Goal: Information Seeking & Learning: Learn about a topic

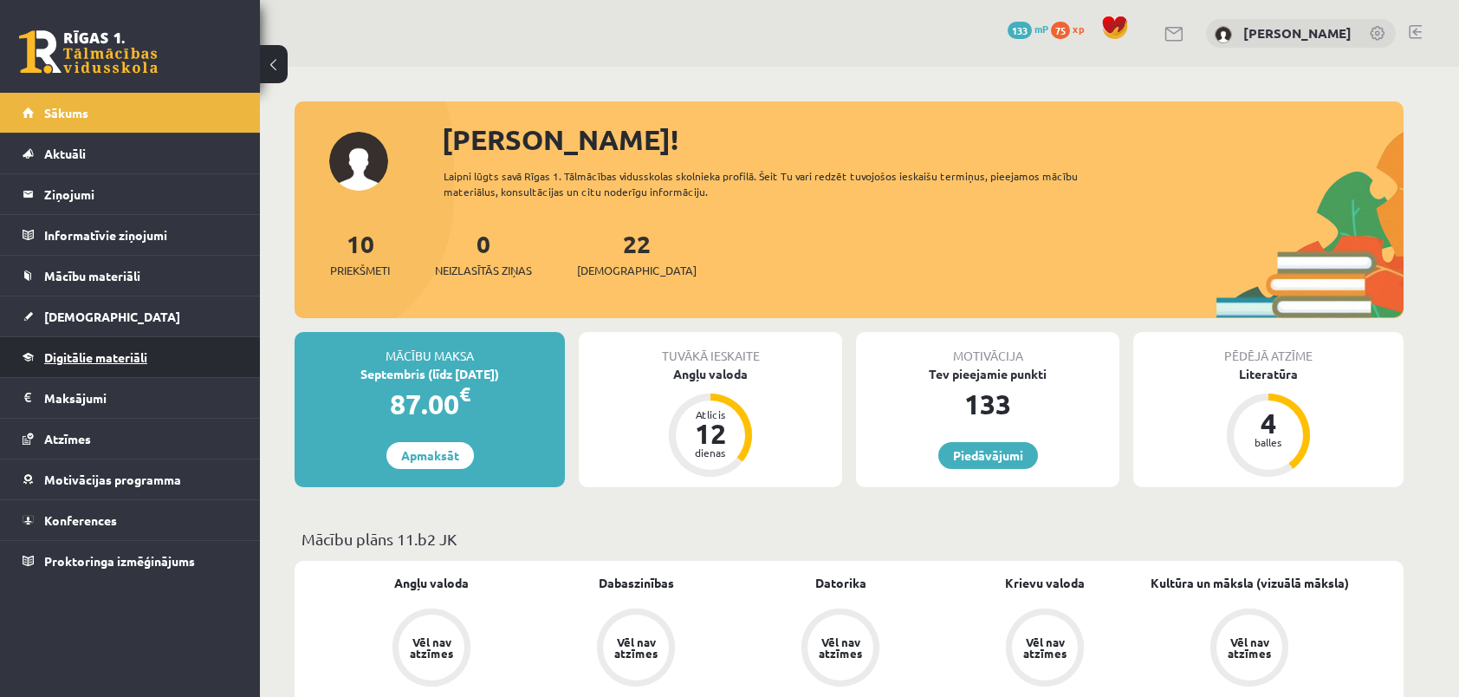
click at [93, 357] on span "Digitālie materiāli" at bounding box center [95, 357] width 103 height 16
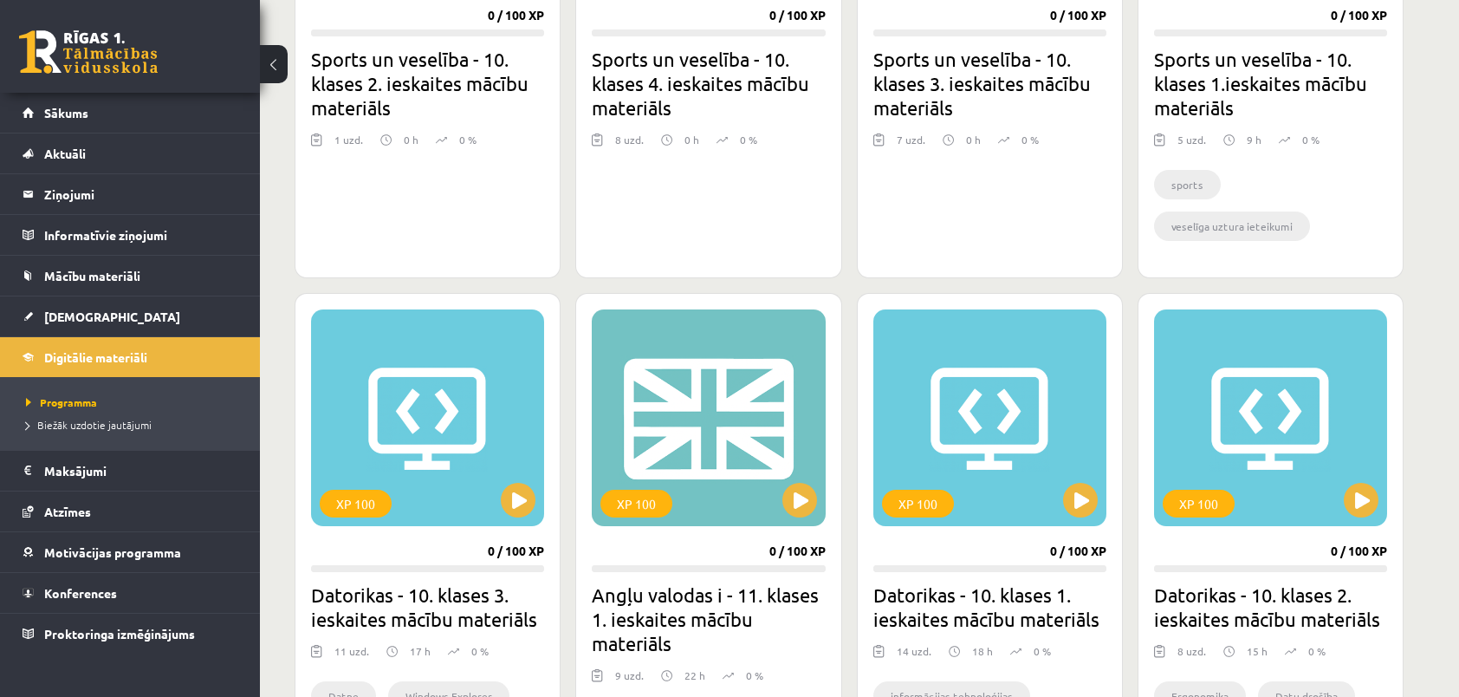
scroll to position [1356, 0]
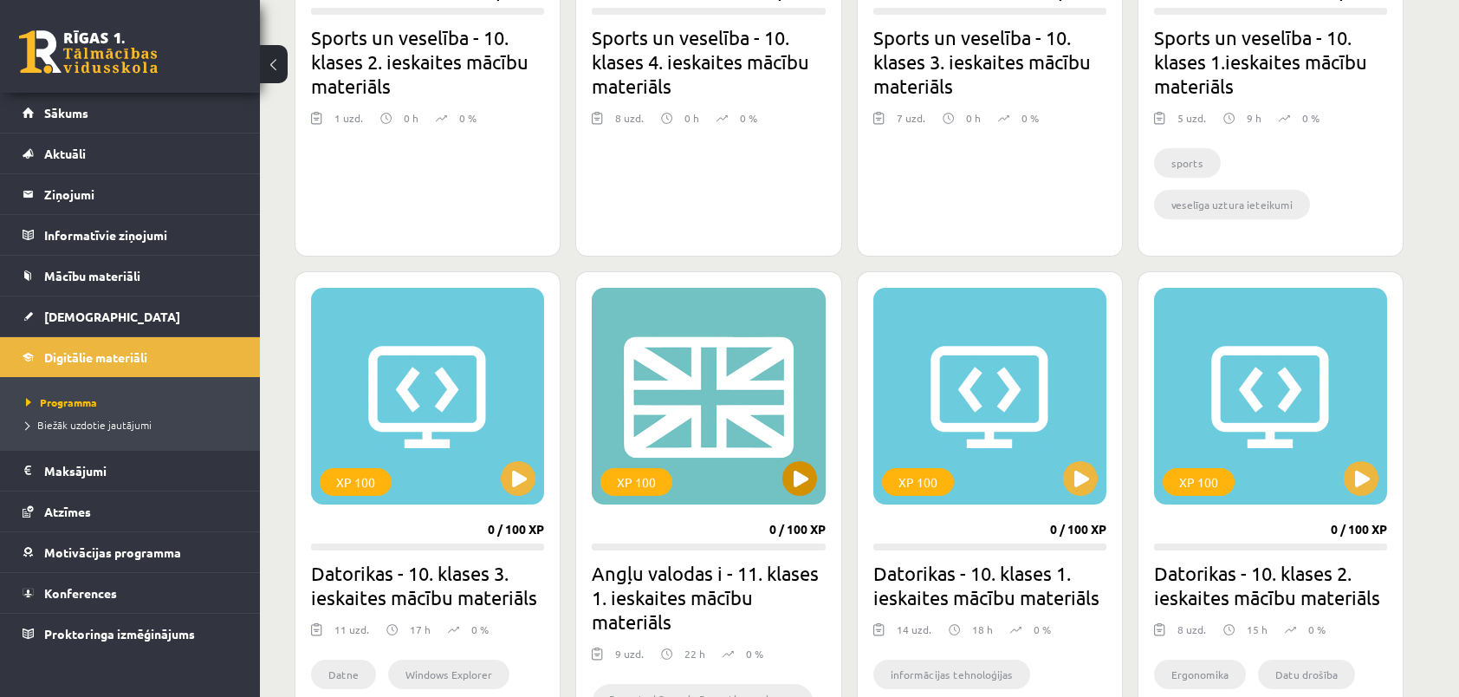
click at [686, 451] on div "XP 100" at bounding box center [708, 396] width 233 height 217
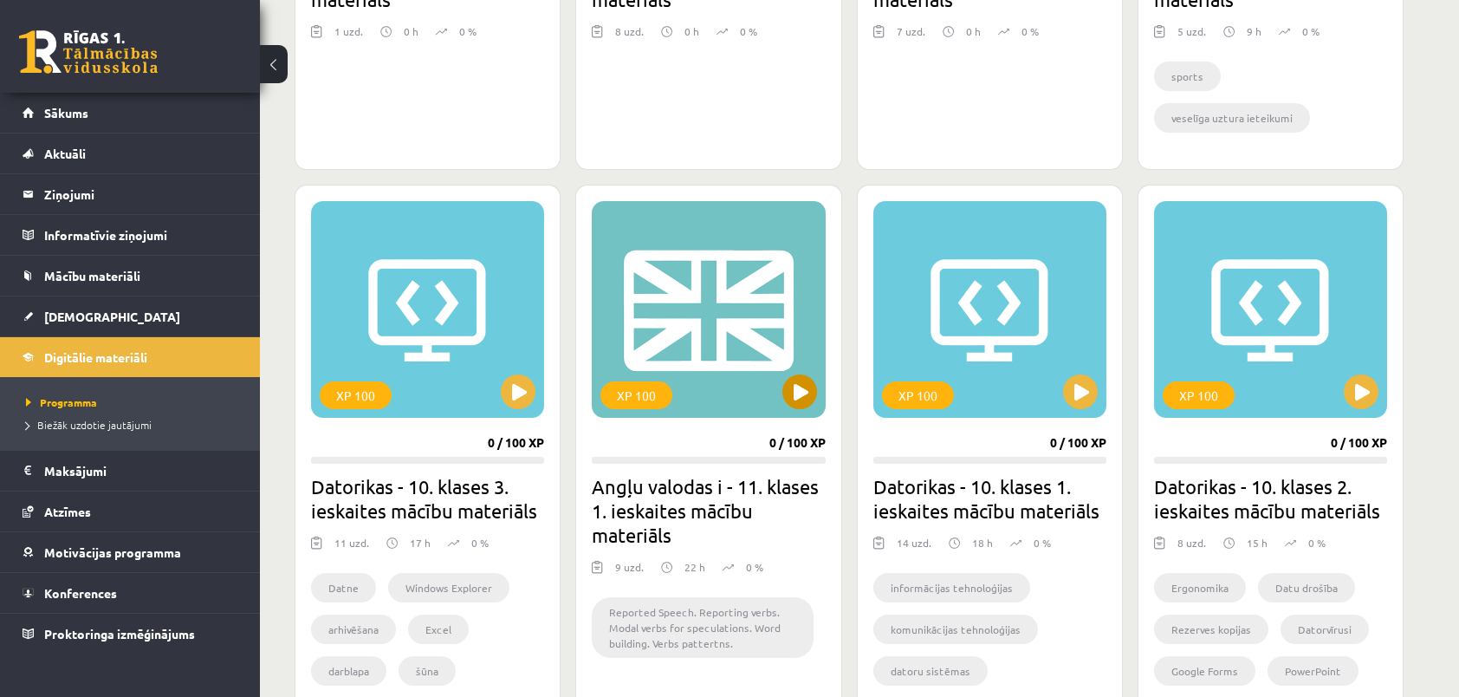
scroll to position [1616, 0]
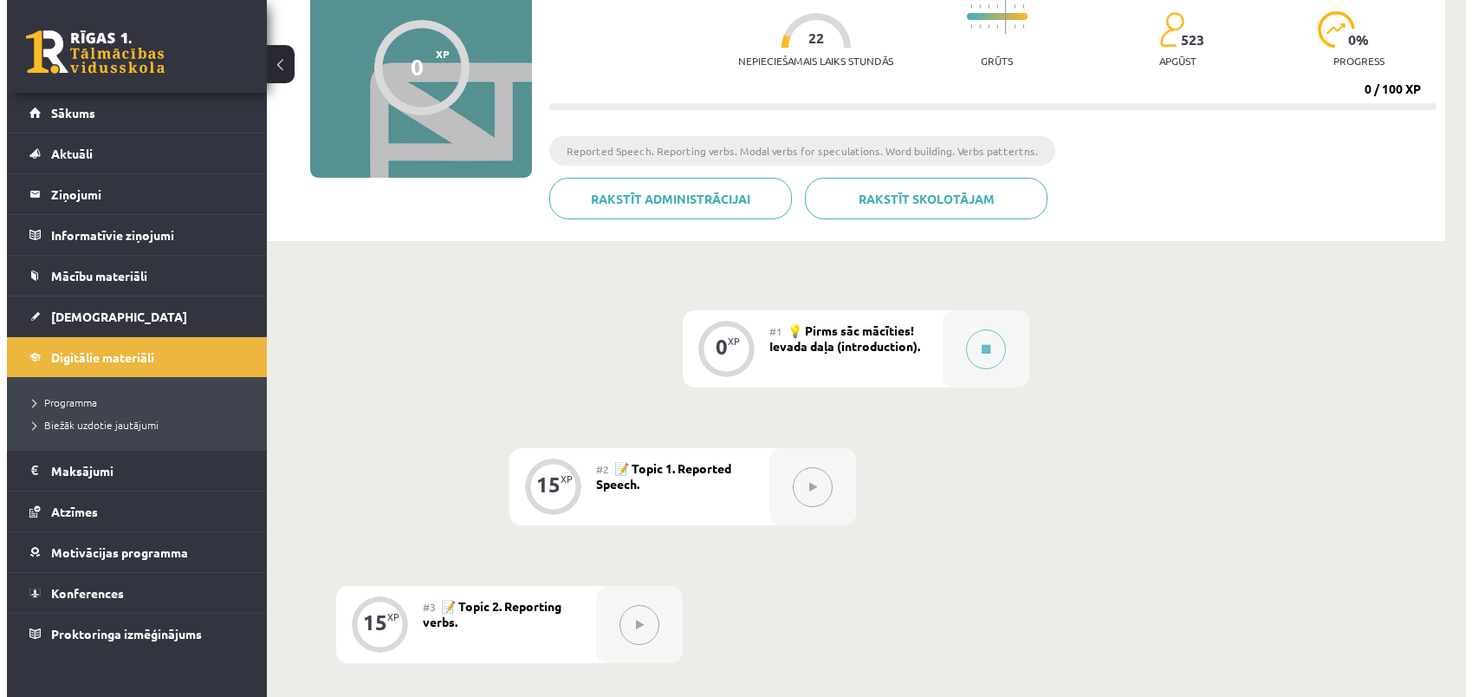
scroll to position [173, 0]
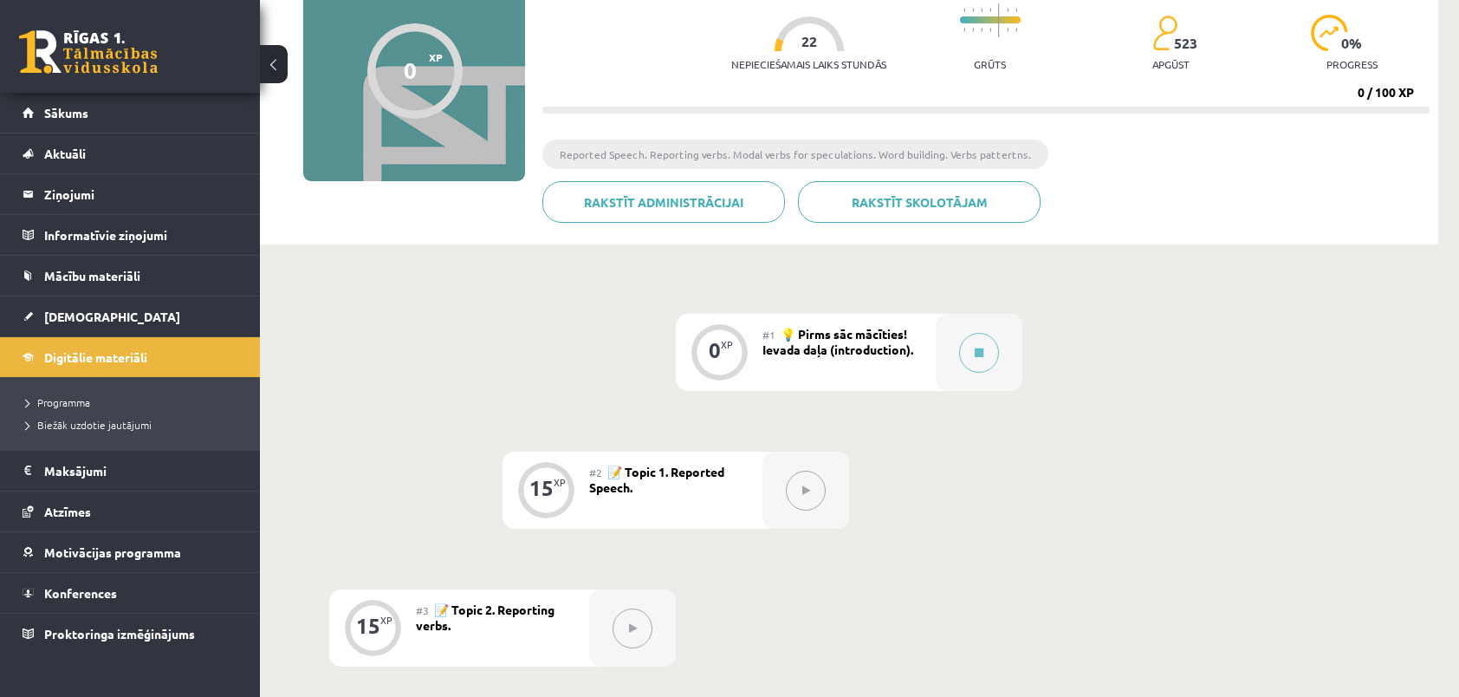
click at [796, 490] on button at bounding box center [806, 491] width 40 height 40
click at [979, 347] on icon at bounding box center [979, 352] width 9 height 10
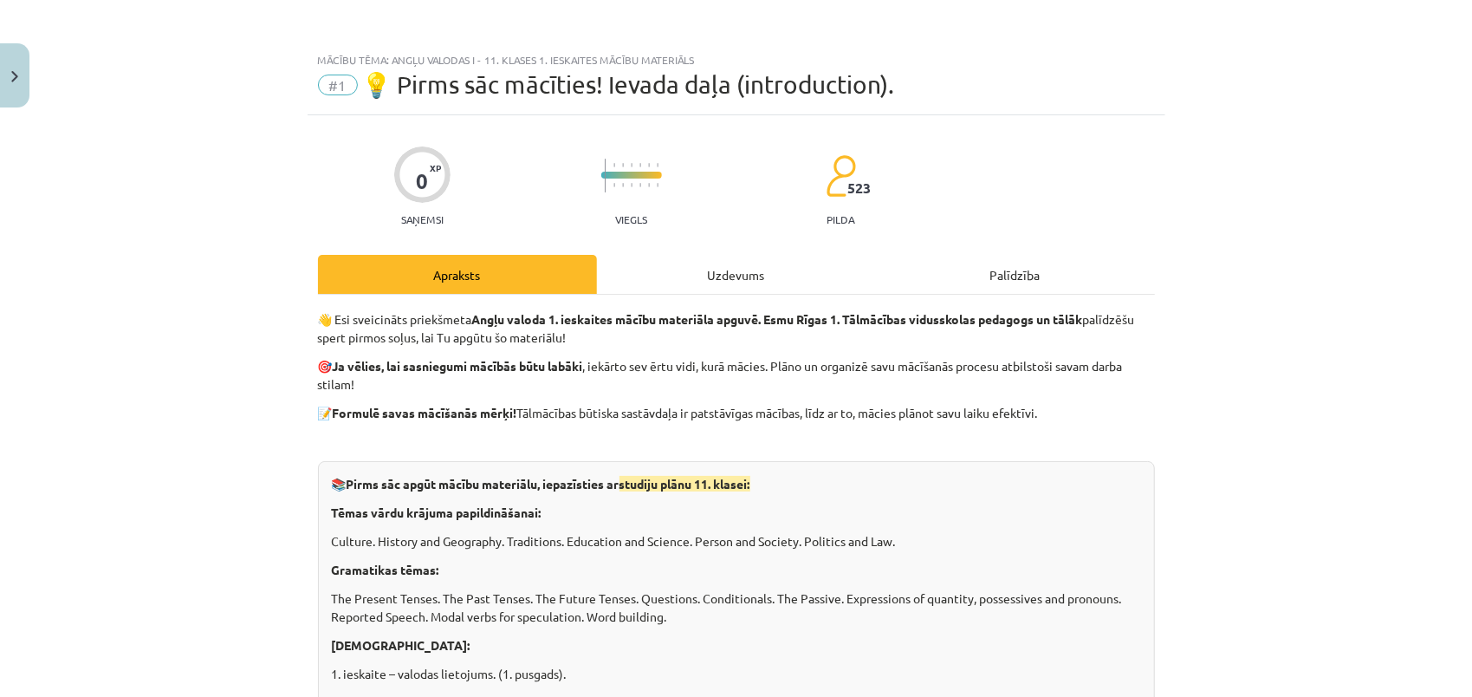
click at [716, 279] on div "Uzdevums" at bounding box center [736, 274] width 279 height 39
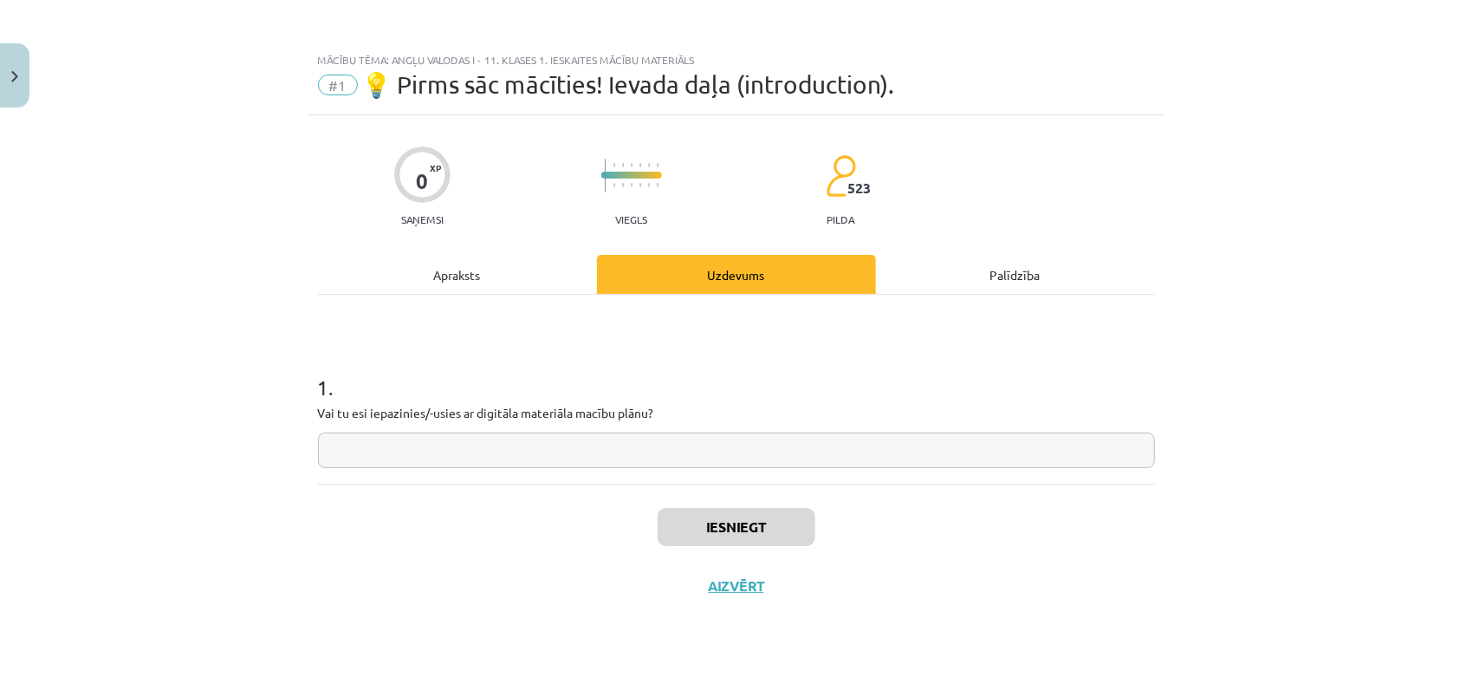
click at [530, 447] on input "text" at bounding box center [736, 450] width 837 height 36
type input "**"
click at [737, 534] on button "Iesniegt" at bounding box center [737, 527] width 158 height 38
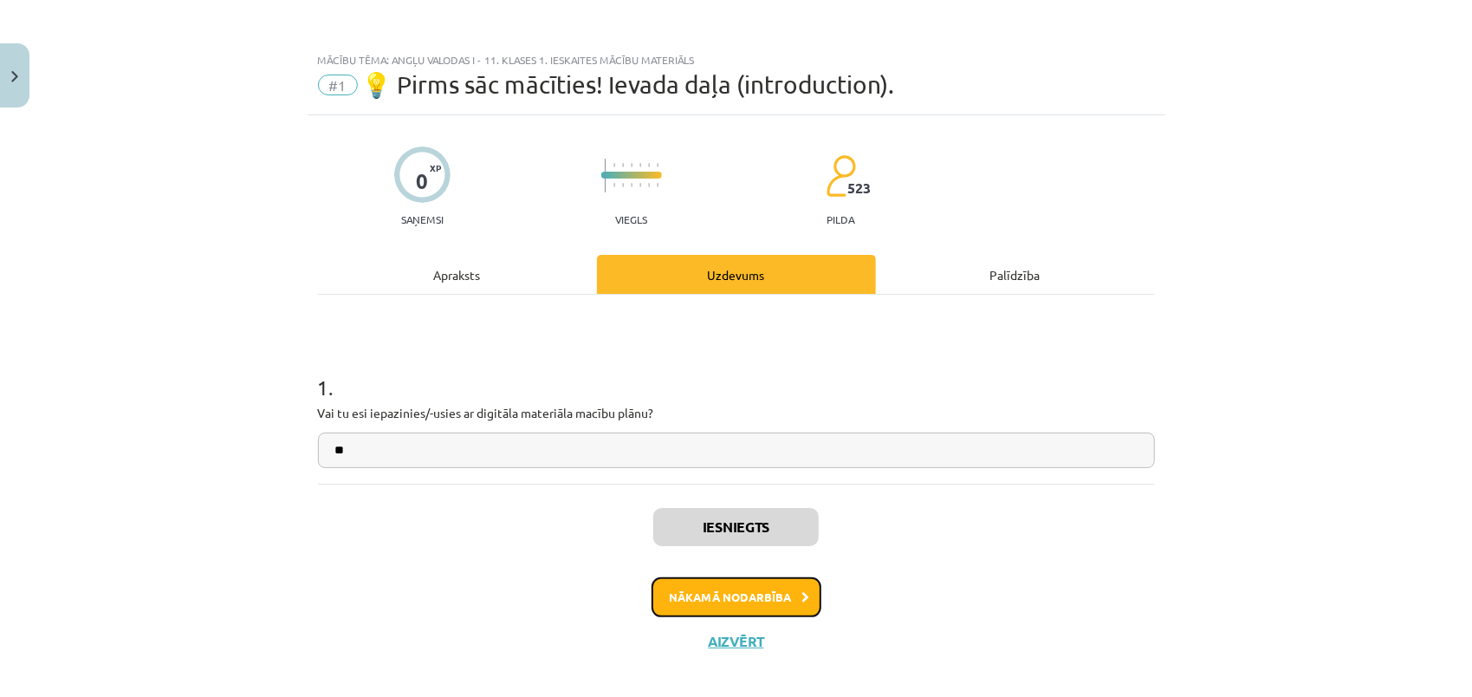
click at [776, 601] on button "Nākamā nodarbība" at bounding box center [737, 597] width 170 height 40
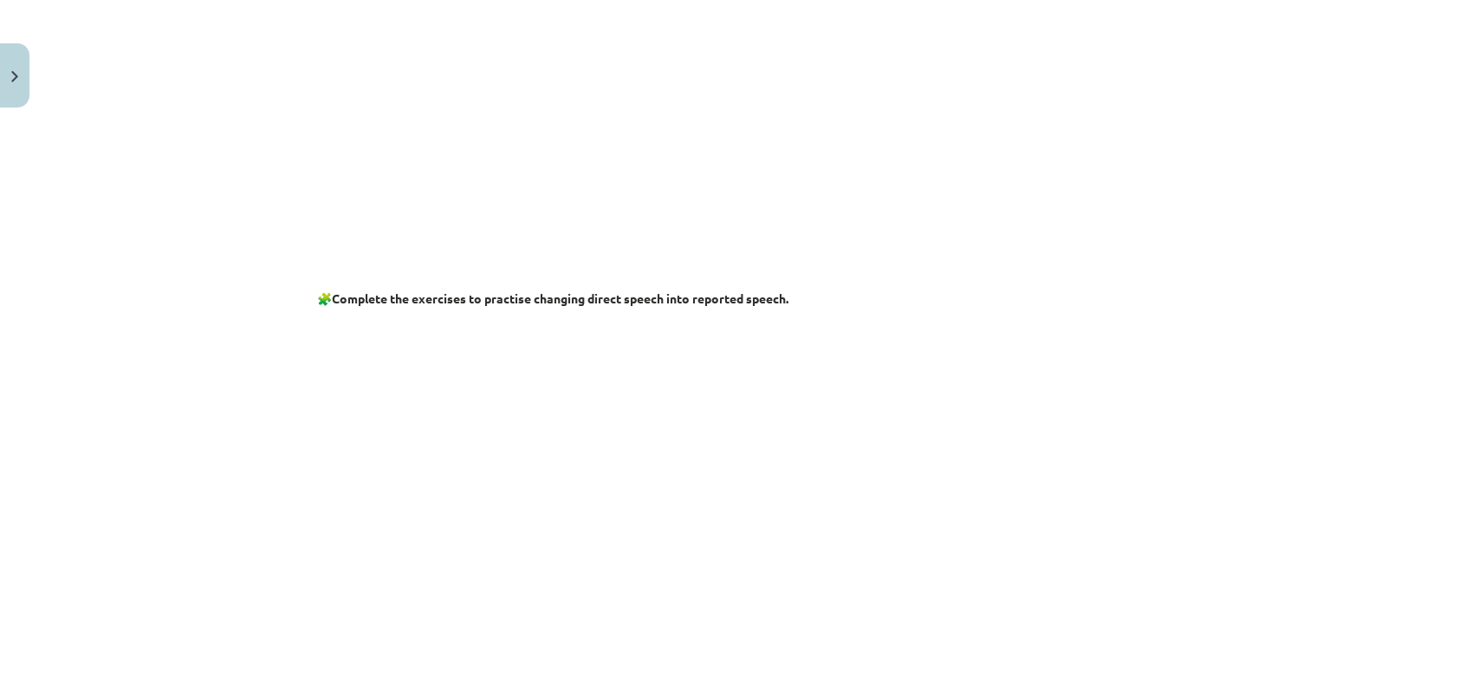
scroll to position [709, 0]
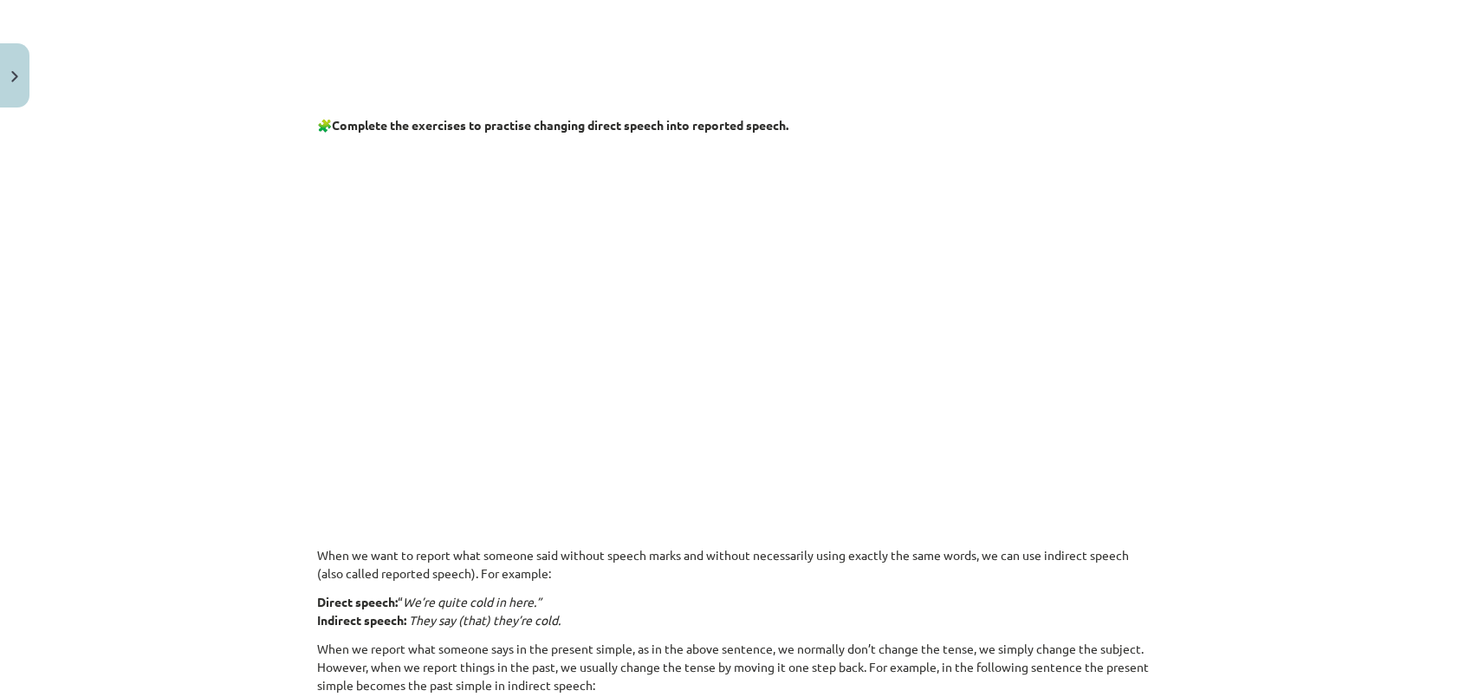
click at [989, 296] on p at bounding box center [736, 312] width 837 height 334
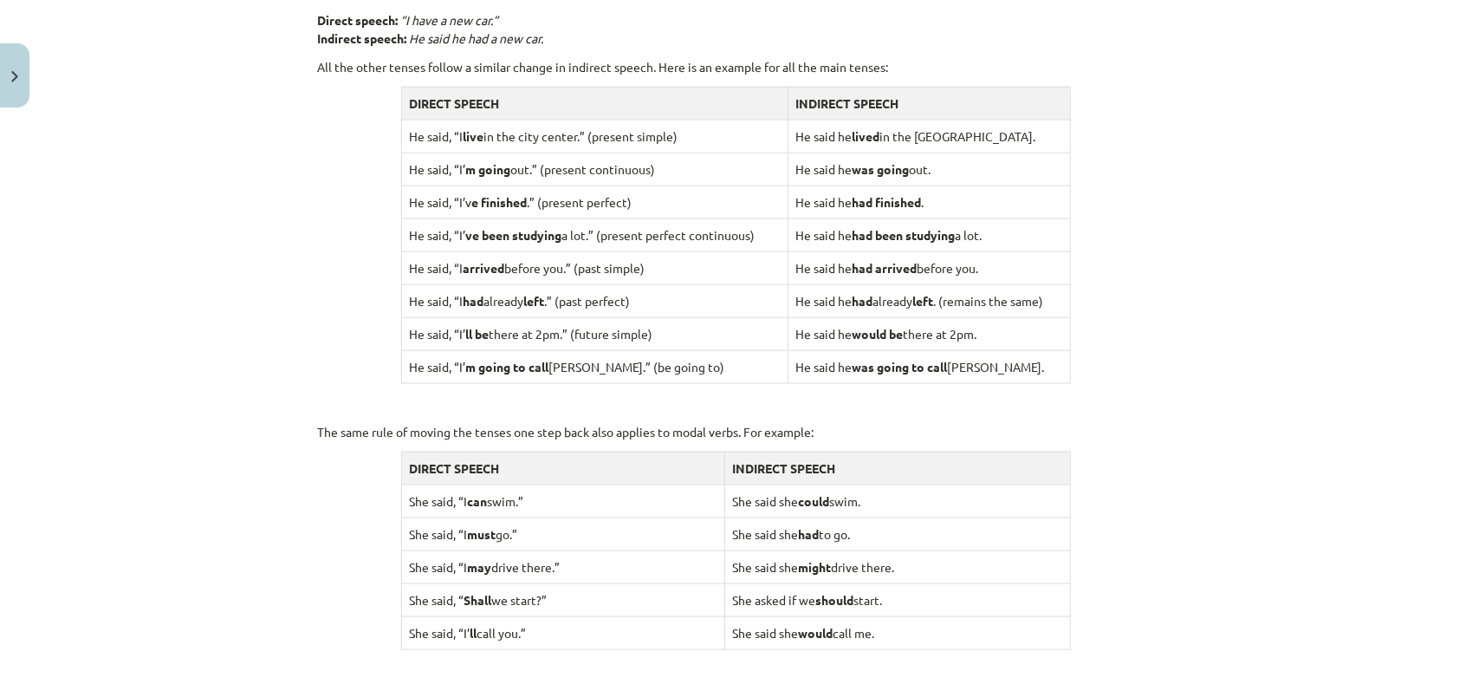
scroll to position [1575, 0]
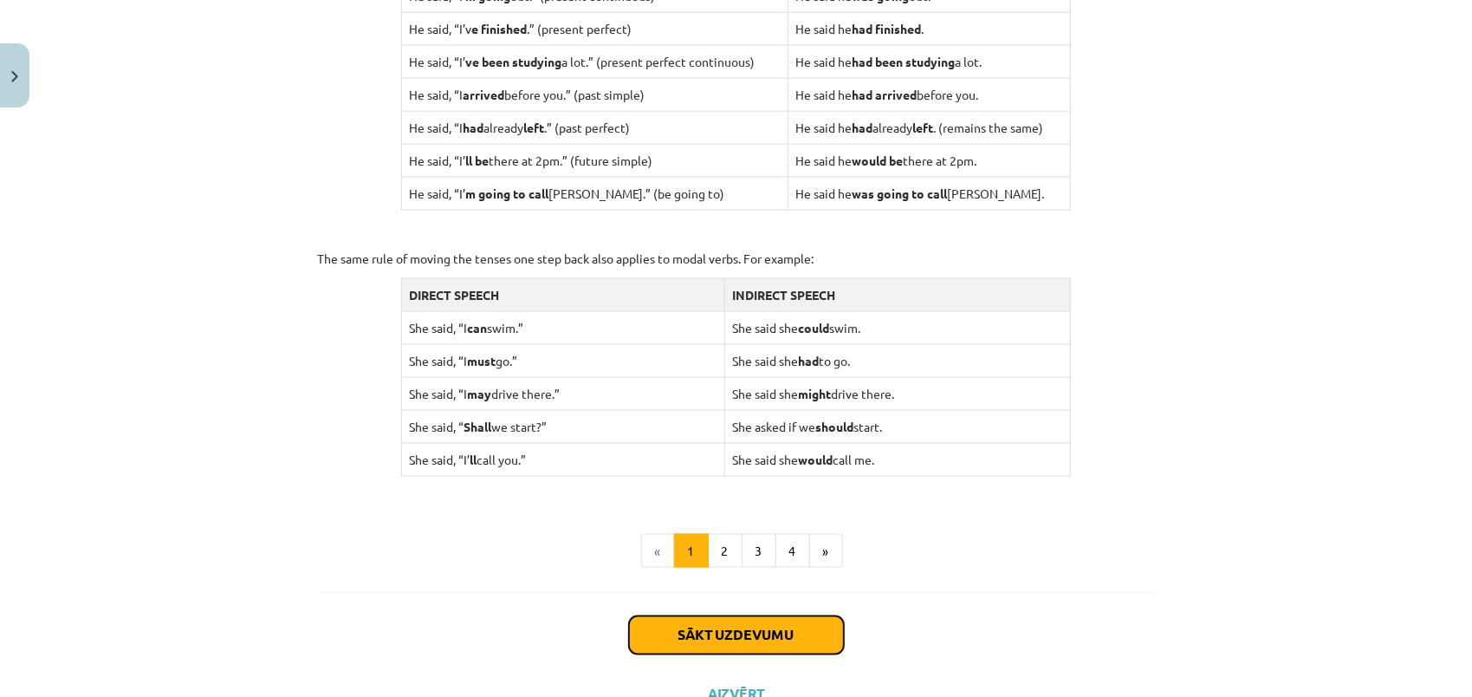
click at [764, 622] on button "Sākt uzdevumu" at bounding box center [736, 635] width 215 height 38
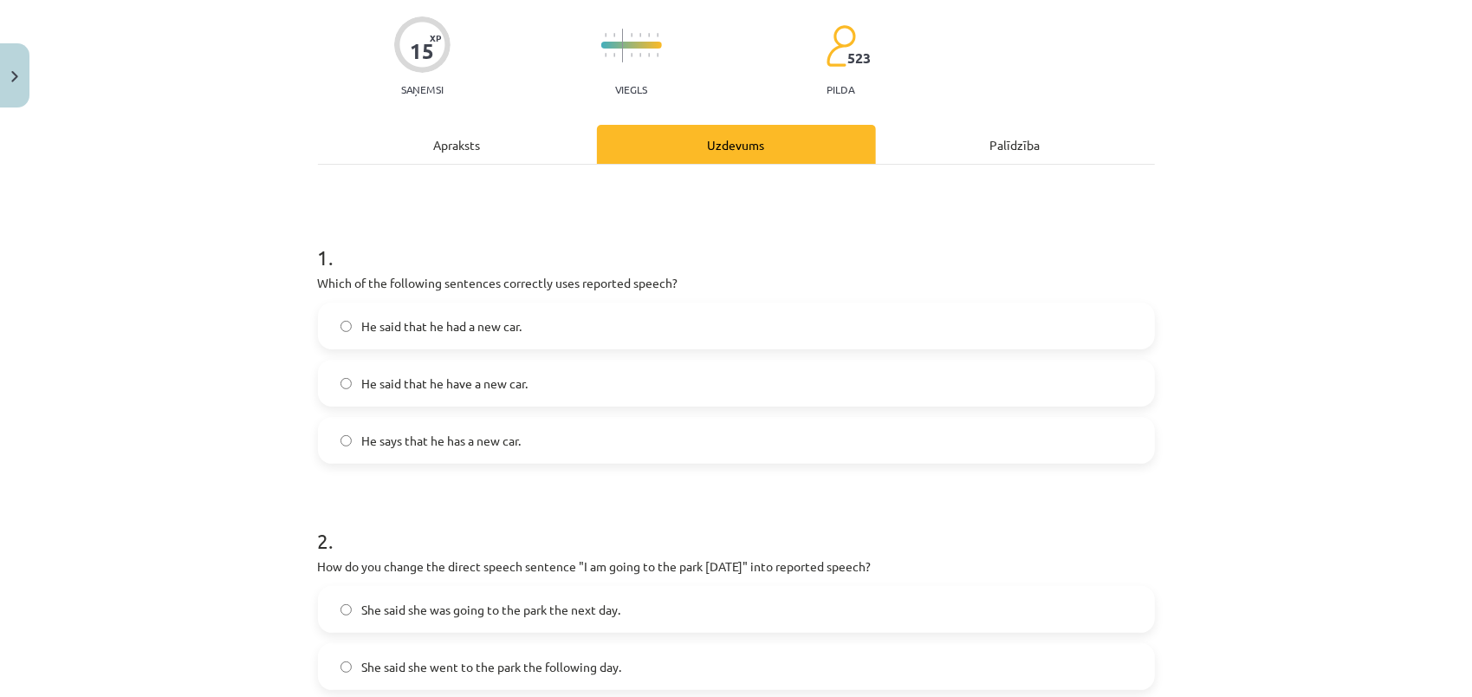
scroll to position [43, 0]
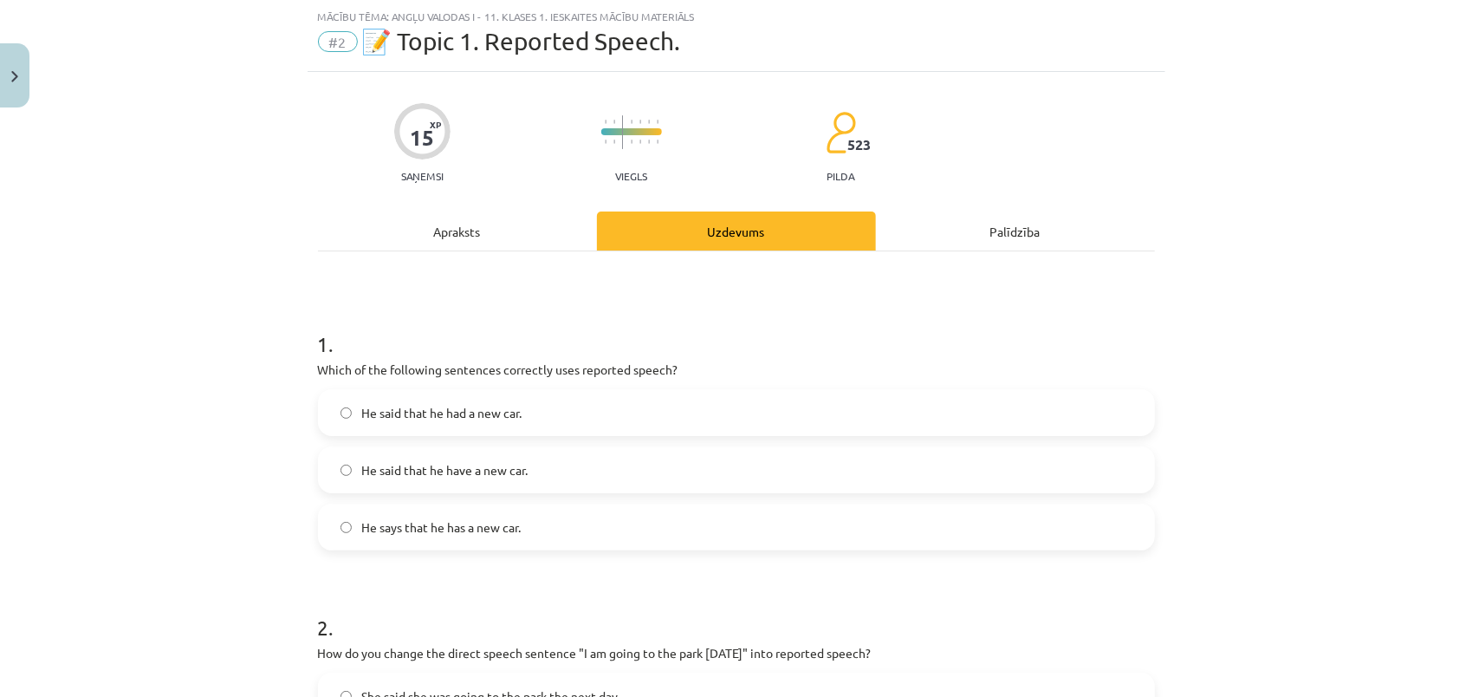
click at [346, 412] on label "He said that he had a new car." at bounding box center [737, 412] width 834 height 43
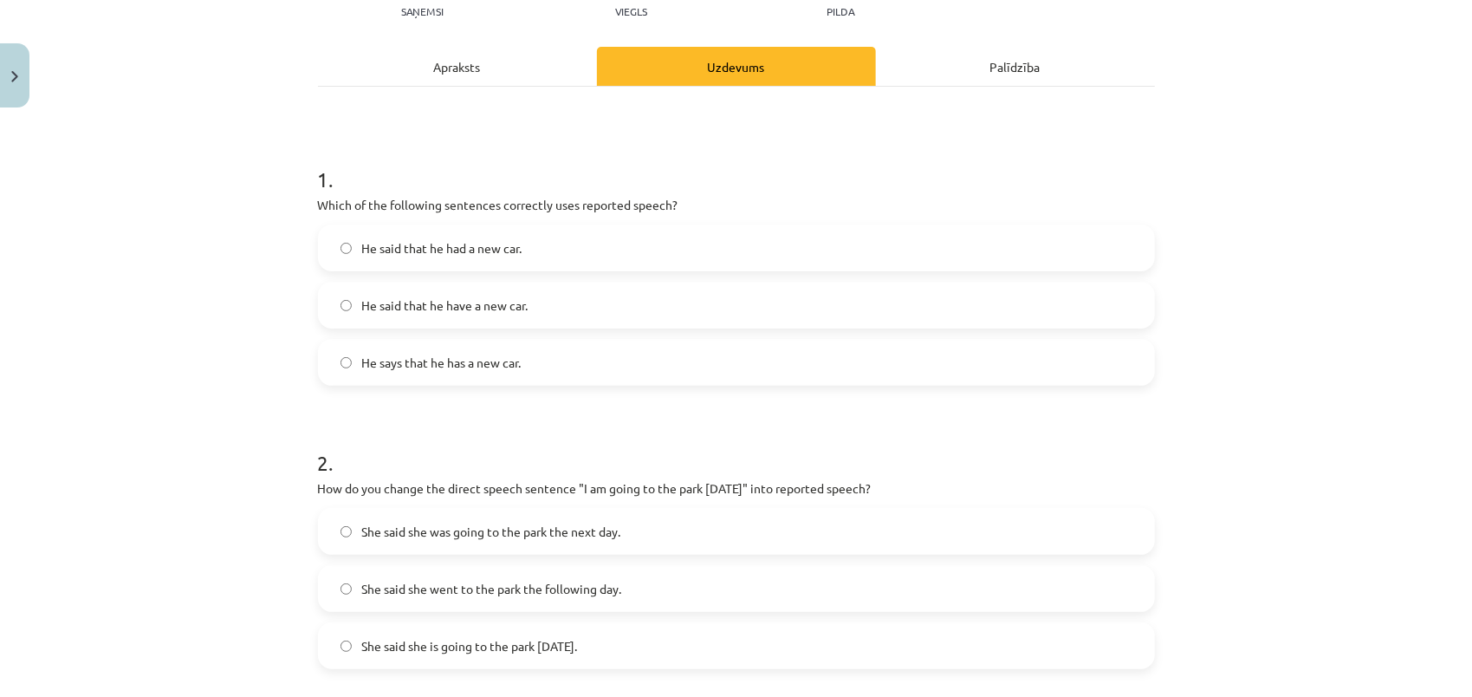
scroll to position [303, 0]
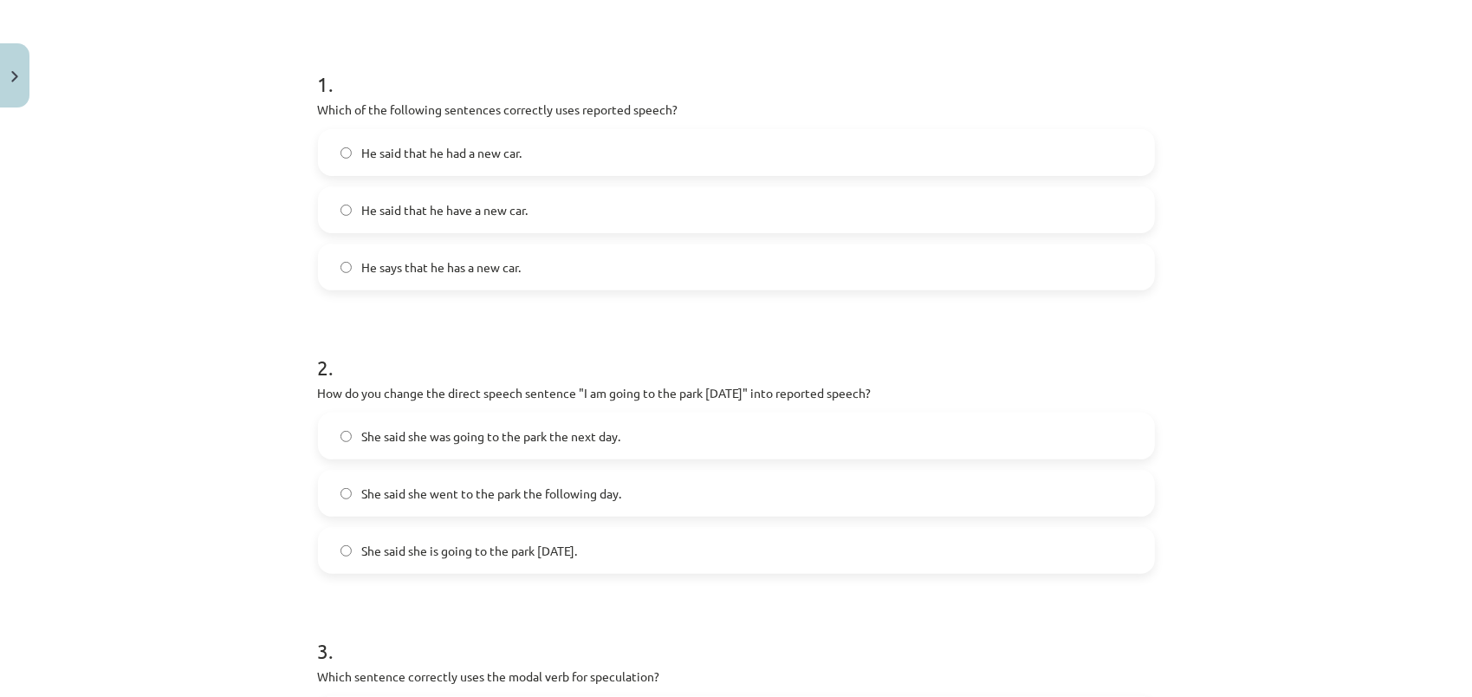
drag, startPoint x: 310, startPoint y: 393, endPoint x: 900, endPoint y: 391, distance: 589.3
click at [900, 391] on p "How do you change the direct speech sentence "I am going to the park [DATE]" in…" at bounding box center [736, 393] width 837 height 18
drag, startPoint x: 1292, startPoint y: 128, endPoint x: 1293, endPoint y: 110, distance: 18.2
click at [1293, 110] on div "Mācību tēma: Angļu valodas i - 11. klases 1. ieskaites mācību materiāls #2 📝 To…" at bounding box center [736, 348] width 1472 height 697
click at [1226, 43] on div "Mācību tēma: Angļu valodas i - 11. klases 1. ieskaites mācību materiāls #2 📝 To…" at bounding box center [736, 348] width 1472 height 697
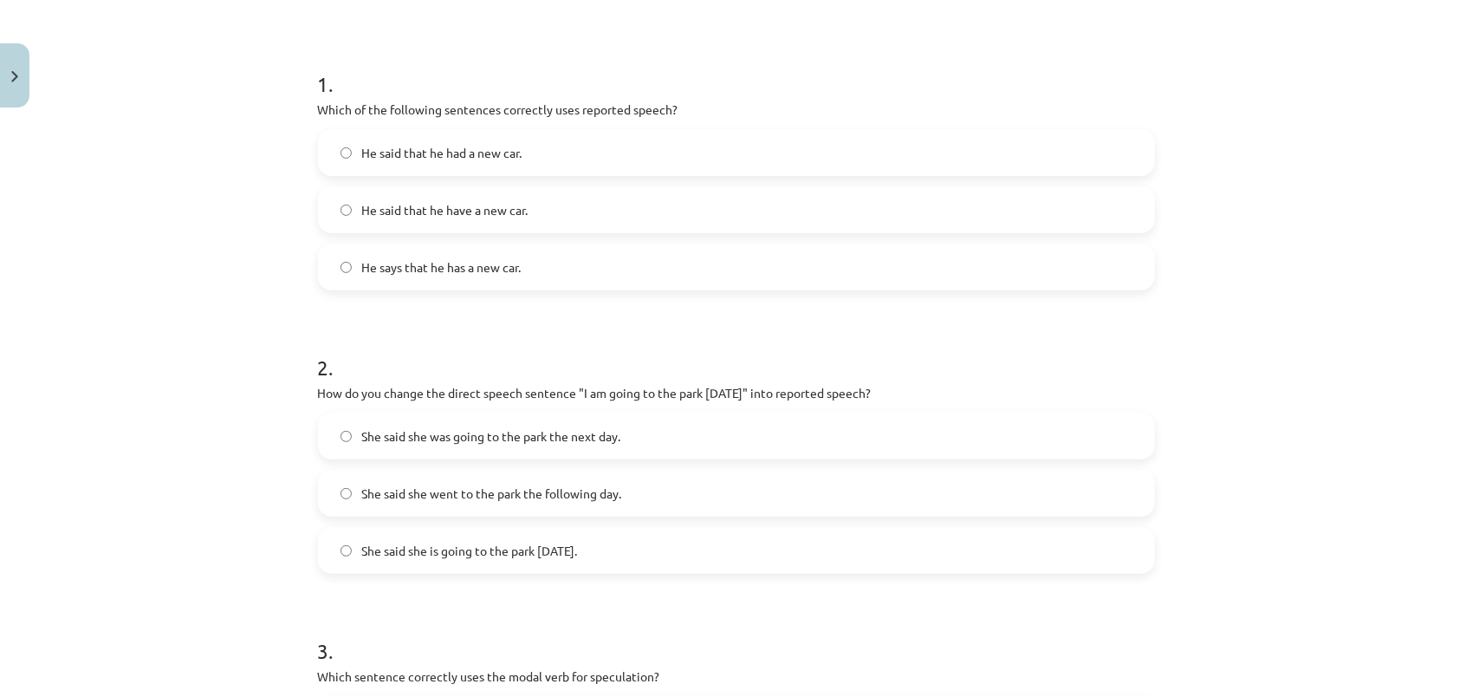
drag, startPoint x: 1242, startPoint y: 153, endPoint x: 1249, endPoint y: 146, distance: 9.8
click at [1242, 153] on div "Mācību tēma: Angļu valodas i - 11. klases 1. ieskaites mācību materiāls #2 📝 To…" at bounding box center [736, 348] width 1472 height 697
click at [615, 140] on label "He said that he had a new car." at bounding box center [737, 152] width 834 height 43
click at [345, 263] on label "He says that he has a new car." at bounding box center [737, 266] width 834 height 43
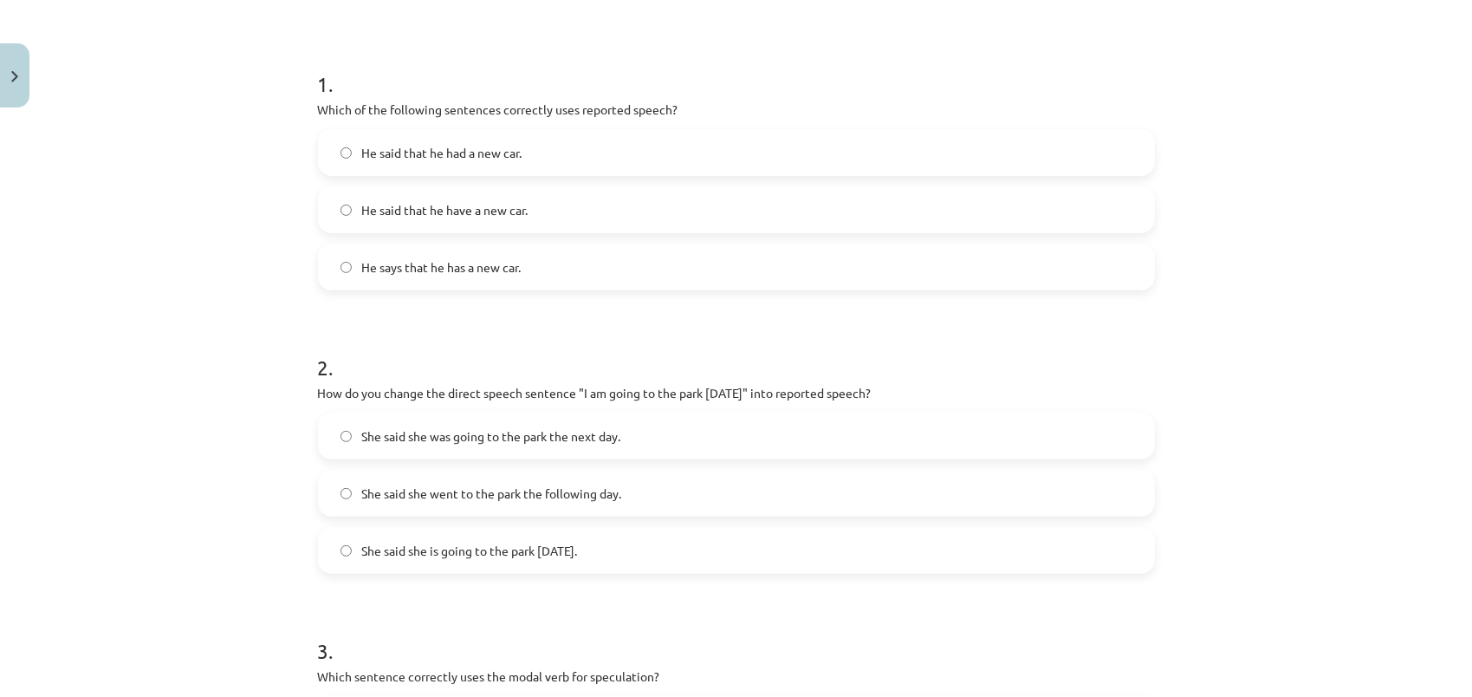
click at [396, 104] on p "Which of the following sentences correctly uses reported speech?" at bounding box center [736, 110] width 837 height 18
drag, startPoint x: 679, startPoint y: 101, endPoint x: 307, endPoint y: 108, distance: 372.7
click at [308, 108] on div "15 XP Saņemsi Viegls 523 pilda Apraksts Uzdevums Palīdzība 1 . Which of the fol…" at bounding box center [737, 697] width 858 height 1770
copy p "Which of the following sentences correctly uses reported speech?"
click at [491, 390] on p "How do you change the direct speech sentence "I am going to the park [DATE]" in…" at bounding box center [736, 393] width 837 height 18
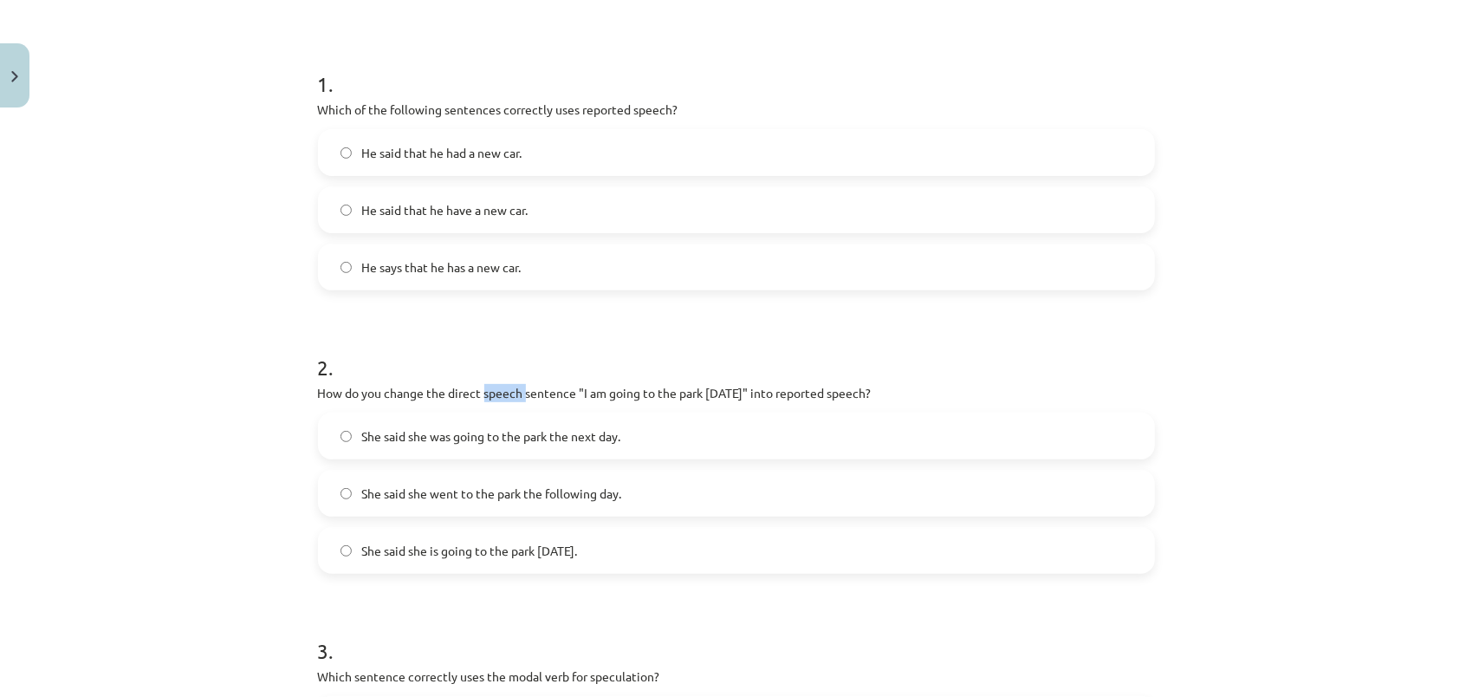
click at [491, 390] on p "How do you change the direct speech sentence "I am going to the park [DATE]" in…" at bounding box center [736, 393] width 837 height 18
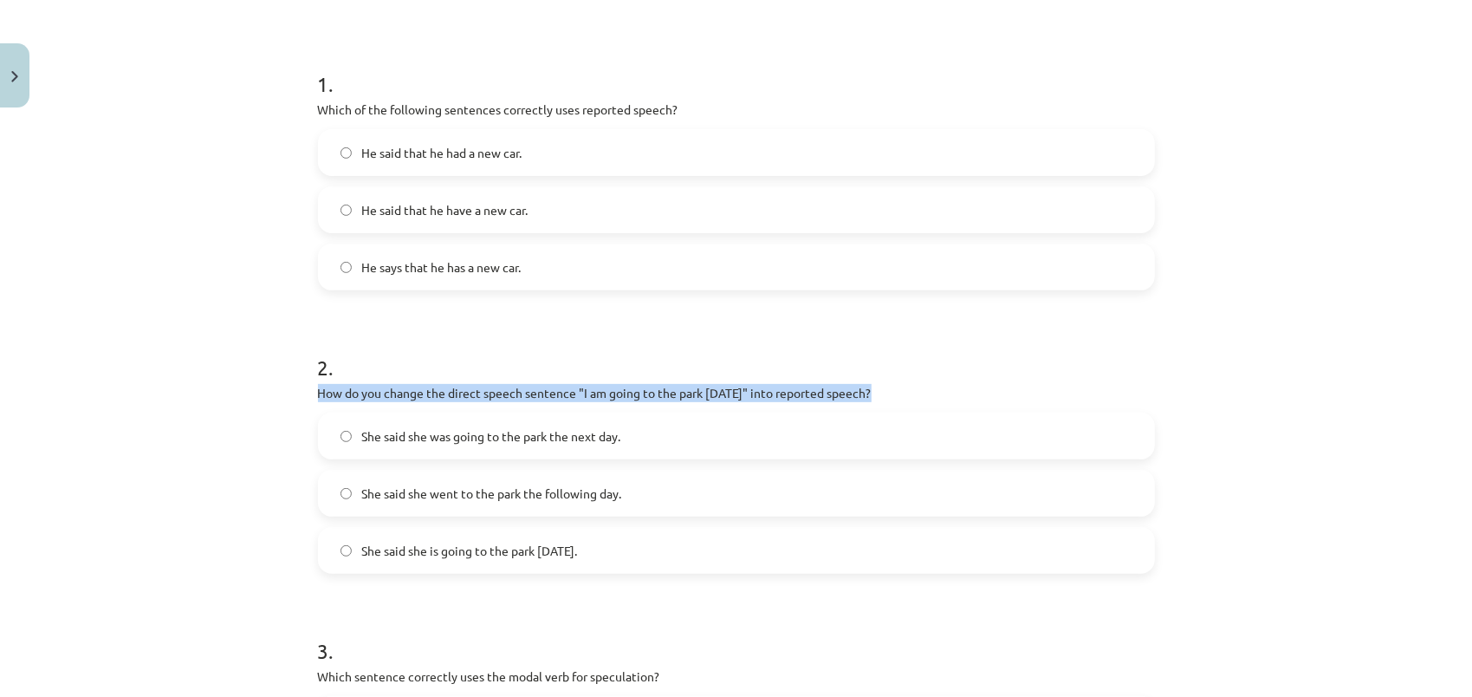
click at [491, 390] on p "How do you change the direct speech sentence "I am going to the park [DATE]" in…" at bounding box center [736, 393] width 837 height 18
copy div "How do you change the direct speech sentence "I am going to the park [DATE]" in…"
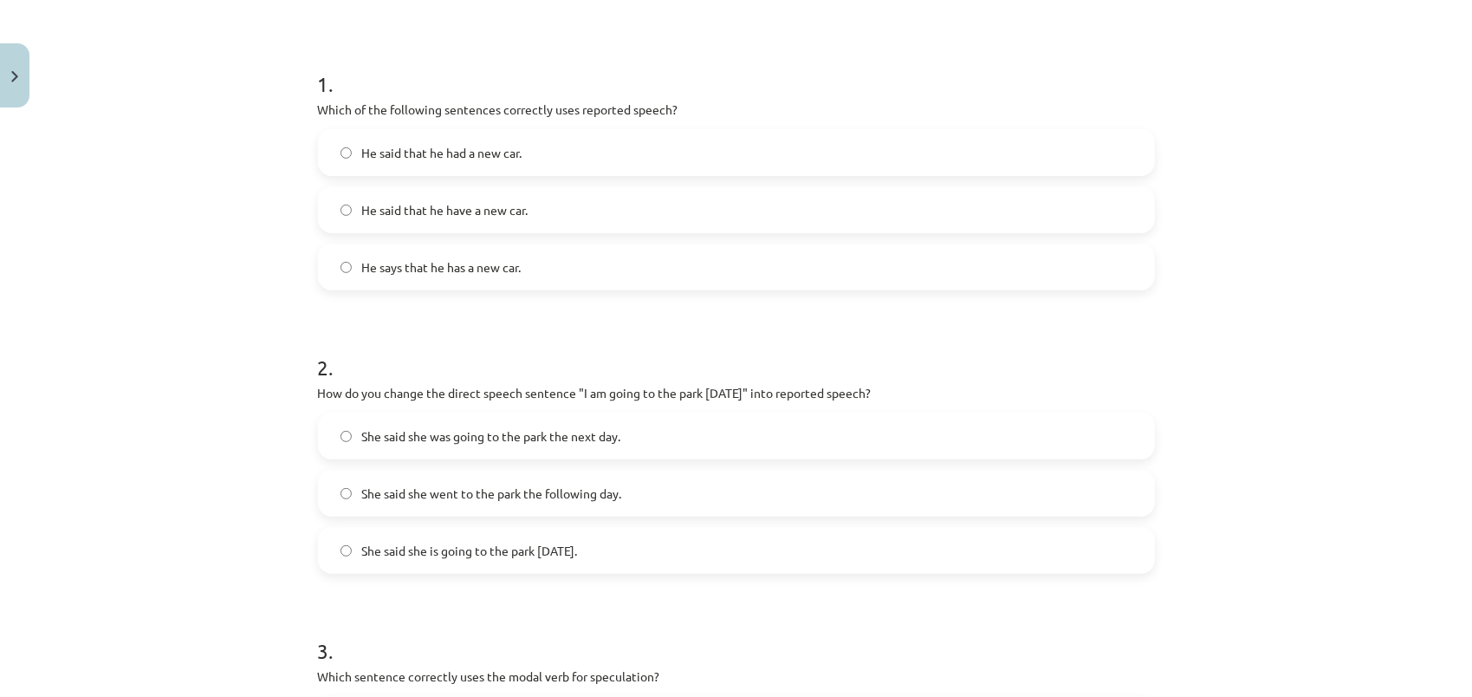
click at [605, 334] on h1 "2 ." at bounding box center [736, 352] width 837 height 54
click at [536, 436] on span "She said she was going to the park the next day." at bounding box center [491, 436] width 259 height 18
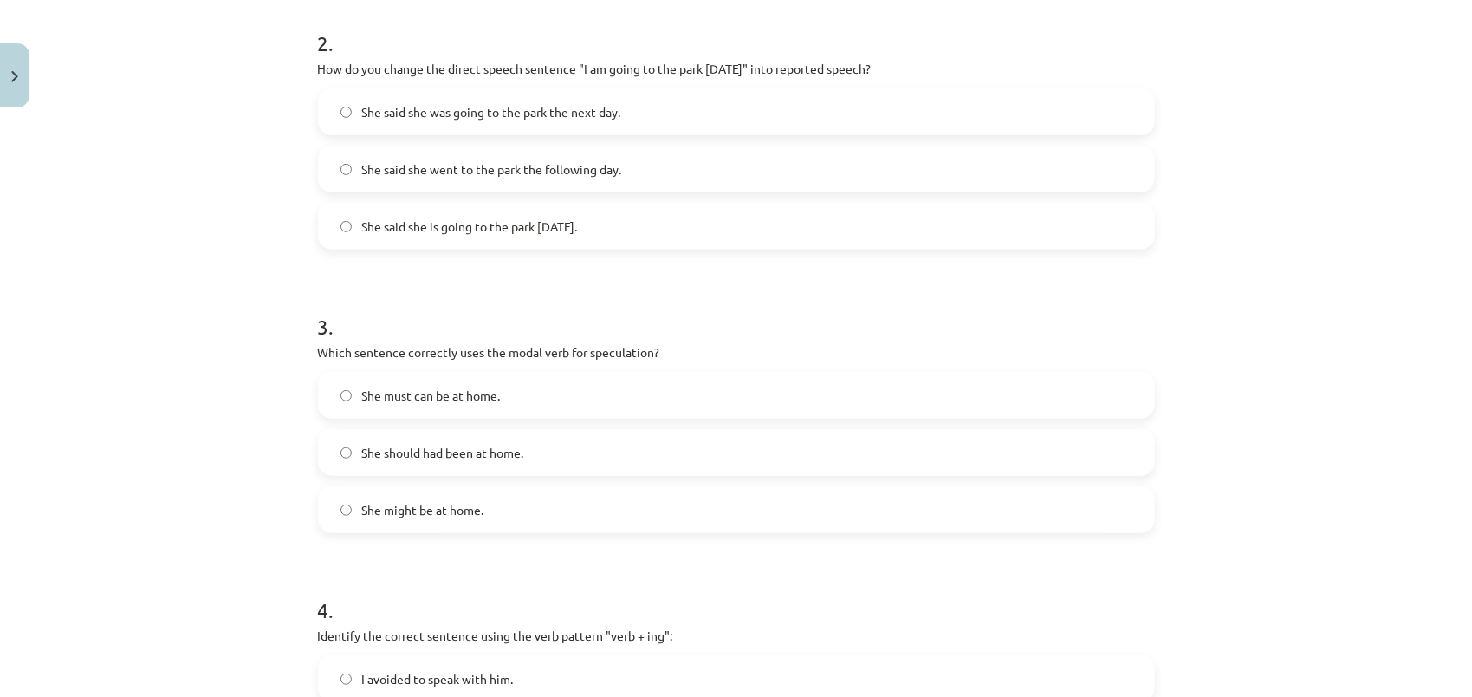
scroll to position [650, 0]
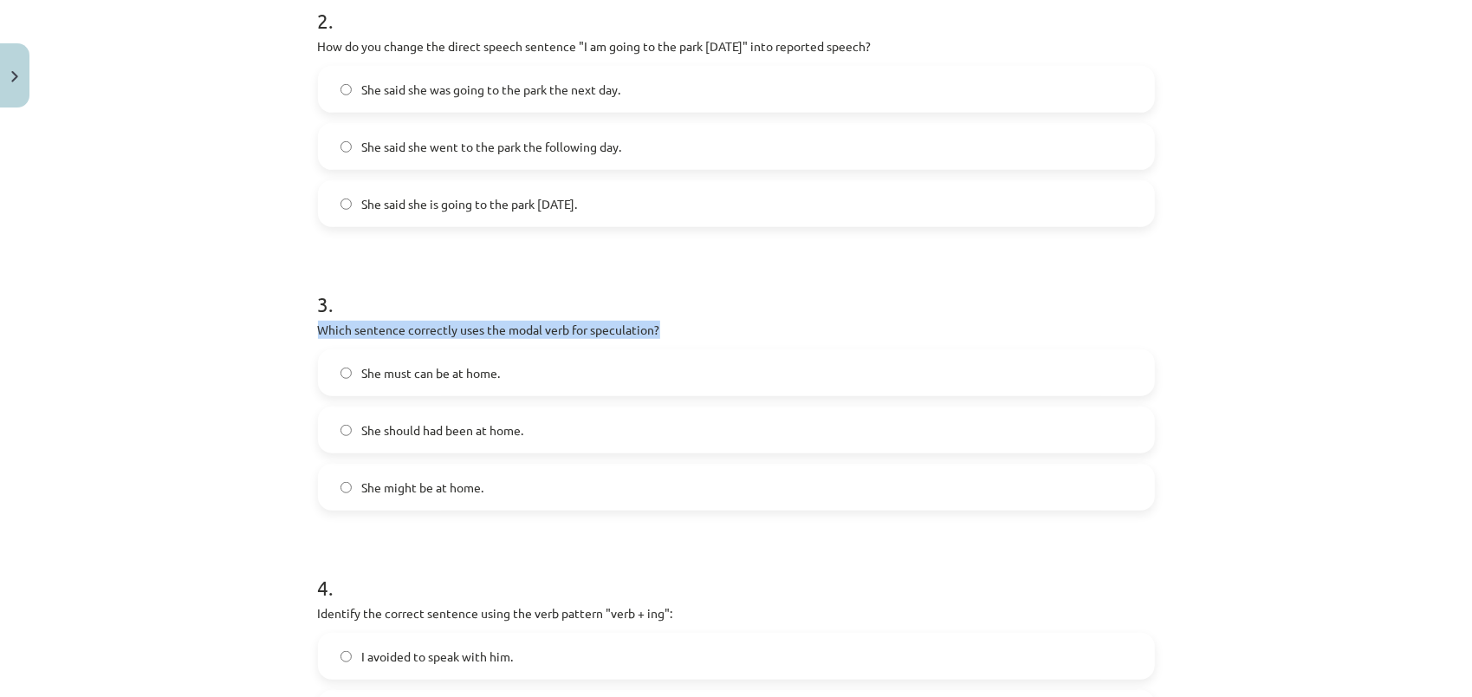
drag, startPoint x: 310, startPoint y: 331, endPoint x: 655, endPoint y: 331, distance: 344.9
click at [655, 331] on div "15 XP Saņemsi Viegls 523 pilda Apraksts Uzdevums Palīdzība 1 . Which of the fol…" at bounding box center [737, 350] width 858 height 1770
copy p "Which sentence correctly uses the modal verb for speculation?"
click at [550, 274] on h1 "3 ." at bounding box center [736, 289] width 837 height 54
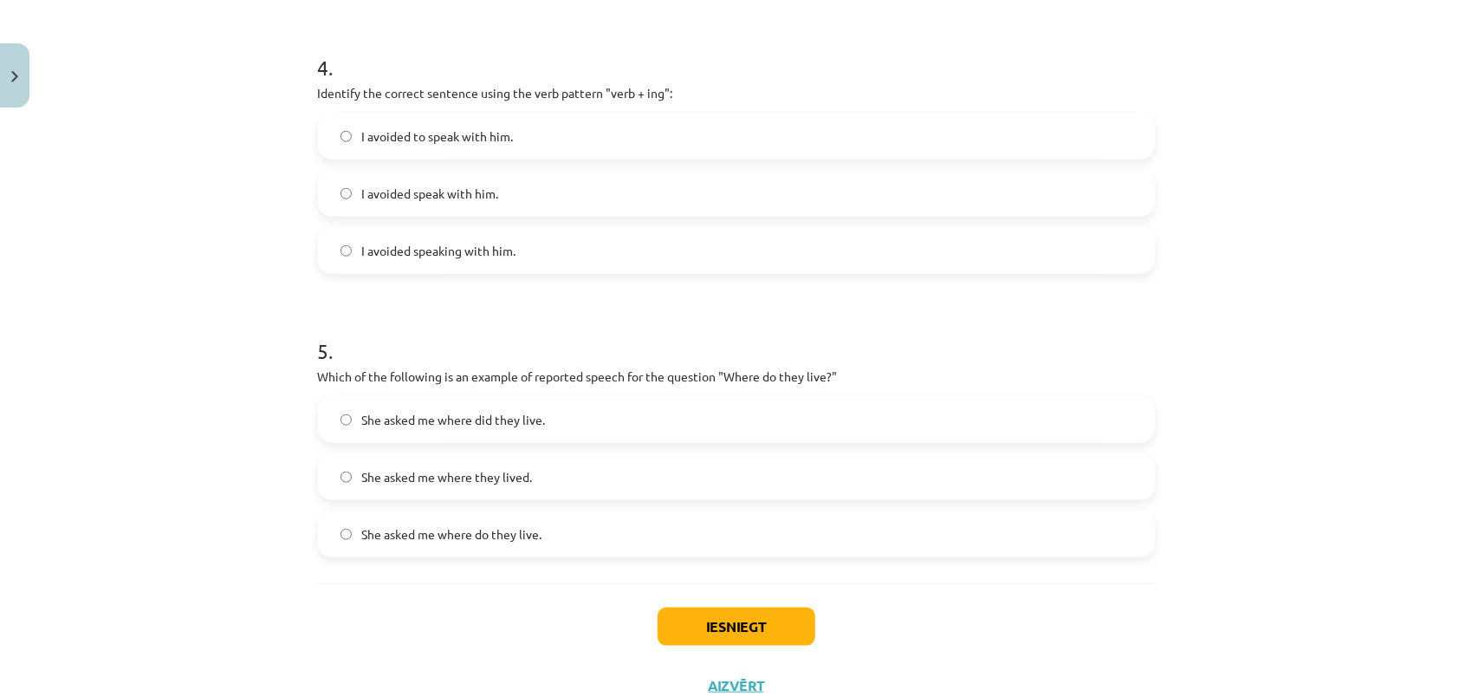
scroll to position [1231, 0]
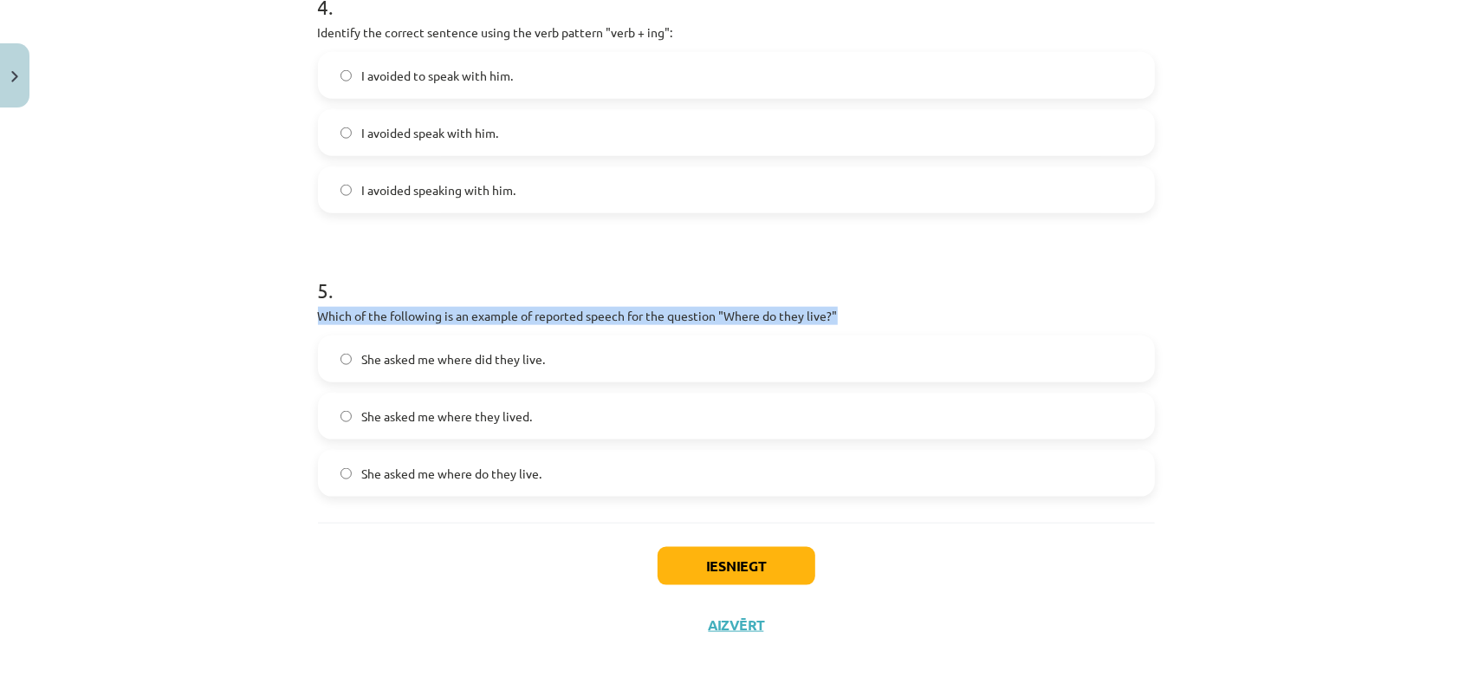
drag, startPoint x: 312, startPoint y: 316, endPoint x: 840, endPoint y: 320, distance: 527.8
click at [840, 320] on p "Which of the following is an example of reported speech for the question "Where…" at bounding box center [736, 316] width 837 height 18
copy p "Which of the following is an example of reported speech for the question "Where…"
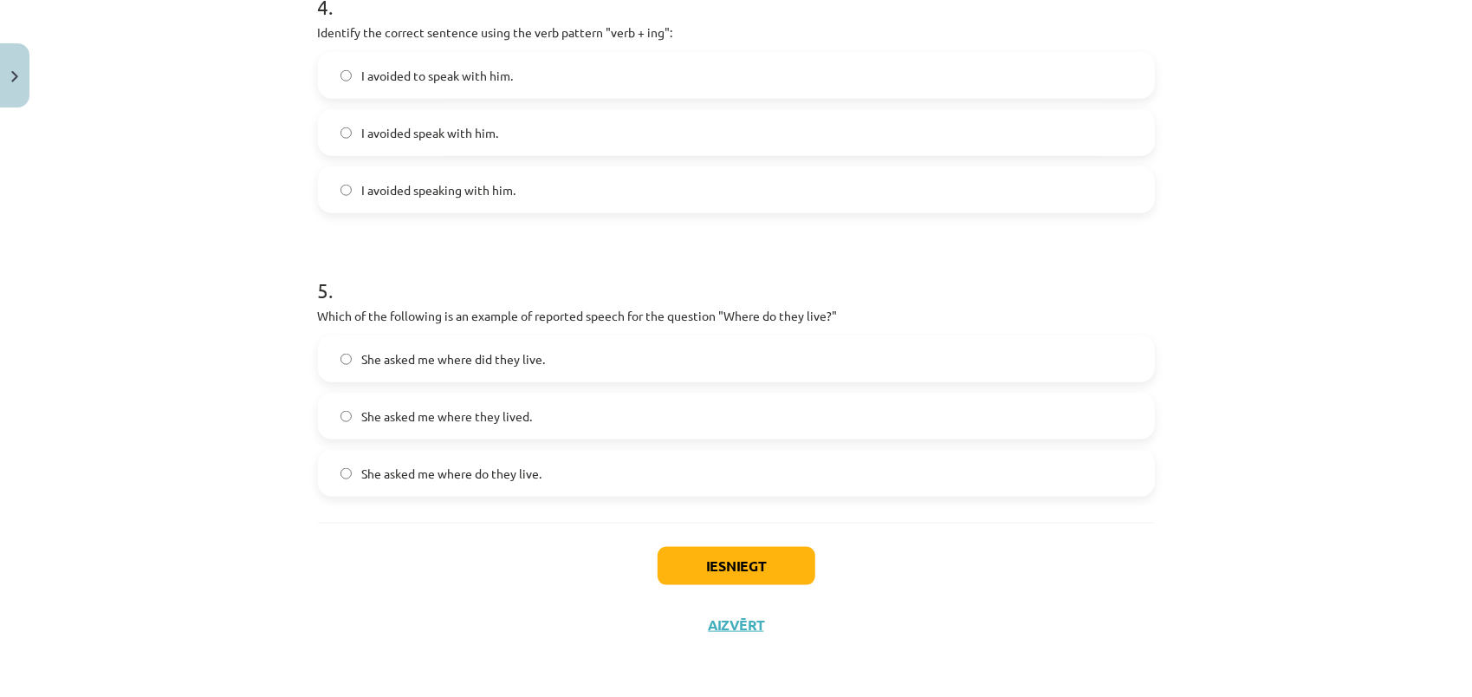
click at [1387, 170] on div "Mācību tēma: Angļu valodas i - 11. klases 1. ieskaites mācību materiāls #2 📝 To…" at bounding box center [736, 348] width 1472 height 697
click at [367, 355] on span "She asked me where did they live." at bounding box center [454, 359] width 184 height 18
click at [719, 583] on button "Iesniegt" at bounding box center [737, 566] width 158 height 38
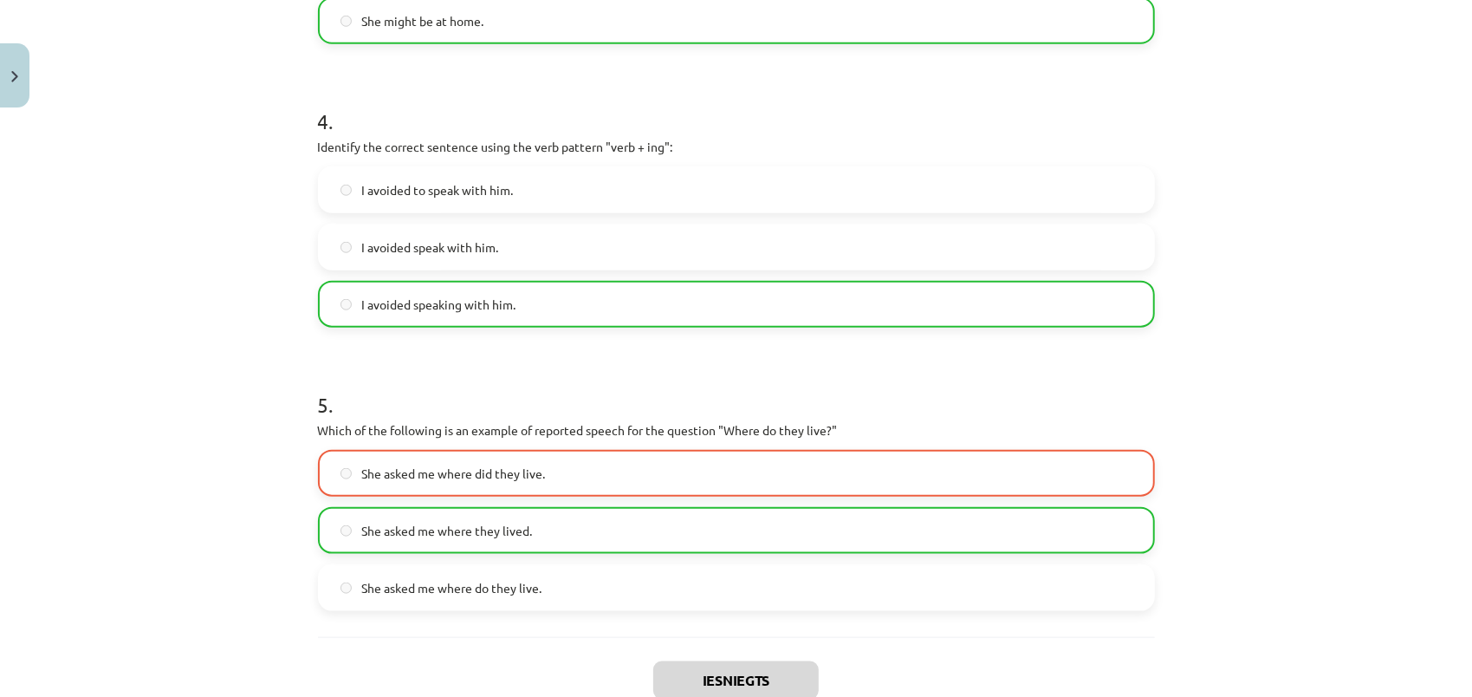
scroll to position [1284, 0]
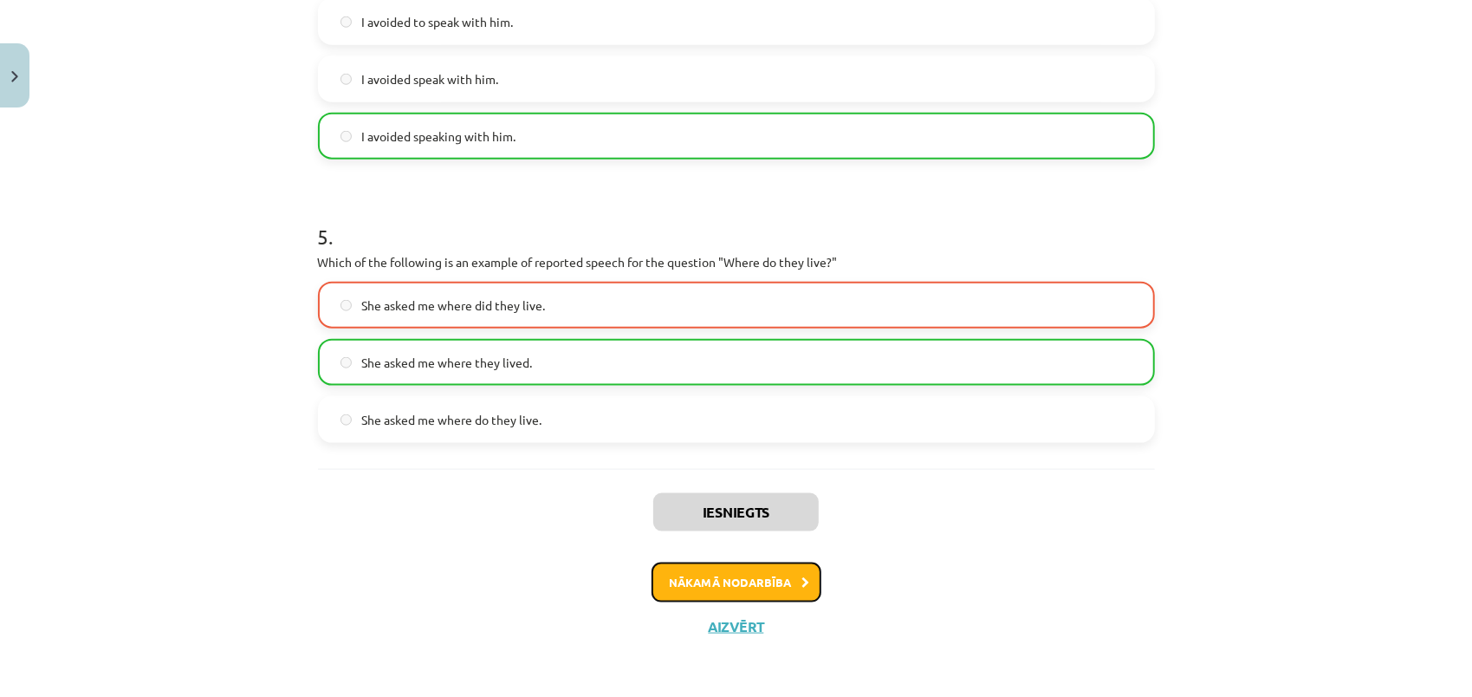
click at [740, 589] on button "Nākamā nodarbība" at bounding box center [737, 582] width 170 height 40
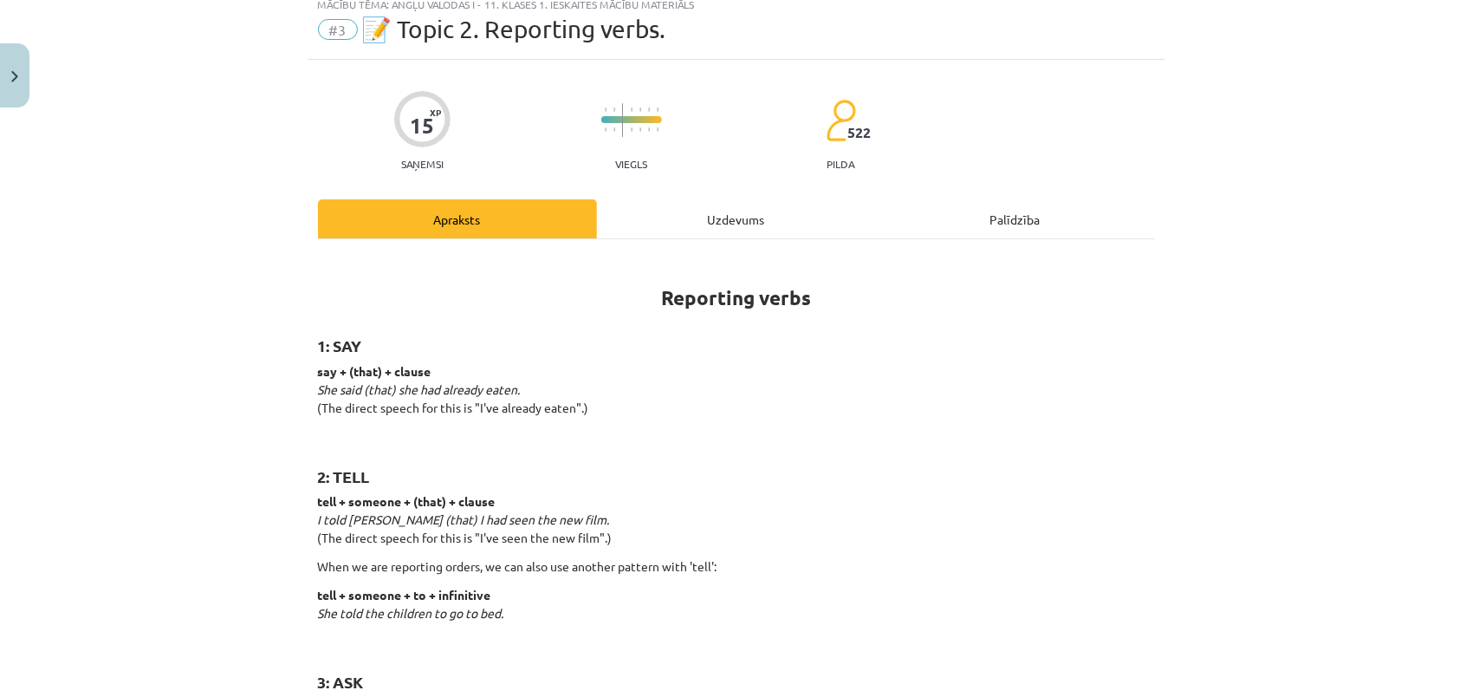
scroll to position [43, 0]
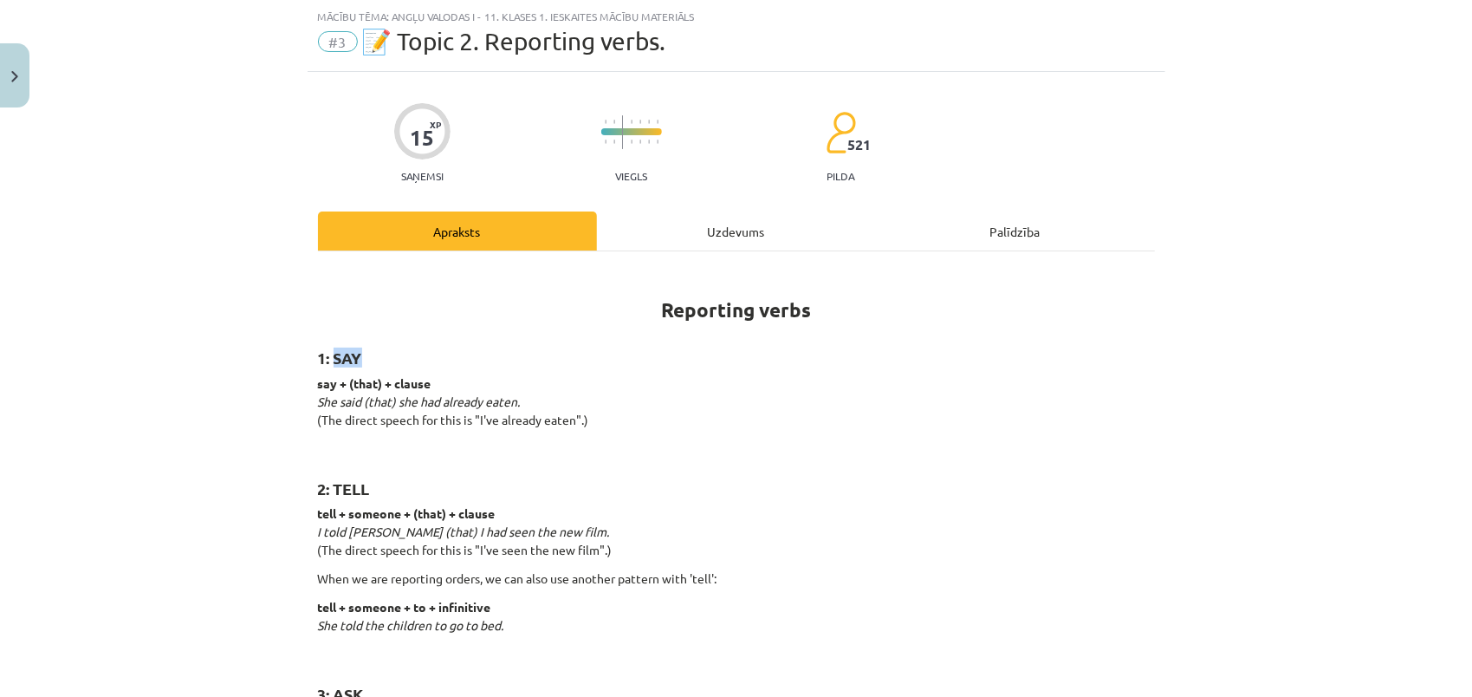
drag, startPoint x: 327, startPoint y: 350, endPoint x: 365, endPoint y: 352, distance: 38.2
click at [365, 352] on h2 "1: SAY" at bounding box center [736, 348] width 837 height 42
click at [702, 471] on h2 "2: TELL" at bounding box center [736, 479] width 837 height 42
click at [364, 382] on strong "say + (that) + clause" at bounding box center [375, 383] width 114 height 16
click at [352, 384] on strong "say + (that) + clause" at bounding box center [375, 383] width 114 height 16
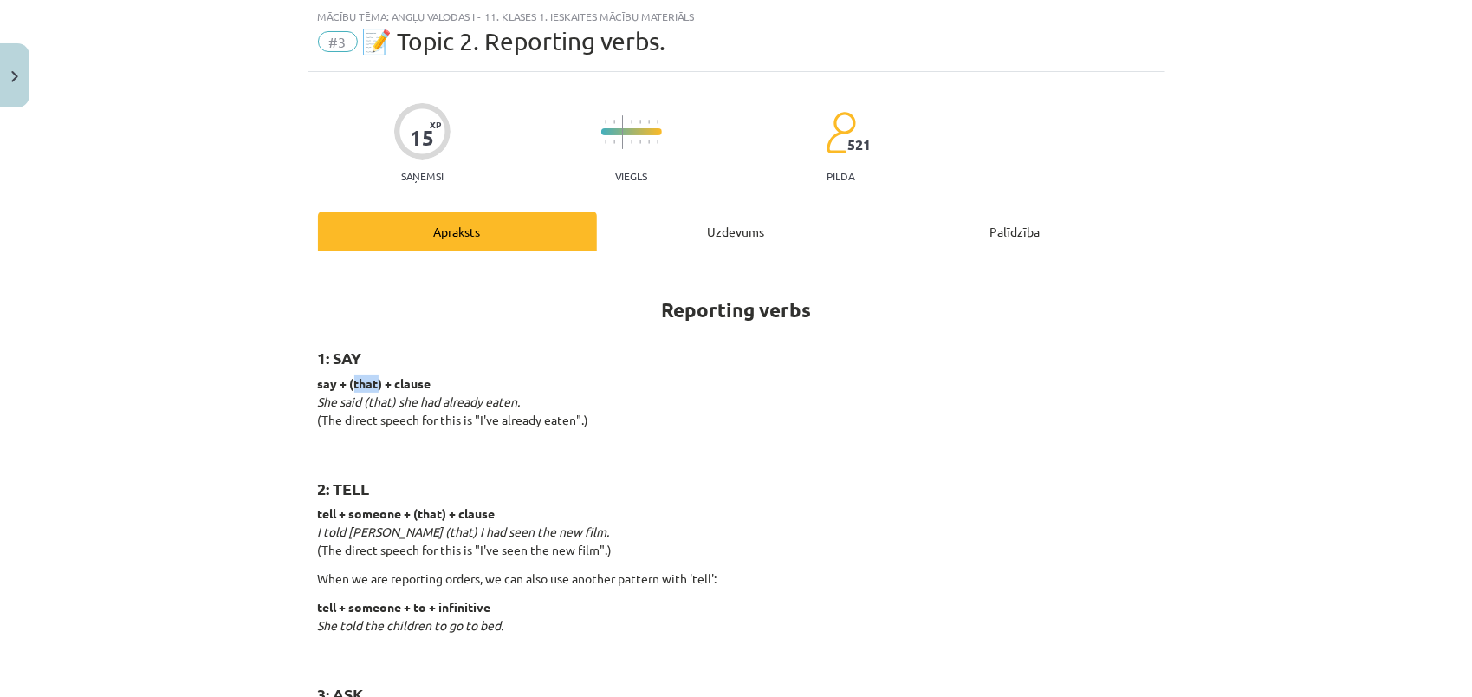
click at [352, 384] on strong "say + (that) + clause" at bounding box center [375, 383] width 114 height 16
drag, startPoint x: 352, startPoint y: 384, endPoint x: 367, endPoint y: 400, distance: 22.7
click at [861, 357] on h2 "1: SAY" at bounding box center [736, 348] width 837 height 42
click at [411, 385] on strong "say + (that) + clause" at bounding box center [375, 383] width 114 height 16
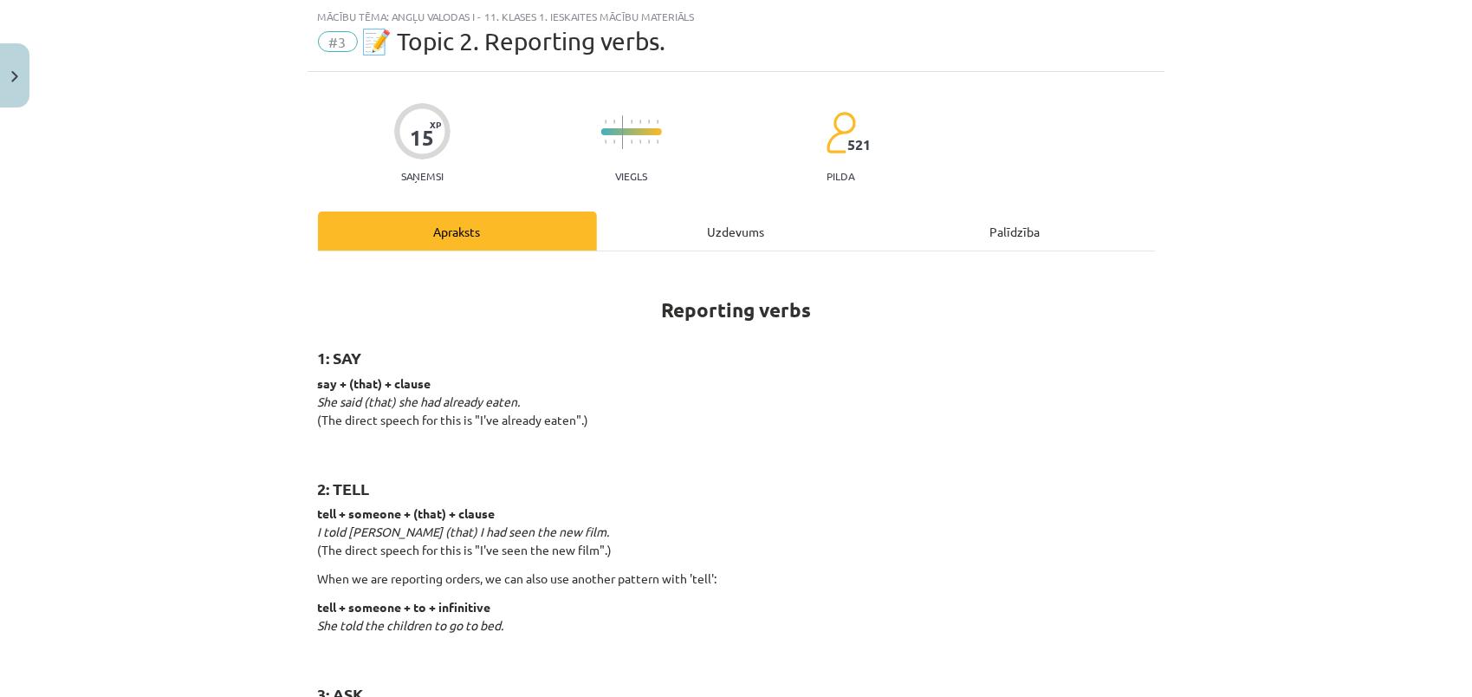
click at [397, 378] on strong "say + (that) + clause" at bounding box center [375, 383] width 114 height 16
click at [399, 378] on strong "say + (that) + clause" at bounding box center [375, 383] width 114 height 16
click at [406, 382] on strong "say + (that) + clause" at bounding box center [375, 383] width 114 height 16
click at [406, 388] on p "say + (that) + clause She said (that) she had already eaten. (The direct speech…" at bounding box center [736, 410] width 837 height 73
click at [406, 384] on strong "say + (that) + clause" at bounding box center [375, 383] width 114 height 16
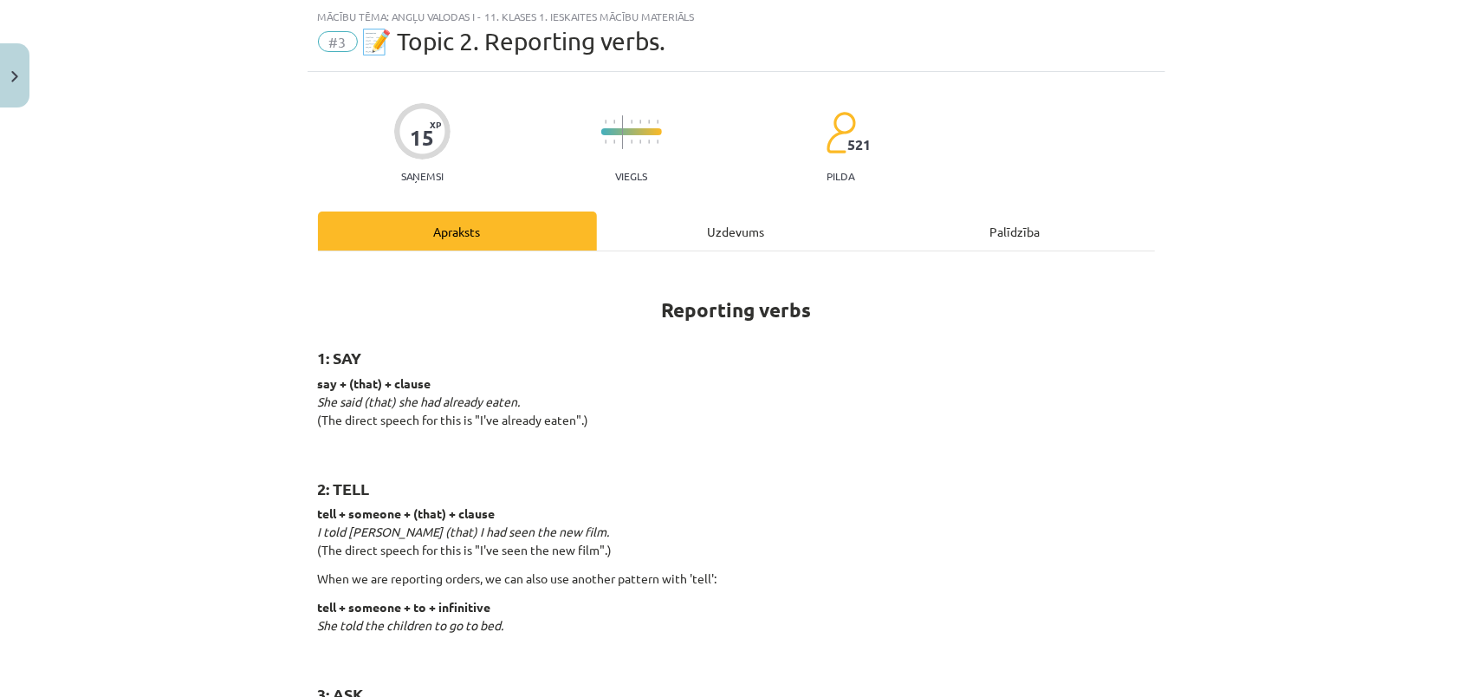
click at [406, 384] on strong "say + (that) + clause" at bounding box center [375, 383] width 114 height 16
click at [406, 383] on strong "say + (that) + clause" at bounding box center [375, 383] width 114 height 16
drag, startPoint x: 406, startPoint y: 383, endPoint x: 387, endPoint y: 452, distance: 71.9
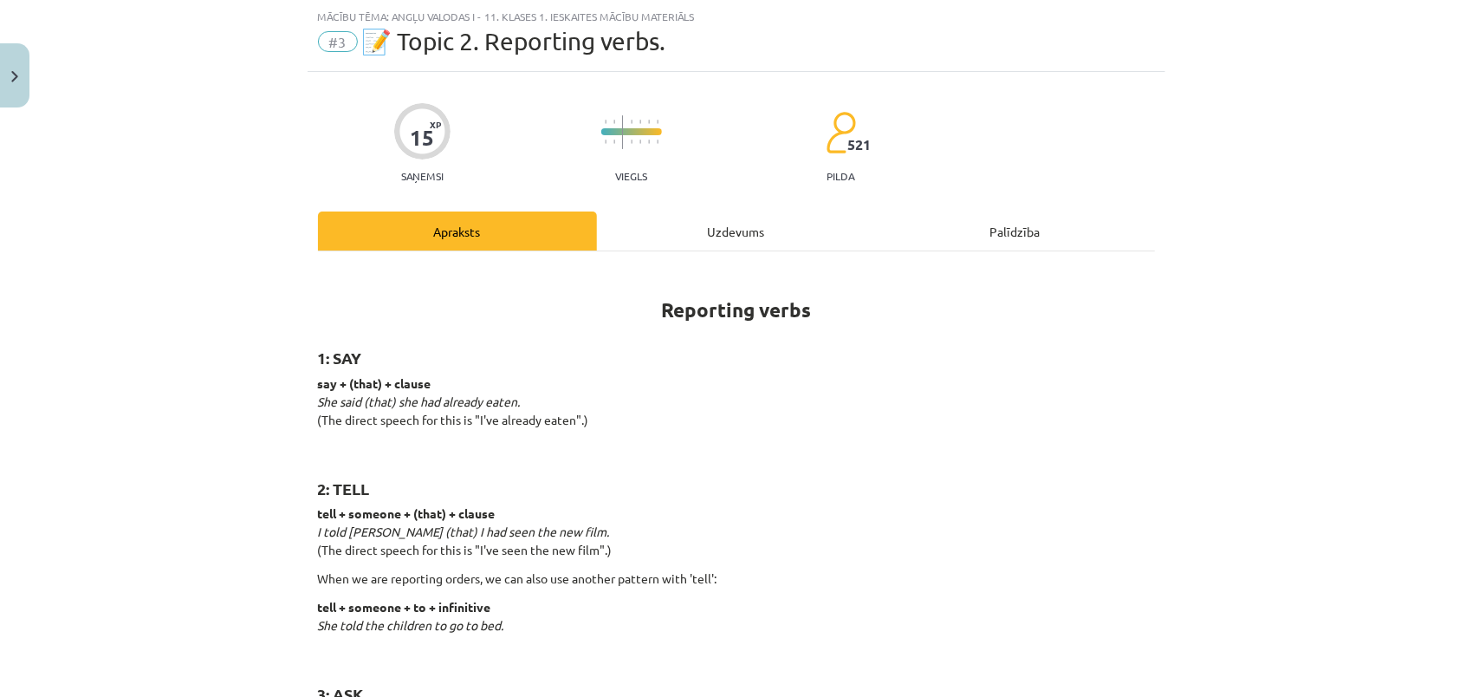
click at [406, 388] on p "say + (that) + clause She said (that) she had already eaten. (The direct speech…" at bounding box center [736, 410] width 837 height 73
click at [406, 384] on strong "say + (that) + clause" at bounding box center [375, 383] width 114 height 16
drag, startPoint x: 406, startPoint y: 384, endPoint x: 418, endPoint y: 406, distance: 24.4
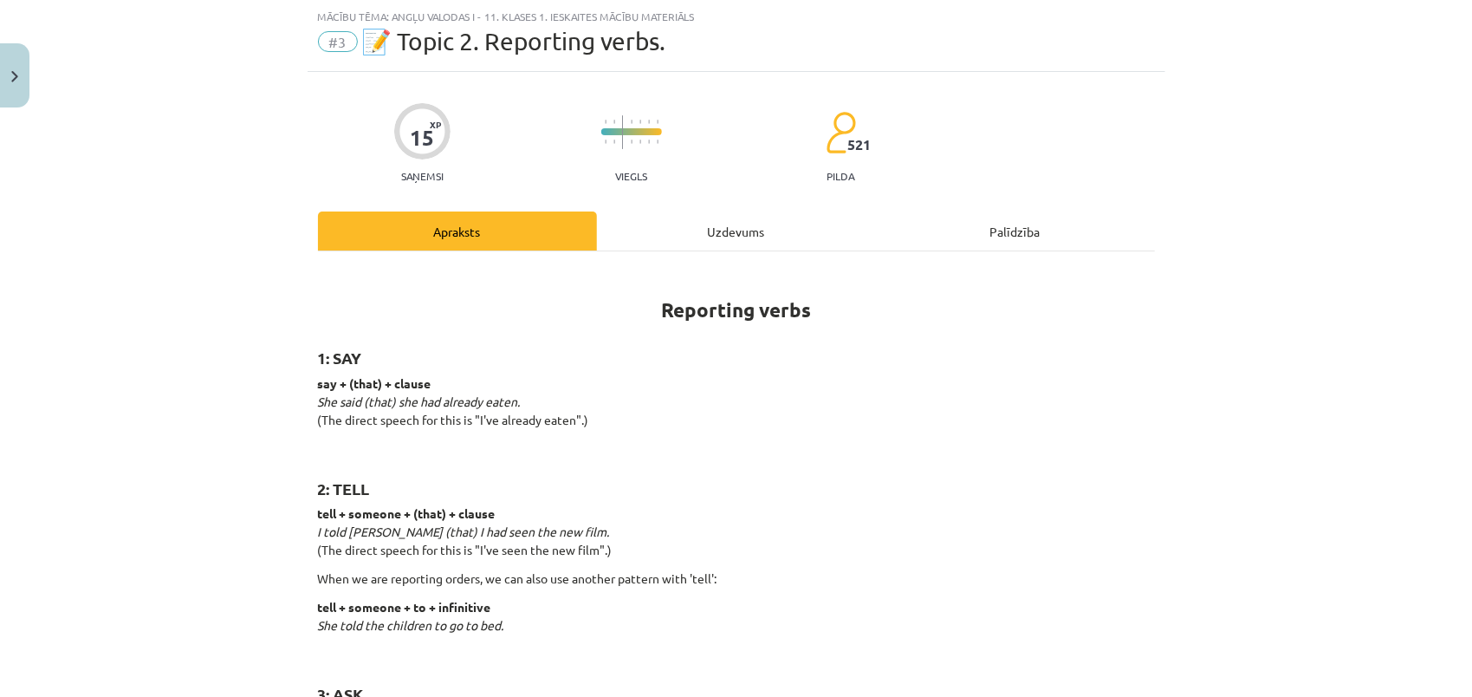
drag, startPoint x: 448, startPoint y: 92, endPoint x: 494, endPoint y: 201, distance: 118.5
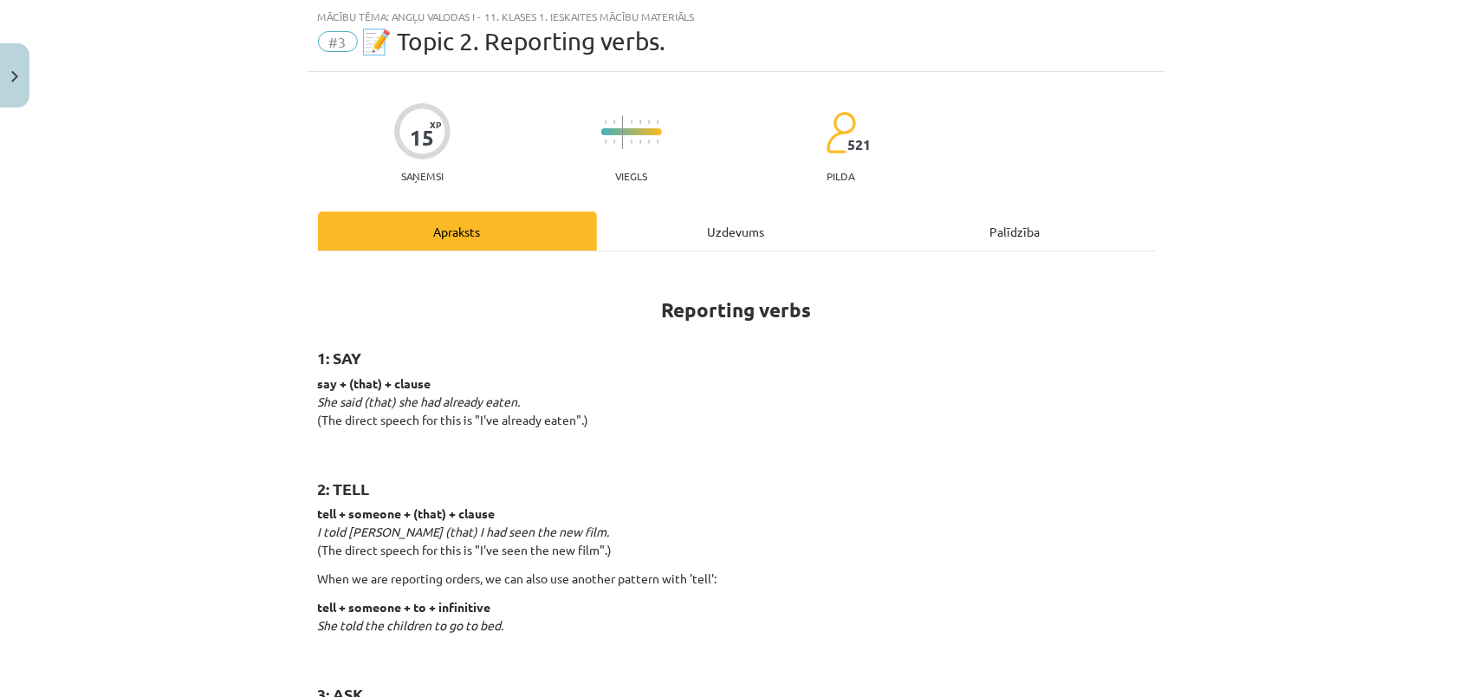
click at [629, 468] on h2 "2: TELL" at bounding box center [736, 479] width 837 height 42
drag, startPoint x: 313, startPoint y: 401, endPoint x: 517, endPoint y: 400, distance: 204.5
click at [517, 400] on p "say + (that) + clause She said (that) she had already eaten. (The direct speech…" at bounding box center [736, 410] width 837 height 73
drag, startPoint x: 517, startPoint y: 400, endPoint x: 432, endPoint y: 421, distance: 88.3
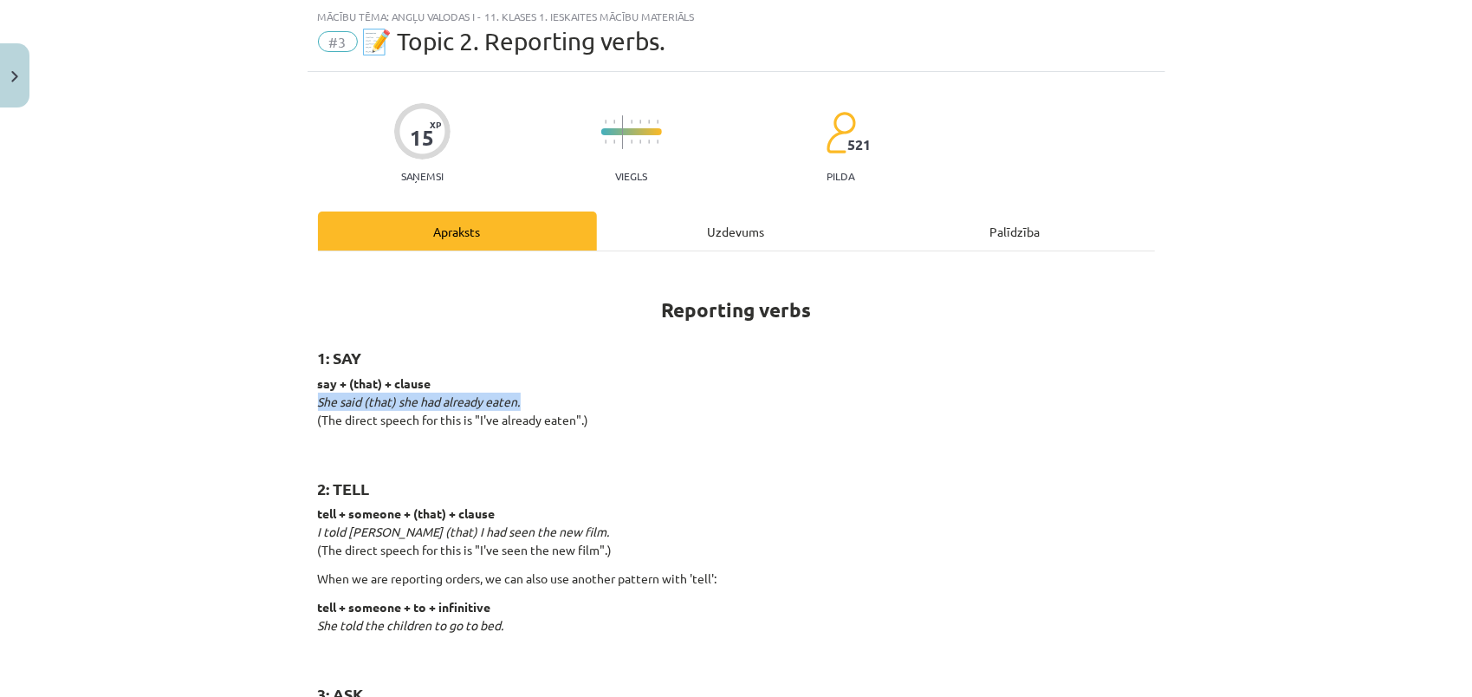
click at [425, 470] on h2 "2: TELL" at bounding box center [736, 479] width 837 height 42
drag, startPoint x: 468, startPoint y: 416, endPoint x: 571, endPoint y: 413, distance: 103.2
click at [571, 413] on p "say + (that) + clause She said (that) she had already eaten. (The direct speech…" at bounding box center [736, 410] width 837 height 73
drag, startPoint x: 571, startPoint y: 413, endPoint x: 529, endPoint y: 439, distance: 49.8
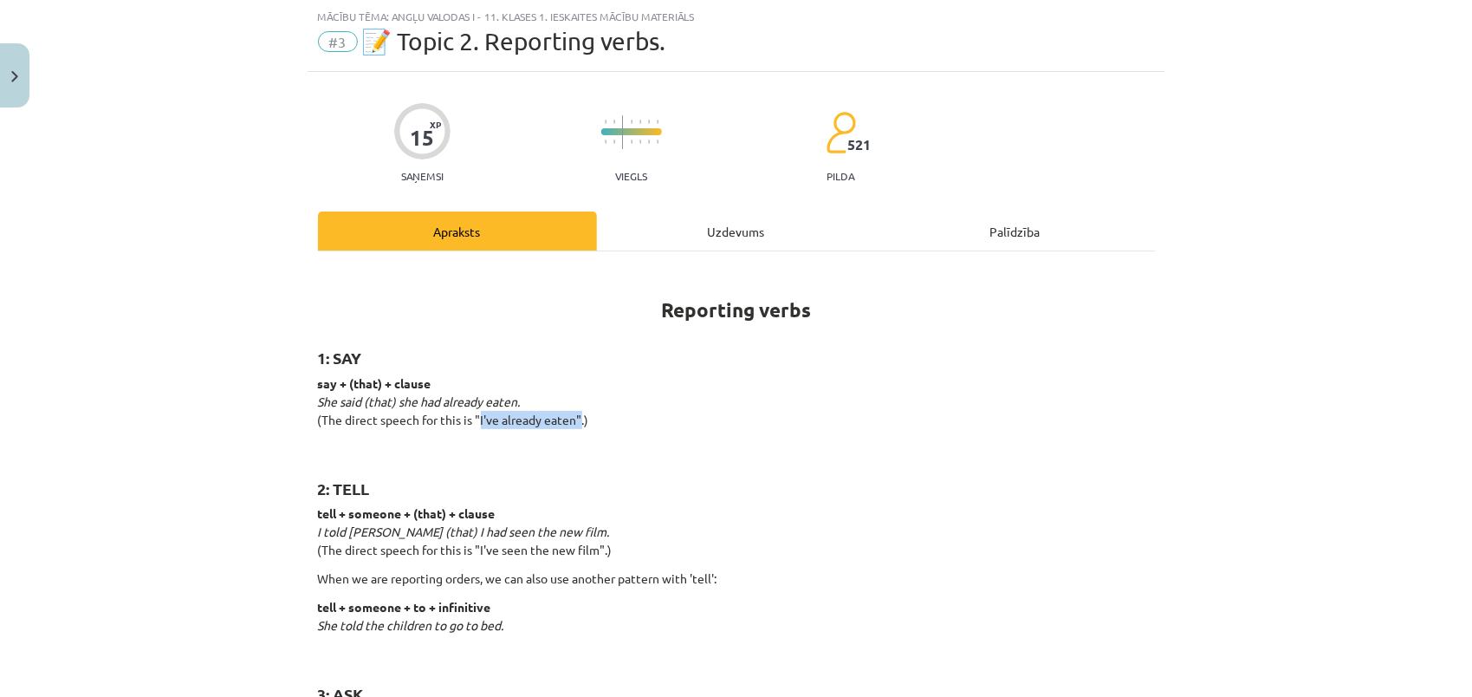
click at [552, 485] on h2 "2: TELL" at bounding box center [736, 479] width 837 height 42
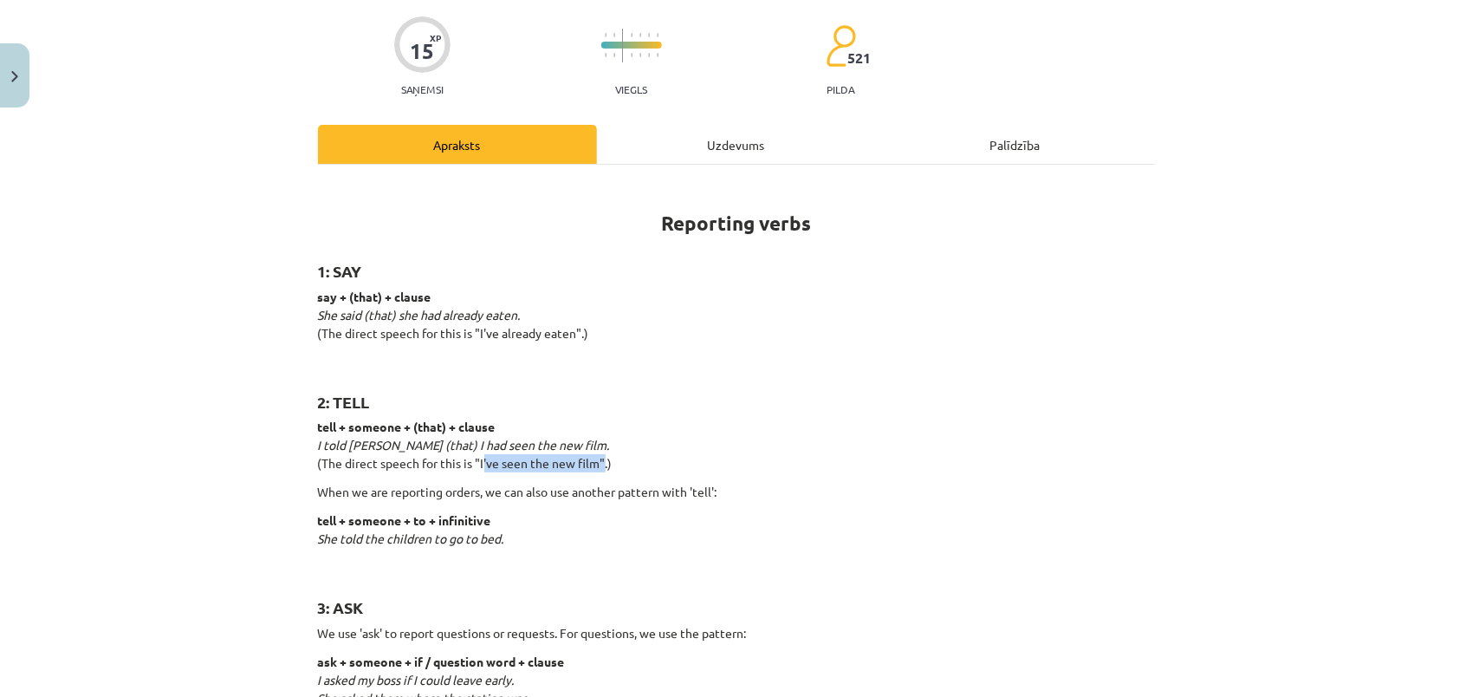
drag, startPoint x: 474, startPoint y: 461, endPoint x: 593, endPoint y: 455, distance: 118.9
click at [593, 455] on p "tell + someone + (that) + clause I told [PERSON_NAME] (that) I had seen the new…" at bounding box center [736, 445] width 837 height 55
drag, startPoint x: 593, startPoint y: 455, endPoint x: 542, endPoint y: 484, distance: 57.8
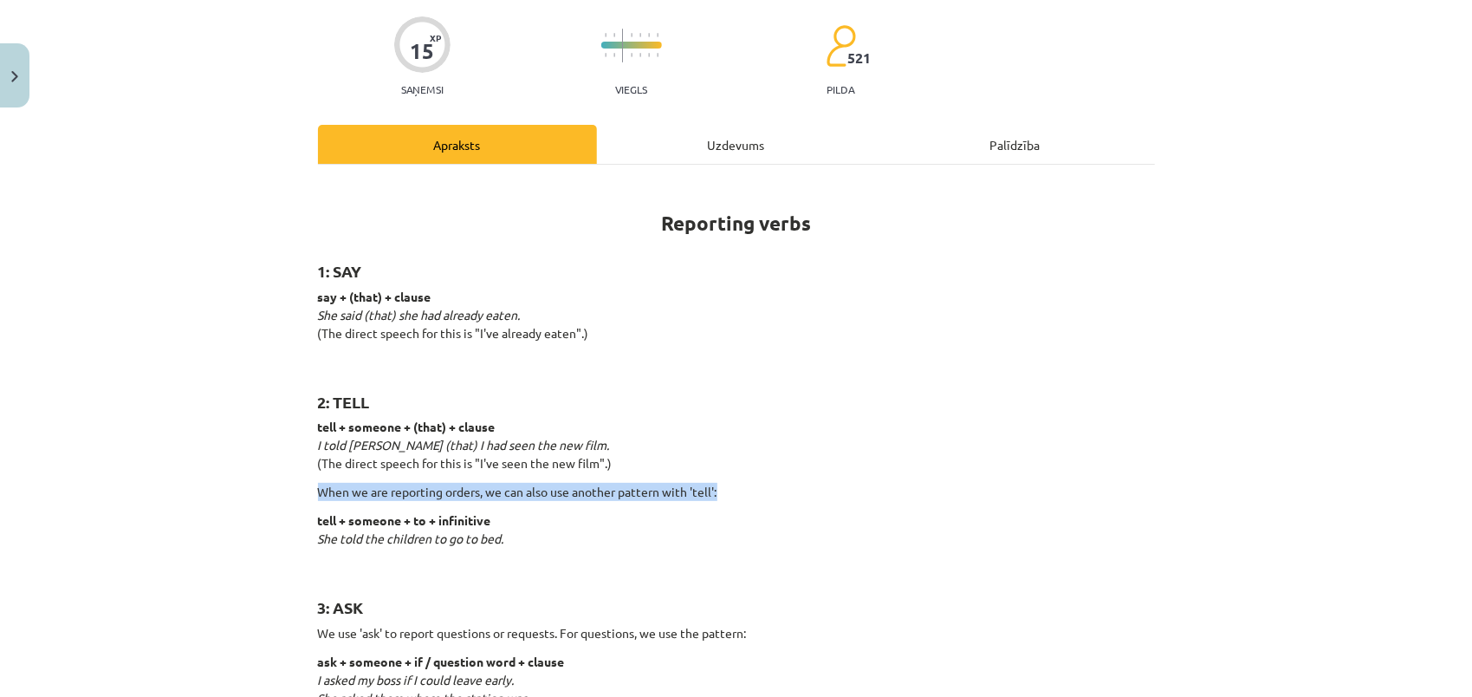
drag, startPoint x: 314, startPoint y: 490, endPoint x: 716, endPoint y: 486, distance: 402.1
click at [563, 578] on h2 "3: ASK" at bounding box center [736, 597] width 837 height 42
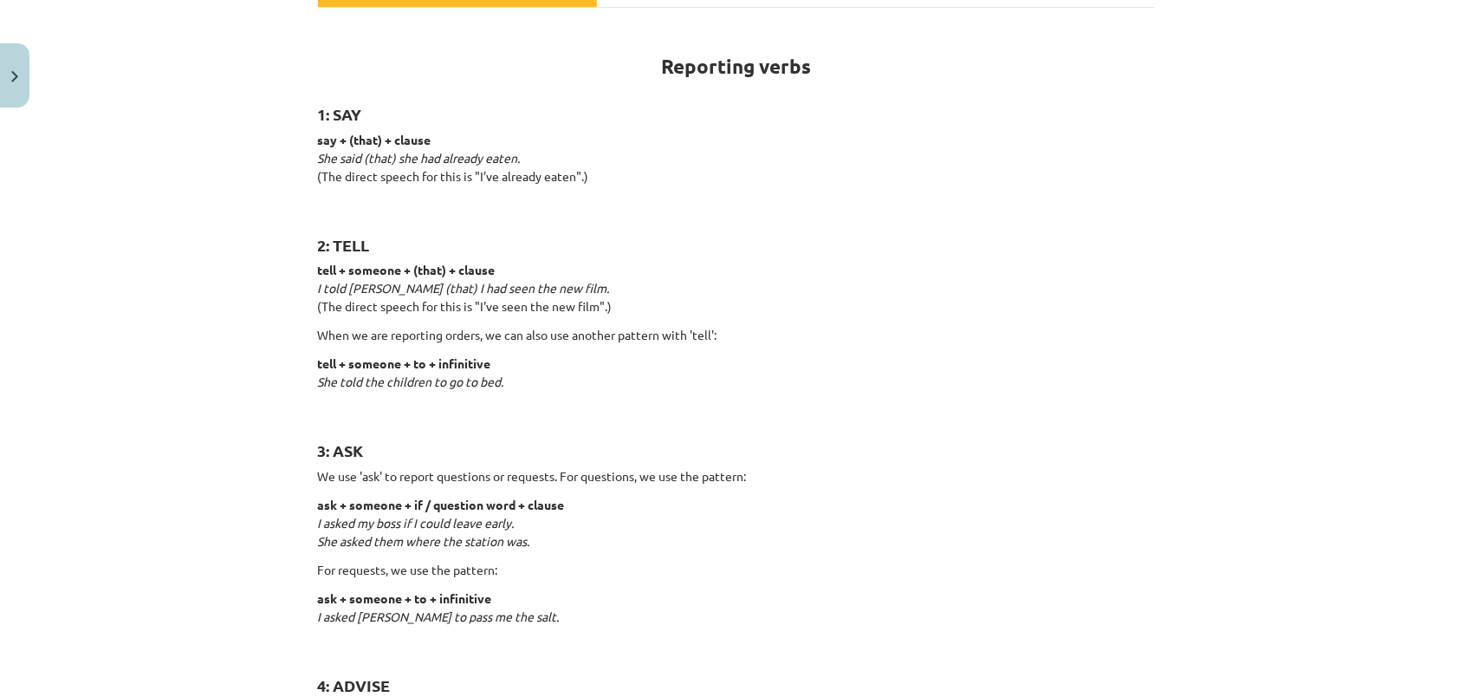
scroll to position [303, 0]
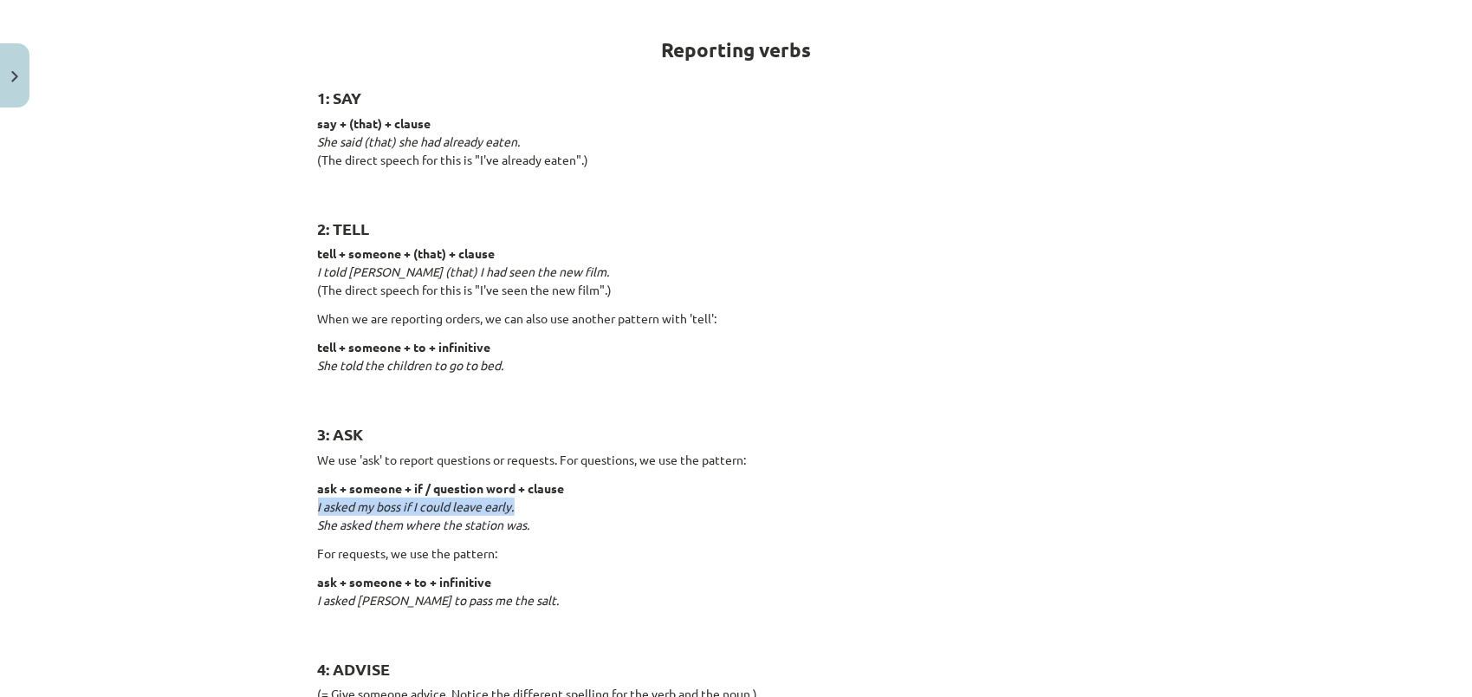
drag, startPoint x: 309, startPoint y: 505, endPoint x: 517, endPoint y: 510, distance: 208.9
drag, startPoint x: 517, startPoint y: 510, endPoint x: 421, endPoint y: 526, distance: 97.4
click at [676, 575] on p "ask + someone + to + infinitive I asked [PERSON_NAME] to pass me the salt." at bounding box center [736, 600] width 837 height 55
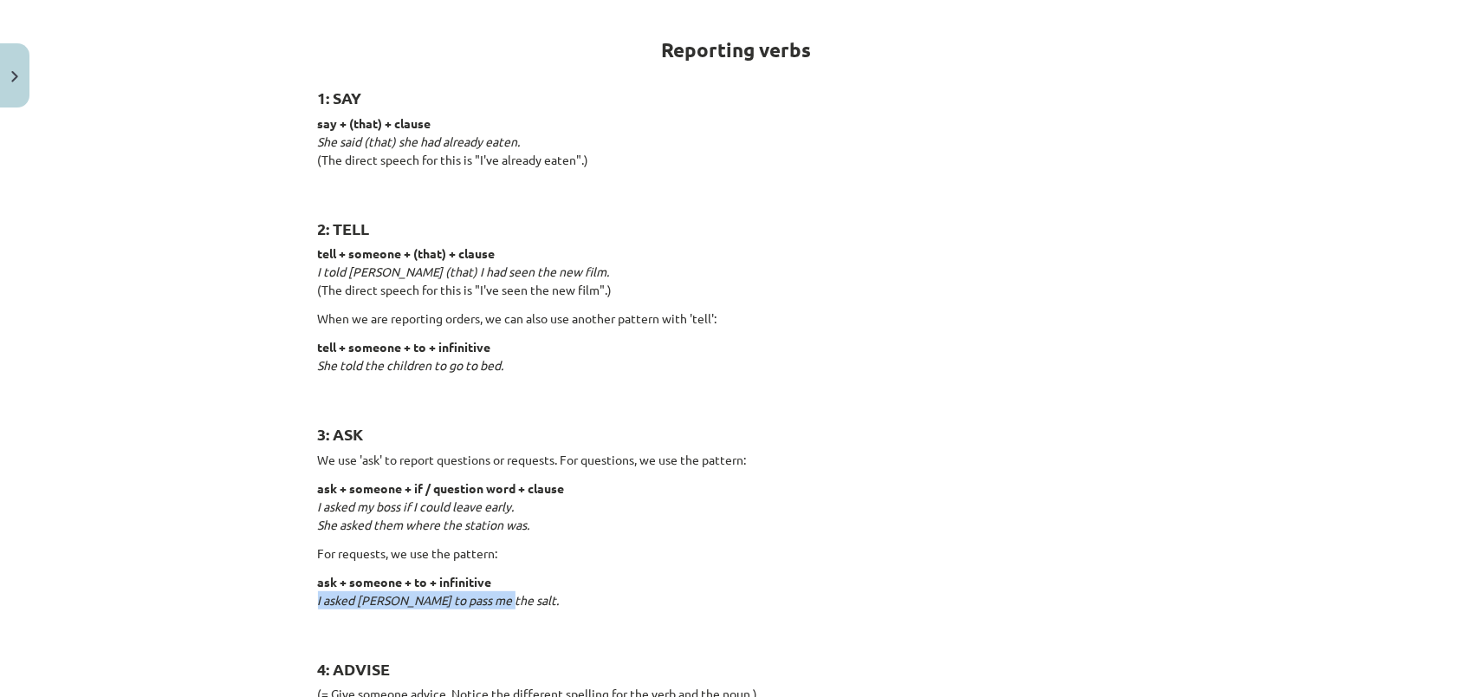
drag, startPoint x: 307, startPoint y: 599, endPoint x: 497, endPoint y: 596, distance: 189.8
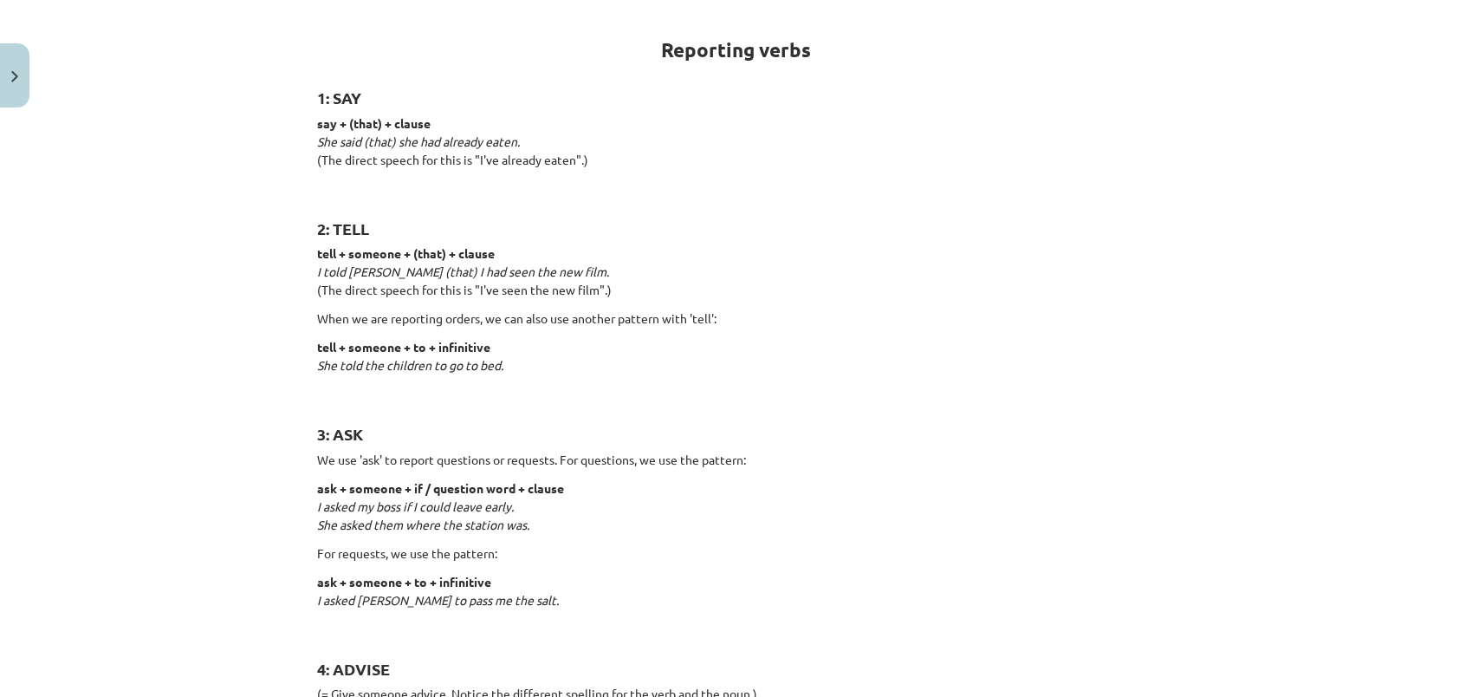
drag, startPoint x: 458, startPoint y: 586, endPoint x: 477, endPoint y: 640, distance: 57.8
click at [477, 640] on h2 "4: ADVISE" at bounding box center [736, 659] width 837 height 42
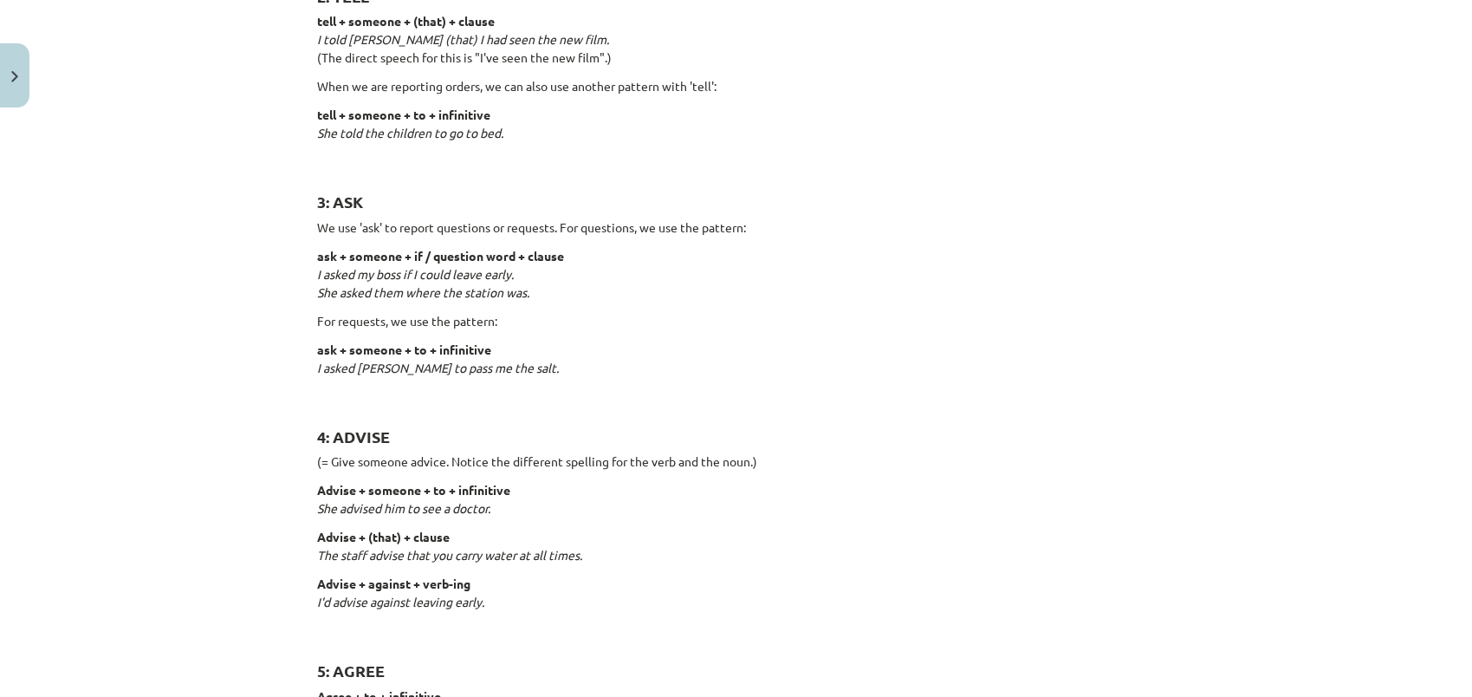
scroll to position [563, 0]
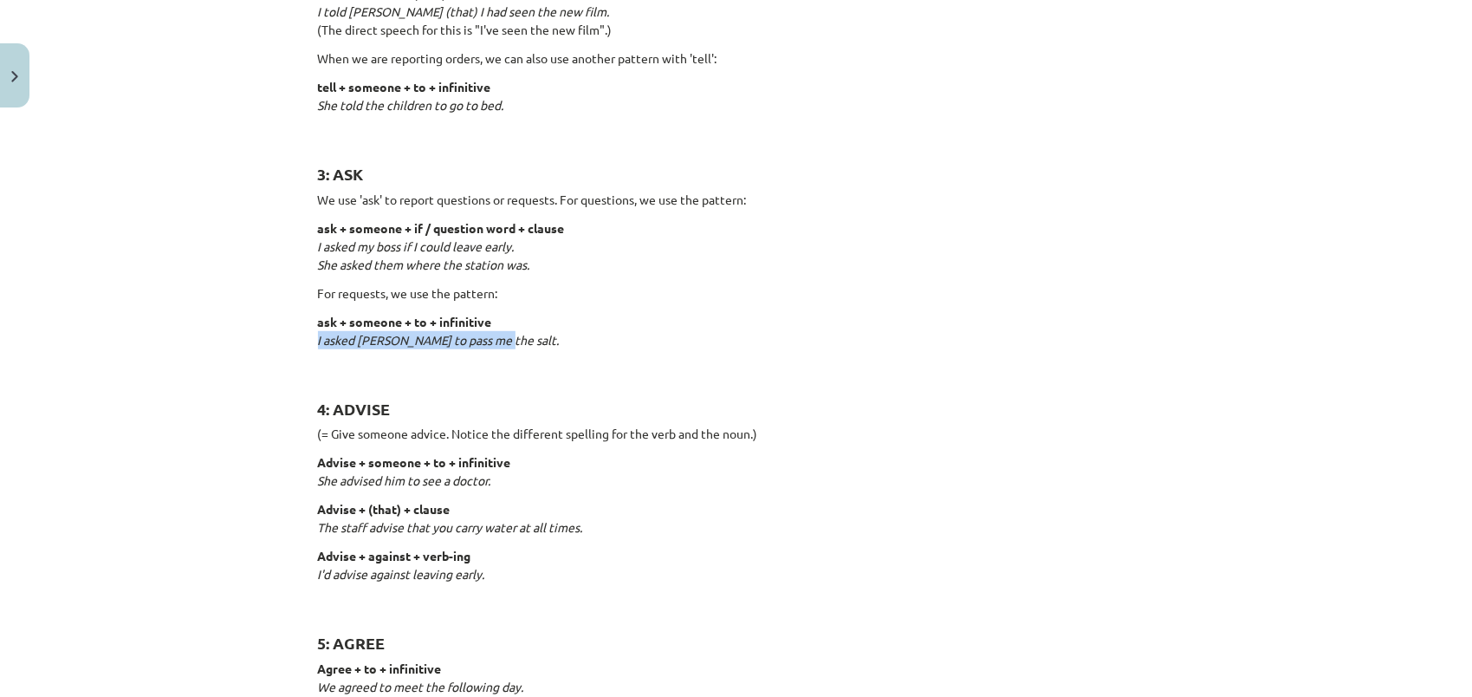
drag, startPoint x: 309, startPoint y: 337, endPoint x: 501, endPoint y: 337, distance: 191.5
drag, startPoint x: 501, startPoint y: 337, endPoint x: 407, endPoint y: 364, distance: 97.4
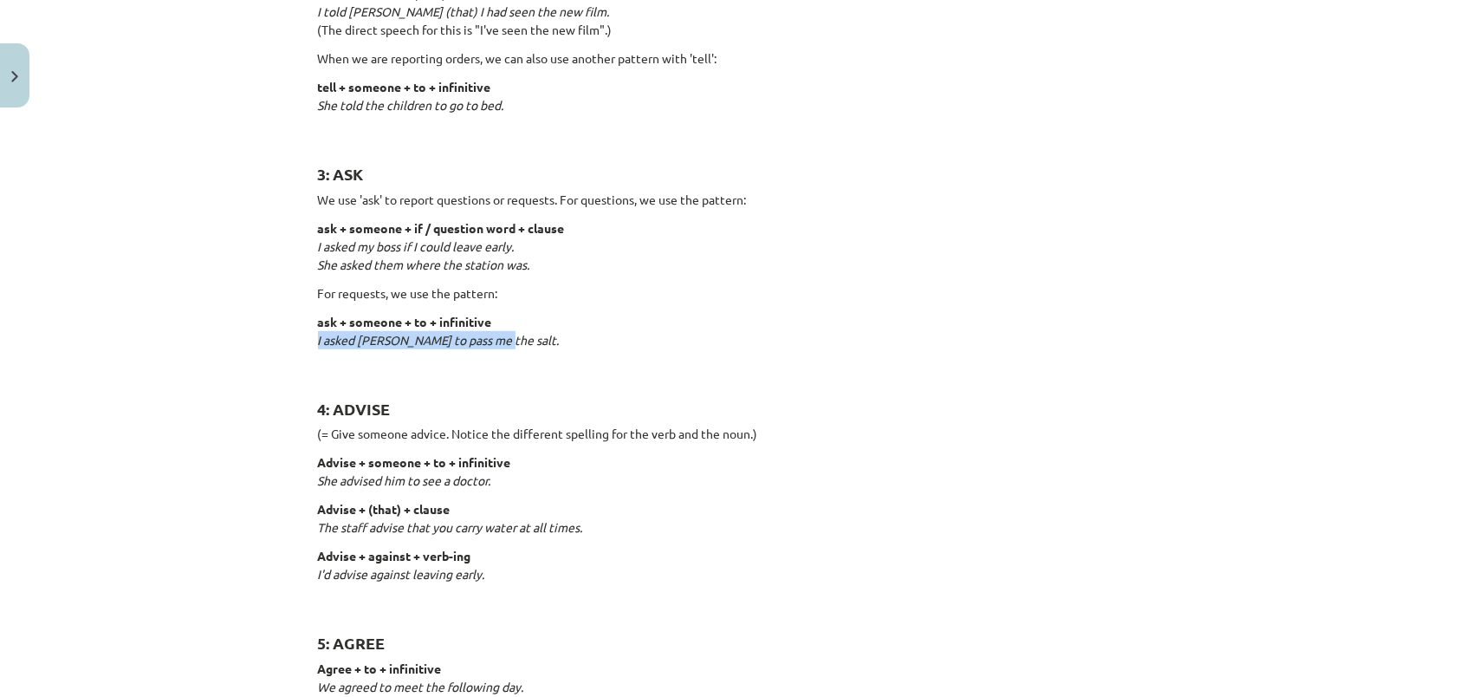
copy em "I asked [PERSON_NAME] to pass me the salt."
drag, startPoint x: 529, startPoint y: 42, endPoint x: 548, endPoint y: 42, distance: 19.1
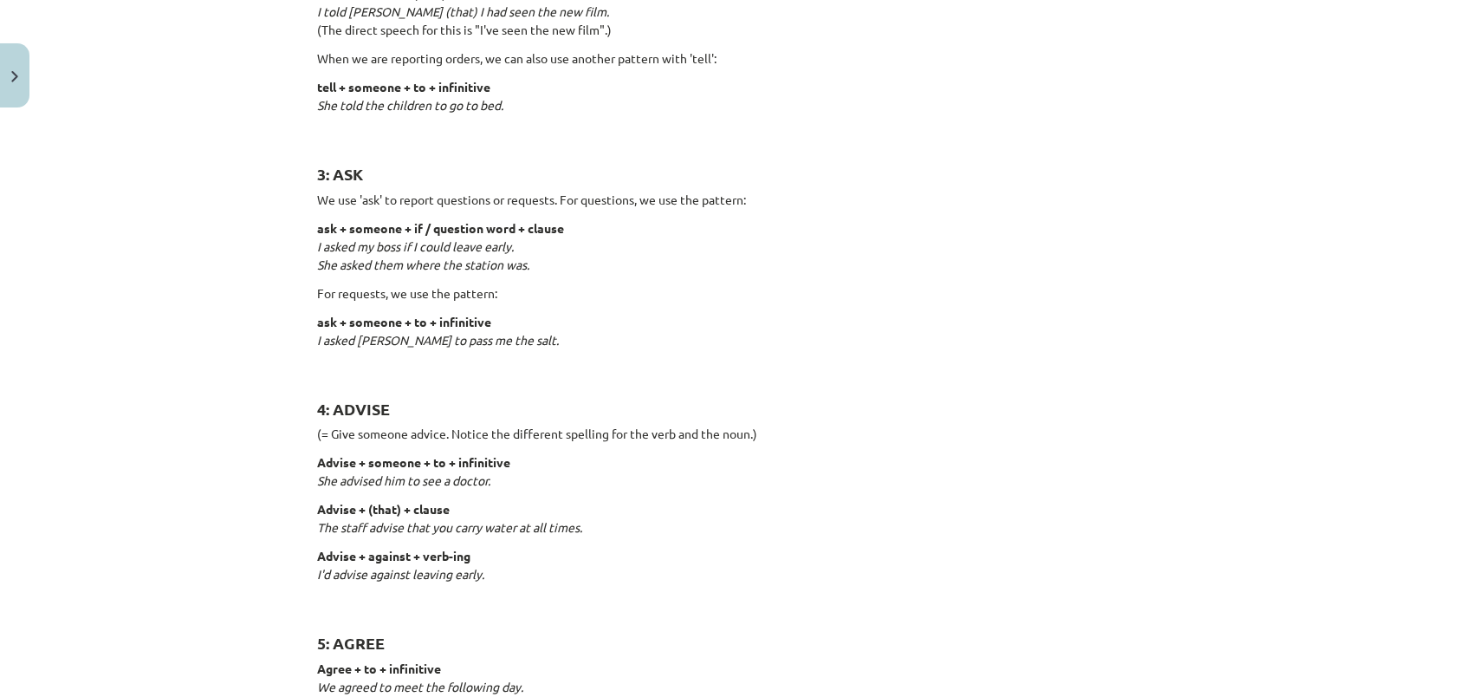
drag, startPoint x: 548, startPoint y: 42, endPoint x: 646, endPoint y: 225, distance: 208.6
click at [614, 402] on h2 "4: ADVISE" at bounding box center [736, 399] width 837 height 42
drag, startPoint x: 310, startPoint y: 477, endPoint x: 490, endPoint y: 489, distance: 180.6
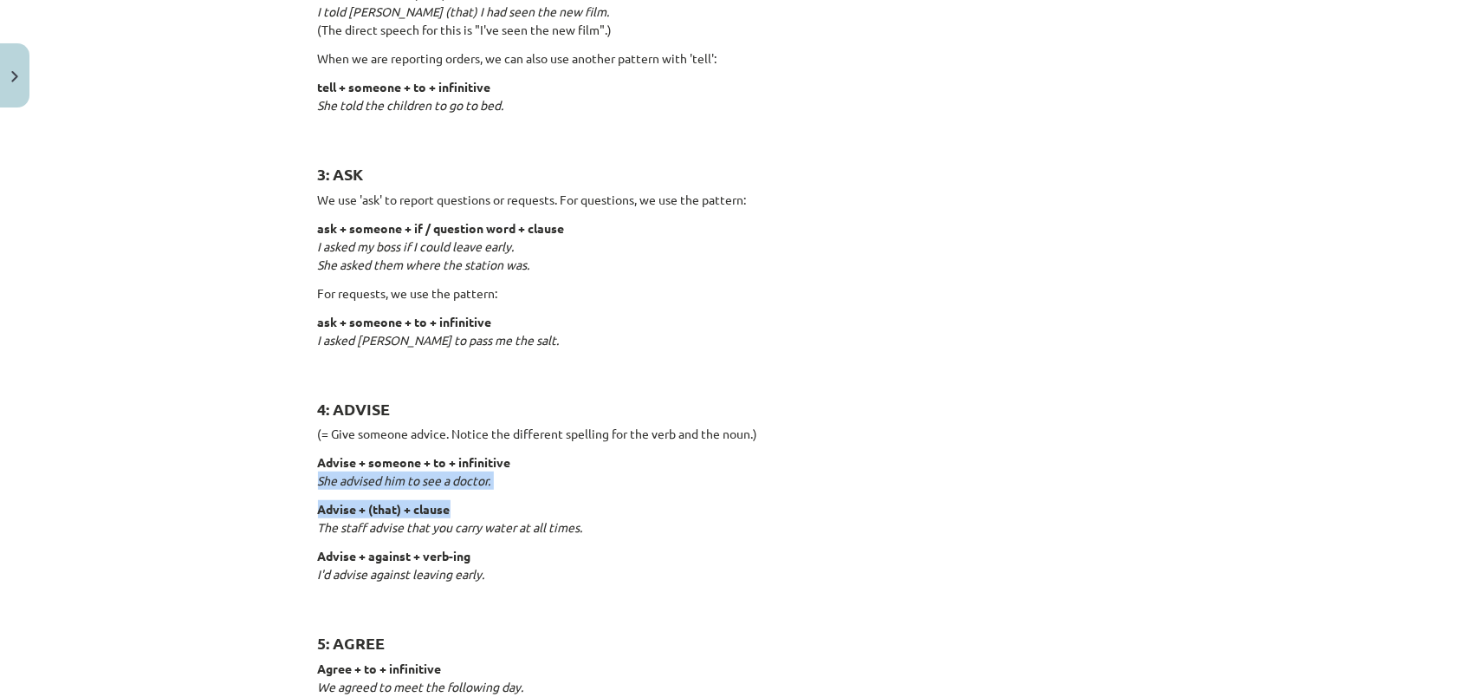
drag, startPoint x: 312, startPoint y: 482, endPoint x: 511, endPoint y: 487, distance: 199.4
click at [511, 487] on p "Advise + someone + to + infinitive She advised him to see a doctor." at bounding box center [736, 471] width 837 height 36
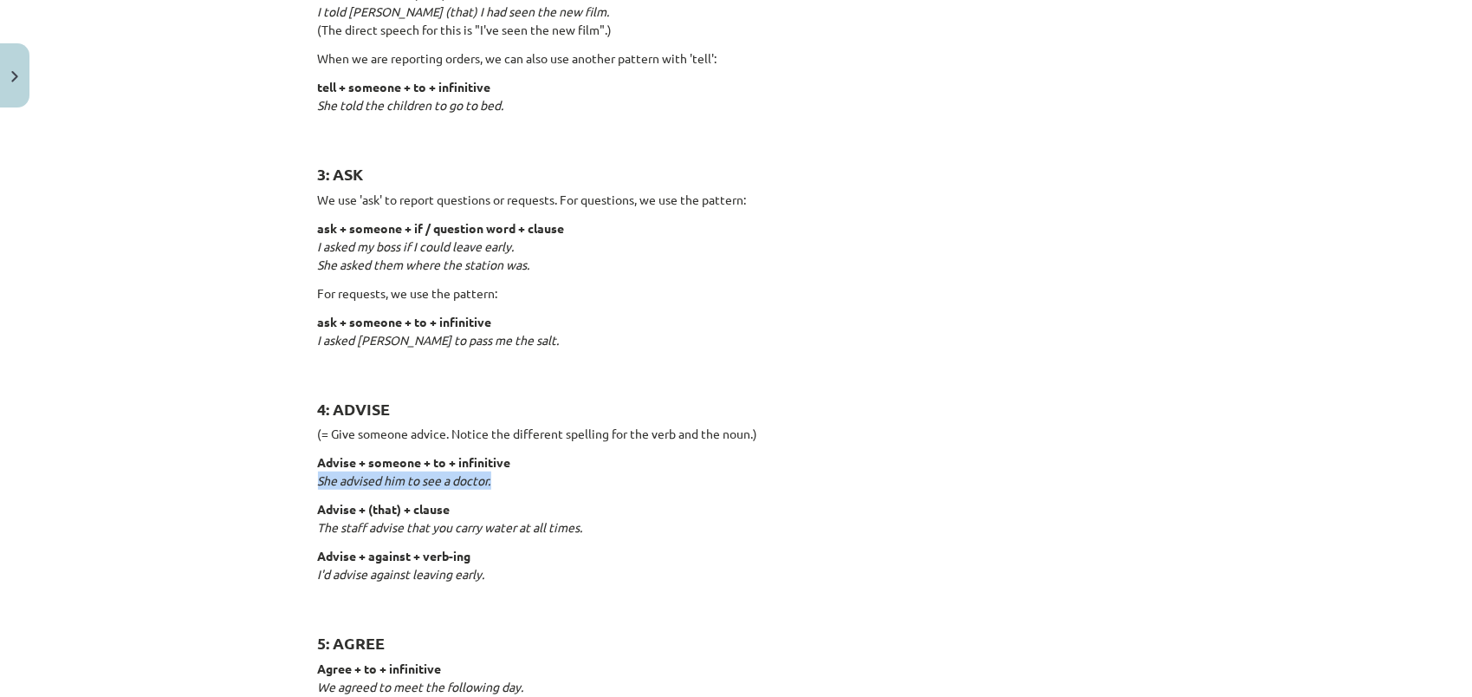
click at [842, 180] on h2 "3: ASK" at bounding box center [736, 164] width 837 height 42
drag, startPoint x: 312, startPoint y: 478, endPoint x: 536, endPoint y: 491, distance: 224.0
click at [334, 533] on p "Advise + (that) + clause The staff advise that you carry water at all times." at bounding box center [736, 518] width 837 height 36
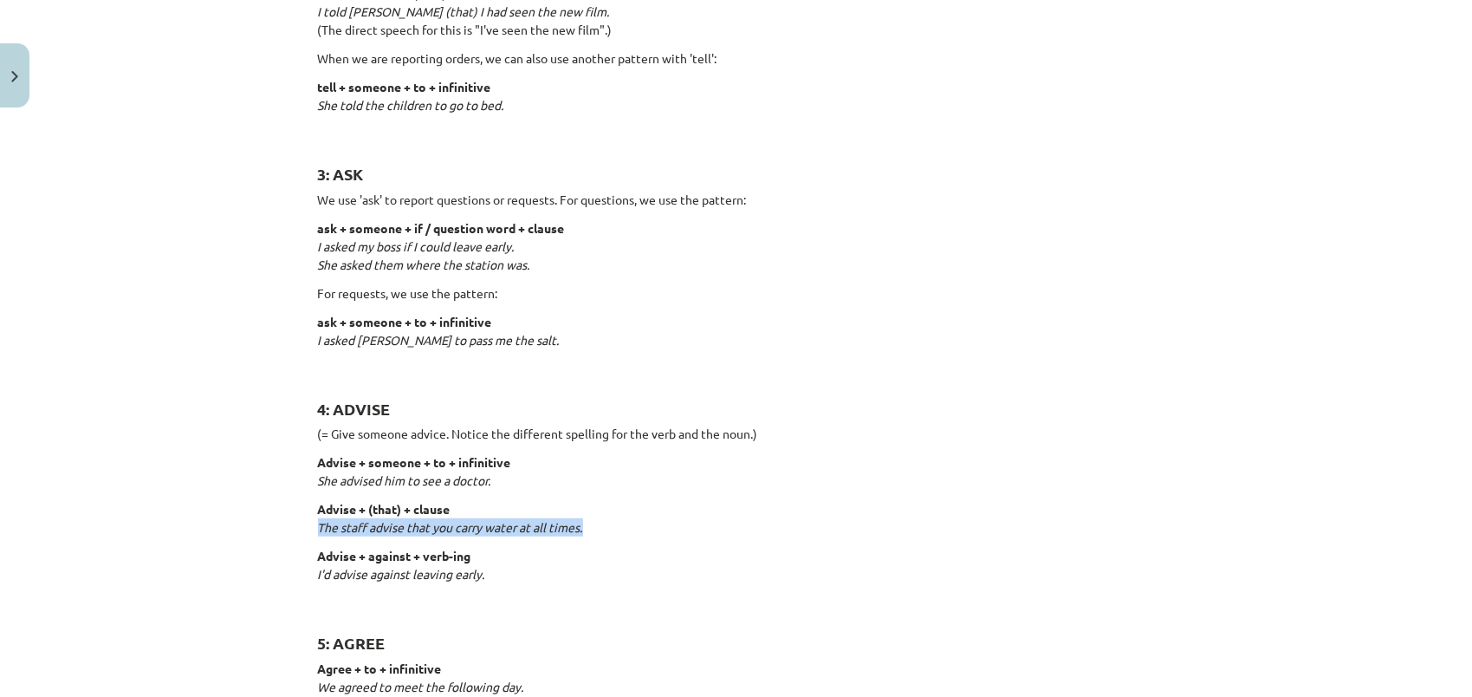
drag, startPoint x: 309, startPoint y: 527, endPoint x: 586, endPoint y: 524, distance: 277.3
drag, startPoint x: 586, startPoint y: 524, endPoint x: 451, endPoint y: 549, distance: 136.7
click at [856, 285] on p "For requests, we use the pattern:" at bounding box center [736, 293] width 837 height 18
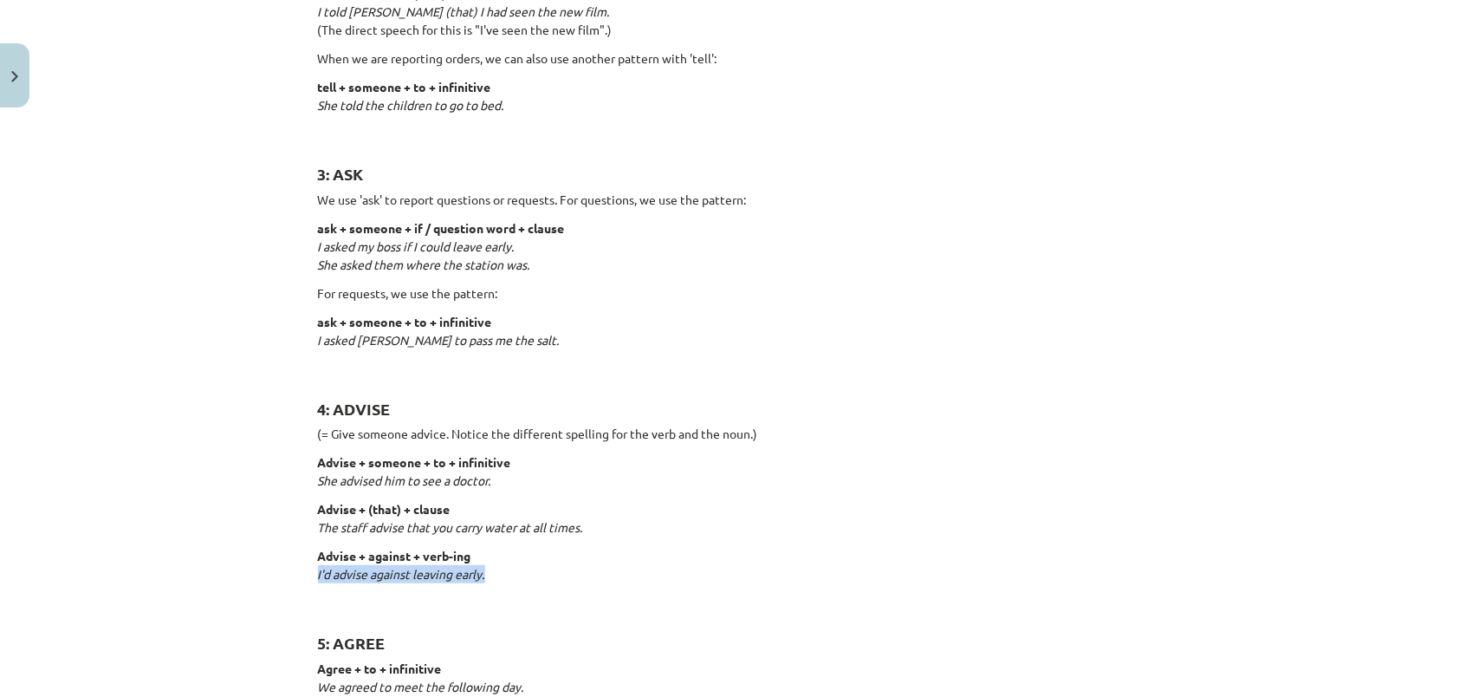
drag, startPoint x: 302, startPoint y: 574, endPoint x: 482, endPoint y: 579, distance: 179.5
drag, startPoint x: 482, startPoint y: 579, endPoint x: 407, endPoint y: 600, distance: 77.4
click at [852, 263] on p "ask + someone + if / question word + clause I asked my boss if I could leave ea…" at bounding box center [736, 246] width 837 height 55
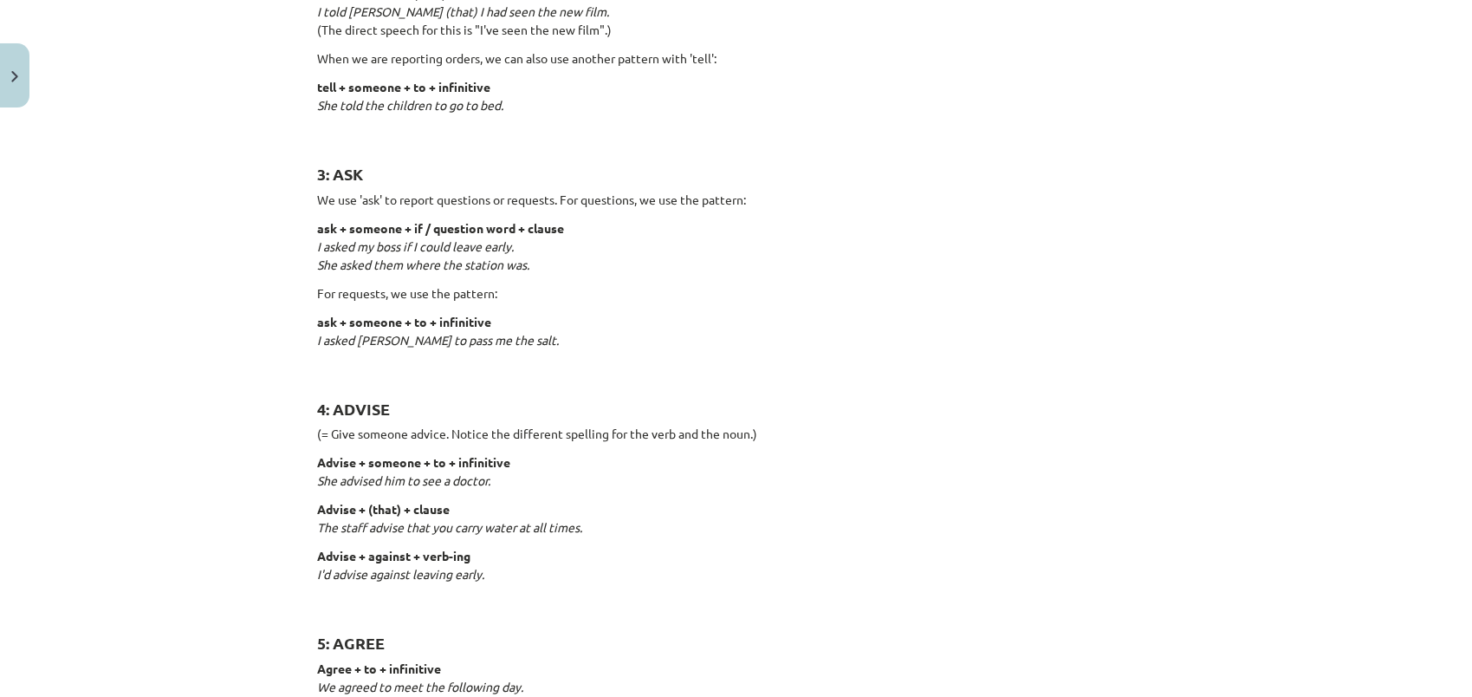
click at [414, 600] on p "Advise + against + verb-ing I'd advise against leaving early." at bounding box center [736, 574] width 837 height 55
click at [425, 575] on em "I'd advise against leaving early." at bounding box center [401, 574] width 167 height 16
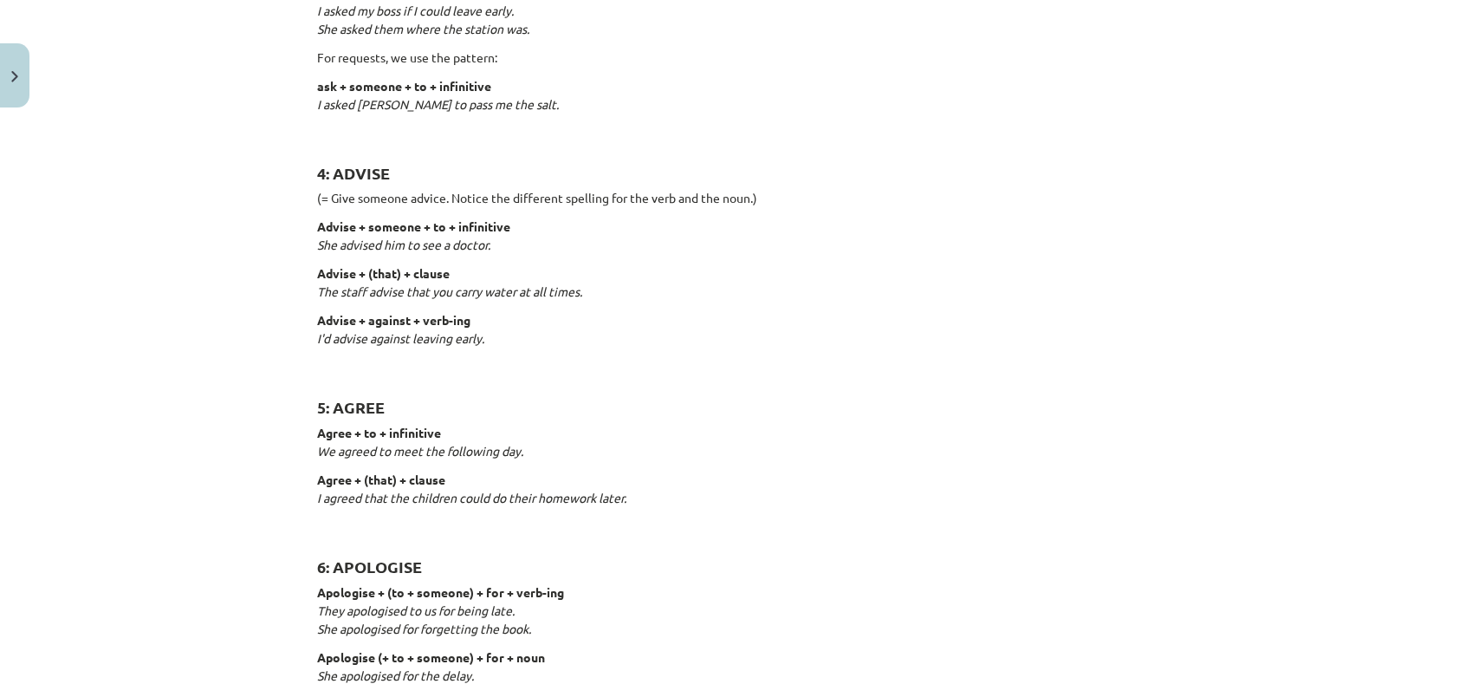
scroll to position [823, 0]
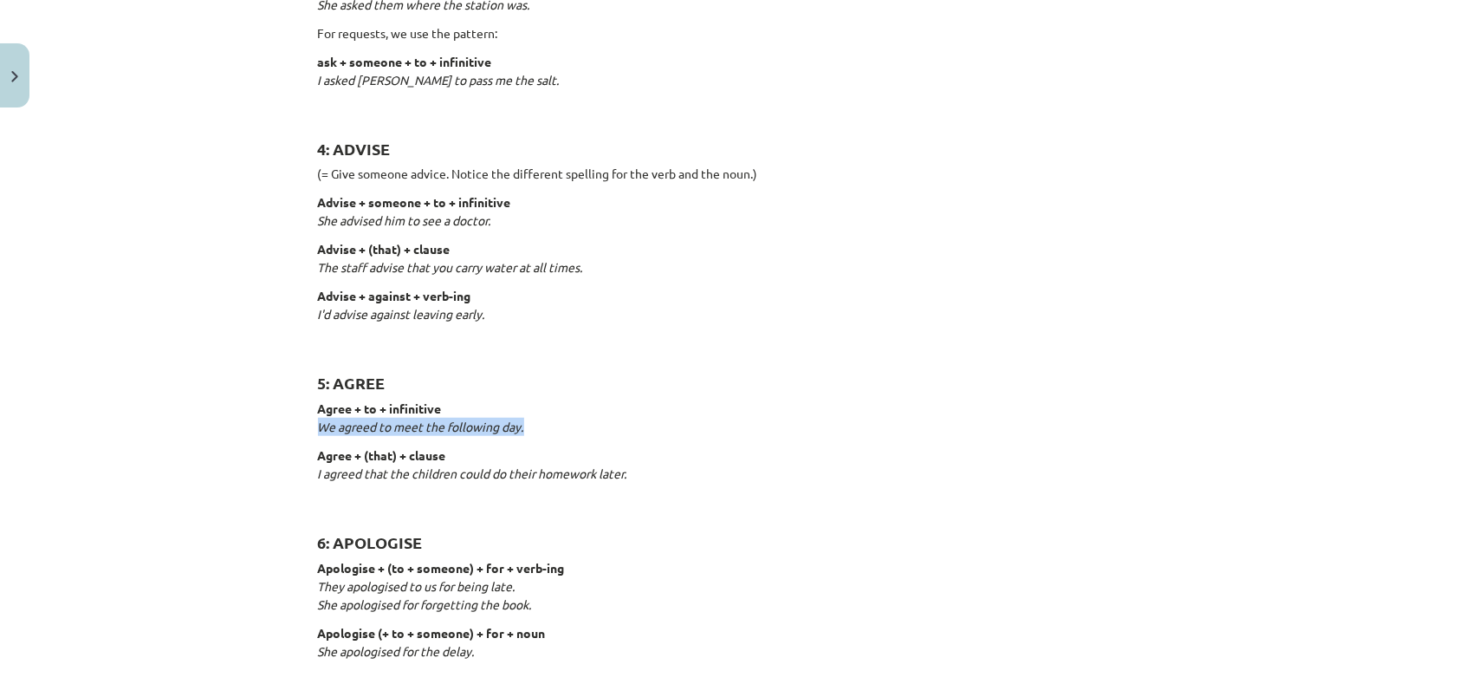
drag, startPoint x: 309, startPoint y: 427, endPoint x: 525, endPoint y: 429, distance: 216.7
drag, startPoint x: 525, startPoint y: 429, endPoint x: 421, endPoint y: 452, distance: 106.6
click at [823, 374] on h2 "5: AGREE" at bounding box center [736, 373] width 837 height 42
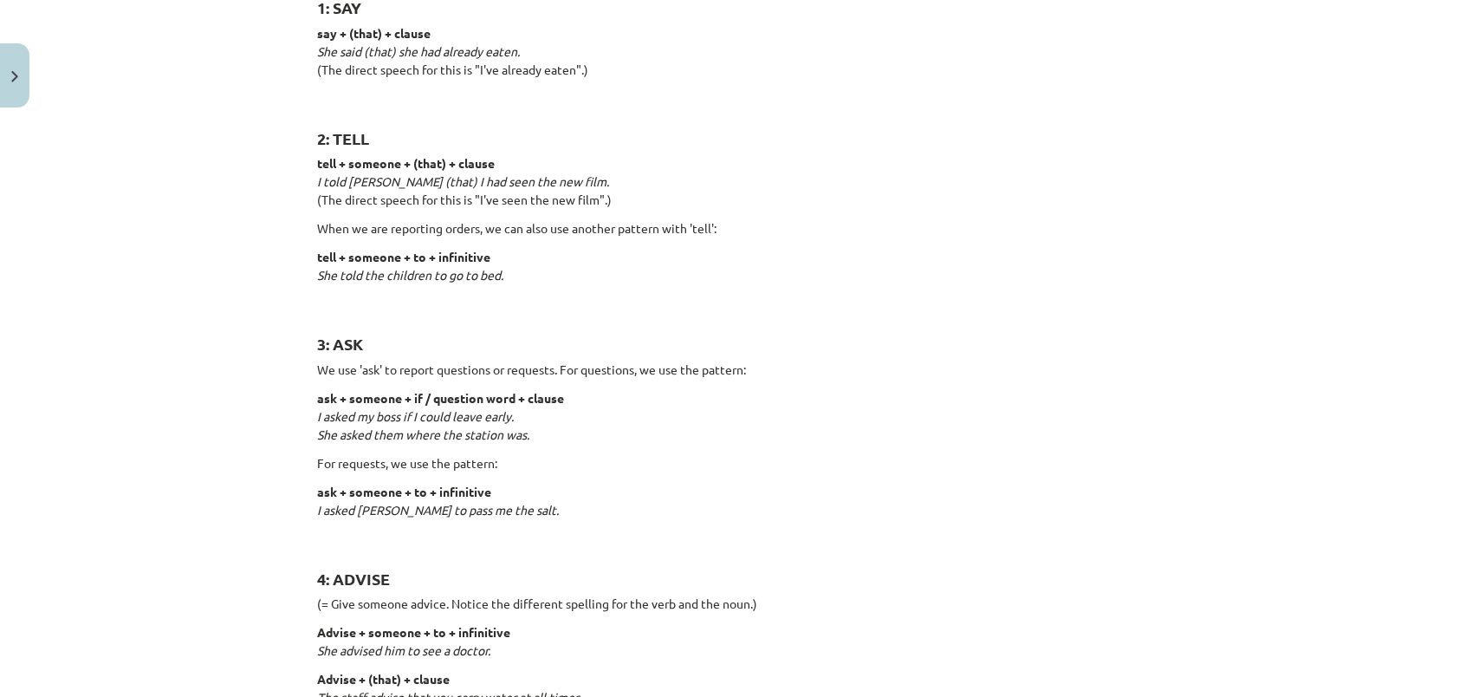
scroll to position [0, 0]
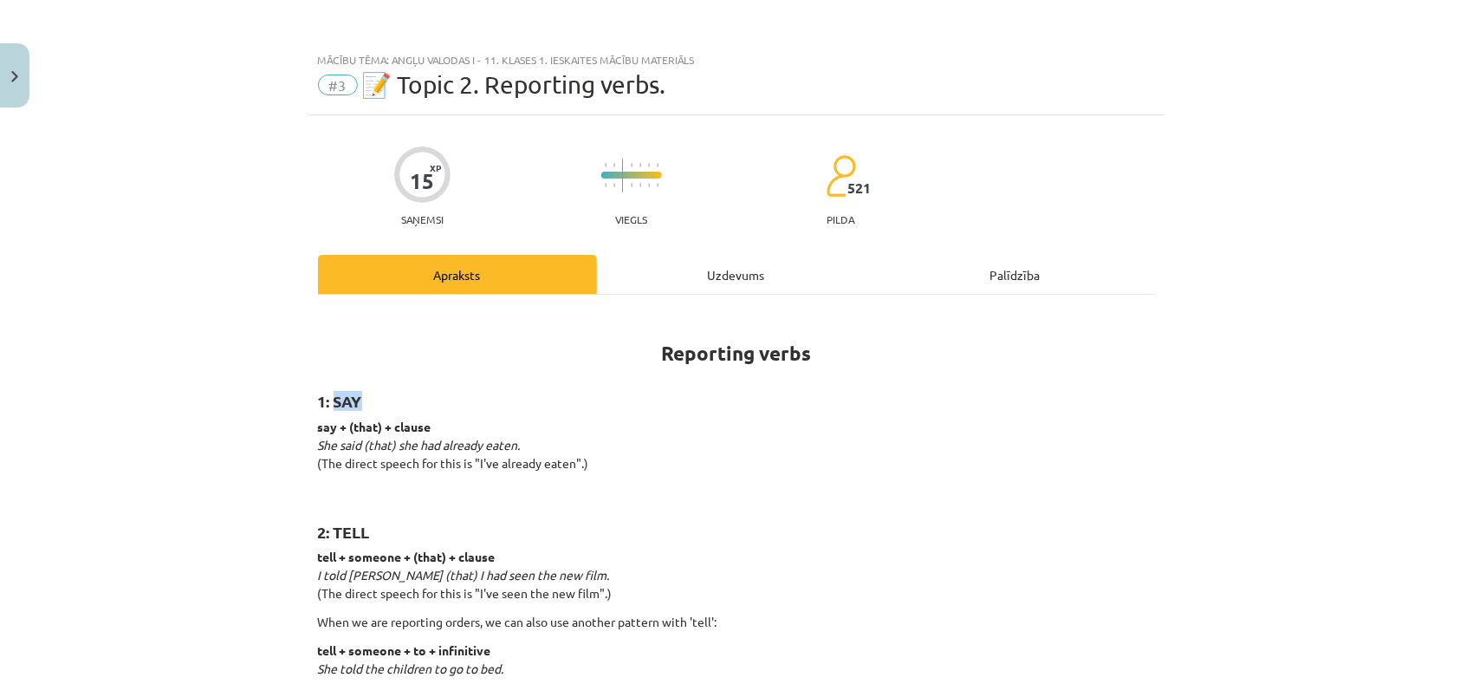
drag, startPoint x: 328, startPoint y: 401, endPoint x: 364, endPoint y: 399, distance: 35.6
click at [364, 399] on h2 "1: SAY" at bounding box center [736, 391] width 837 height 42
drag, startPoint x: 364, startPoint y: 399, endPoint x: 353, endPoint y: 418, distance: 21.4
click at [360, 530] on strong "2: TELL" at bounding box center [344, 532] width 52 height 20
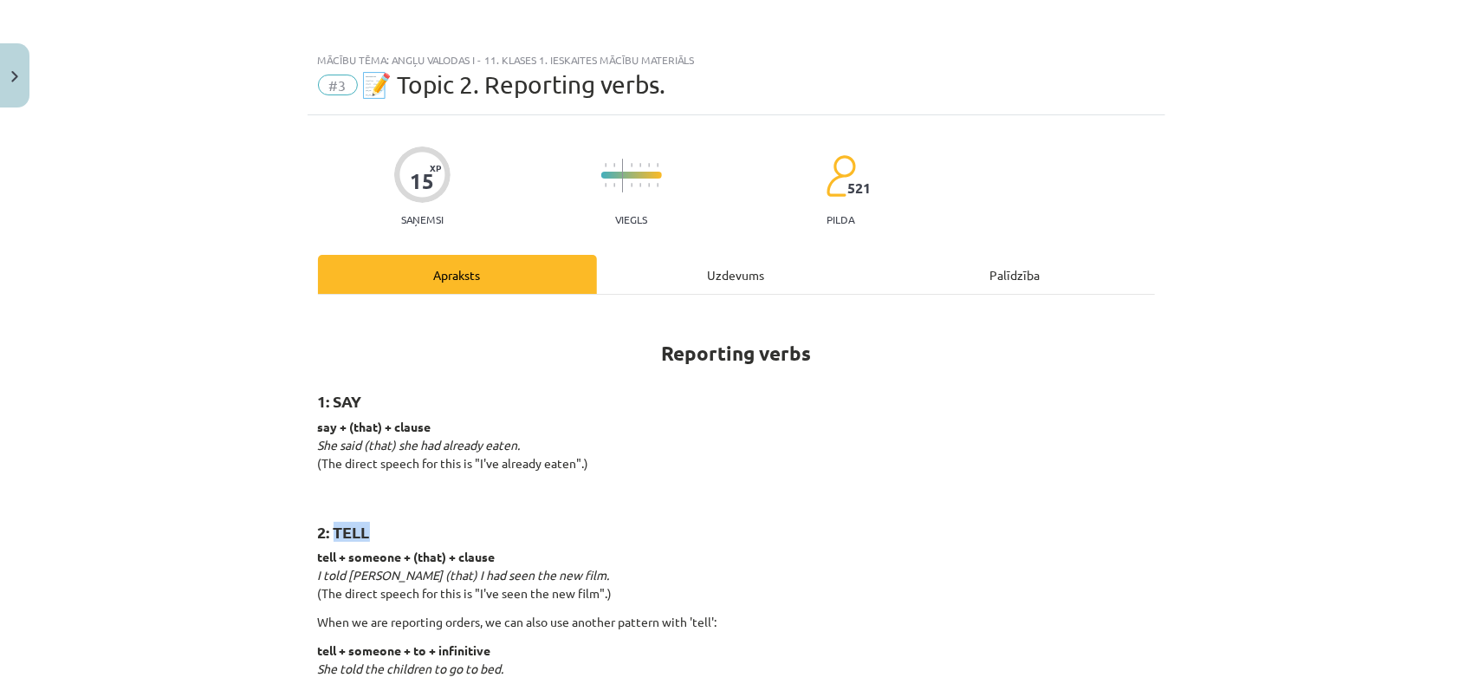
drag, startPoint x: 328, startPoint y: 525, endPoint x: 389, endPoint y: 525, distance: 61.5
click at [389, 525] on h2 "2: TELL" at bounding box center [736, 522] width 837 height 42
drag, startPoint x: 389, startPoint y: 525, endPoint x: 360, endPoint y: 555, distance: 41.7
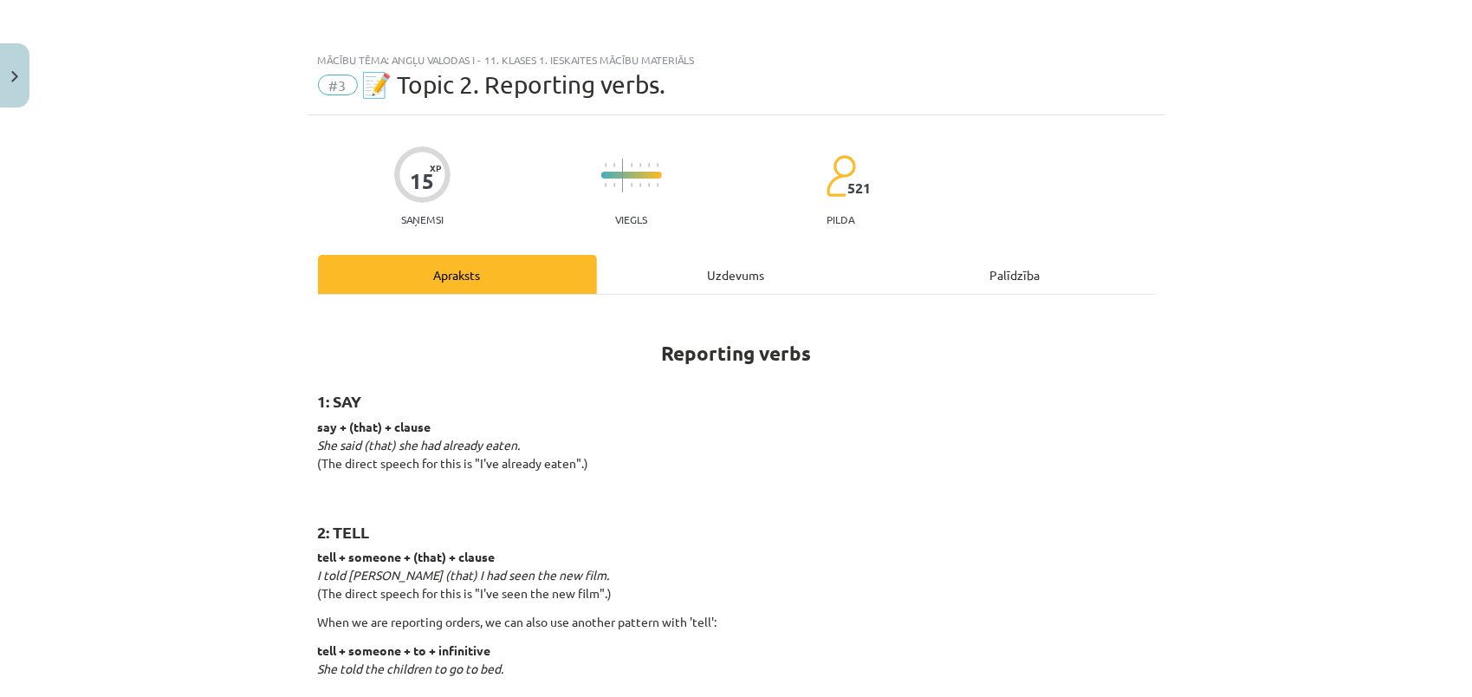
click at [804, 471] on p "say + (that) + clause She said (that) she had already eaten. (The direct speech…" at bounding box center [736, 454] width 837 height 73
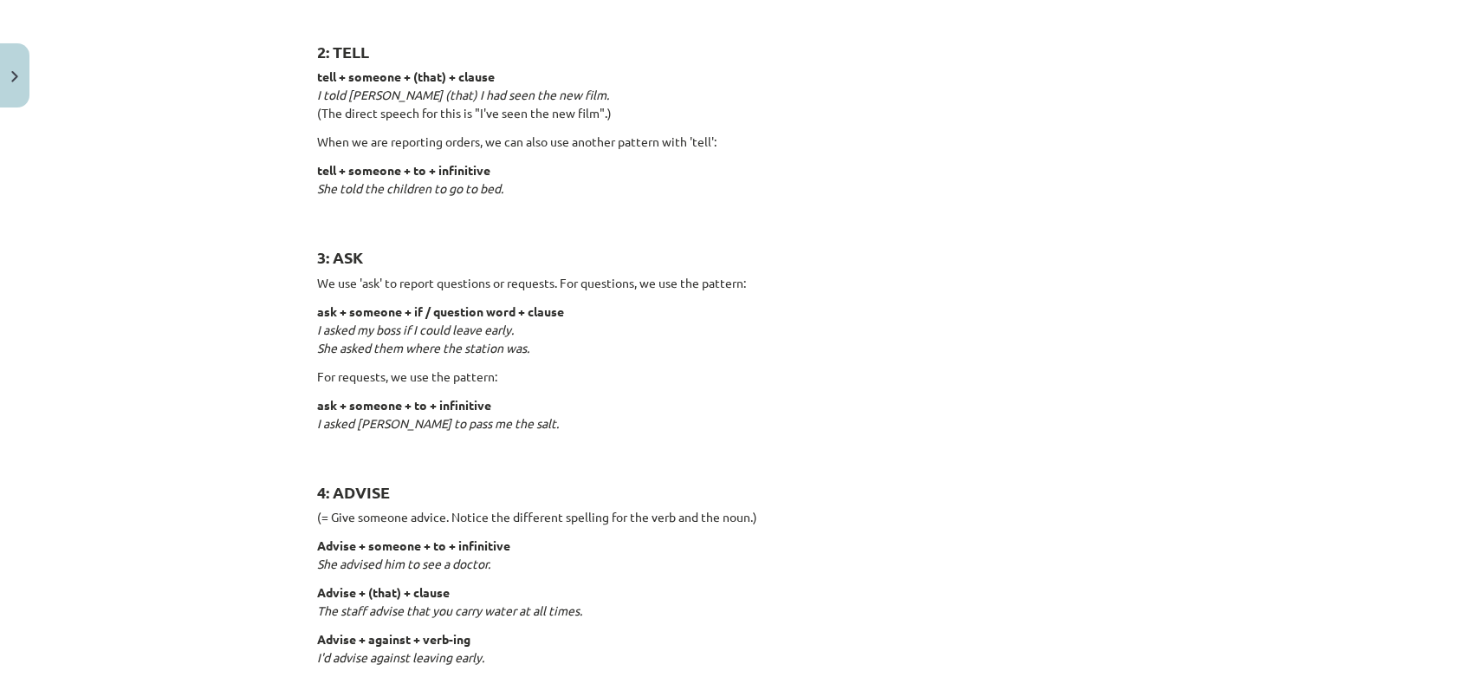
scroll to position [520, 0]
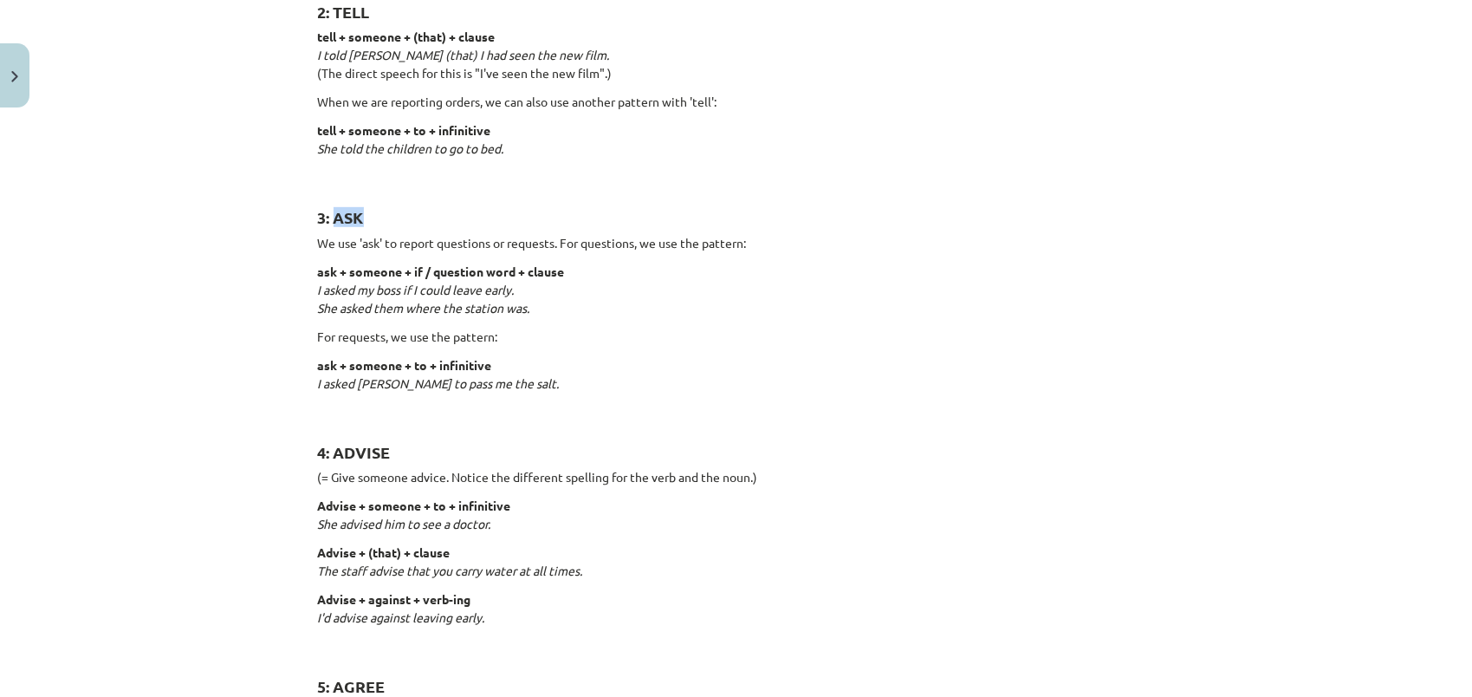
drag, startPoint x: 329, startPoint y: 217, endPoint x: 373, endPoint y: 217, distance: 43.3
click at [373, 217] on h2 "3: ASK" at bounding box center [736, 207] width 837 height 42
drag, startPoint x: 373, startPoint y: 217, endPoint x: 345, endPoint y: 237, distance: 34.2
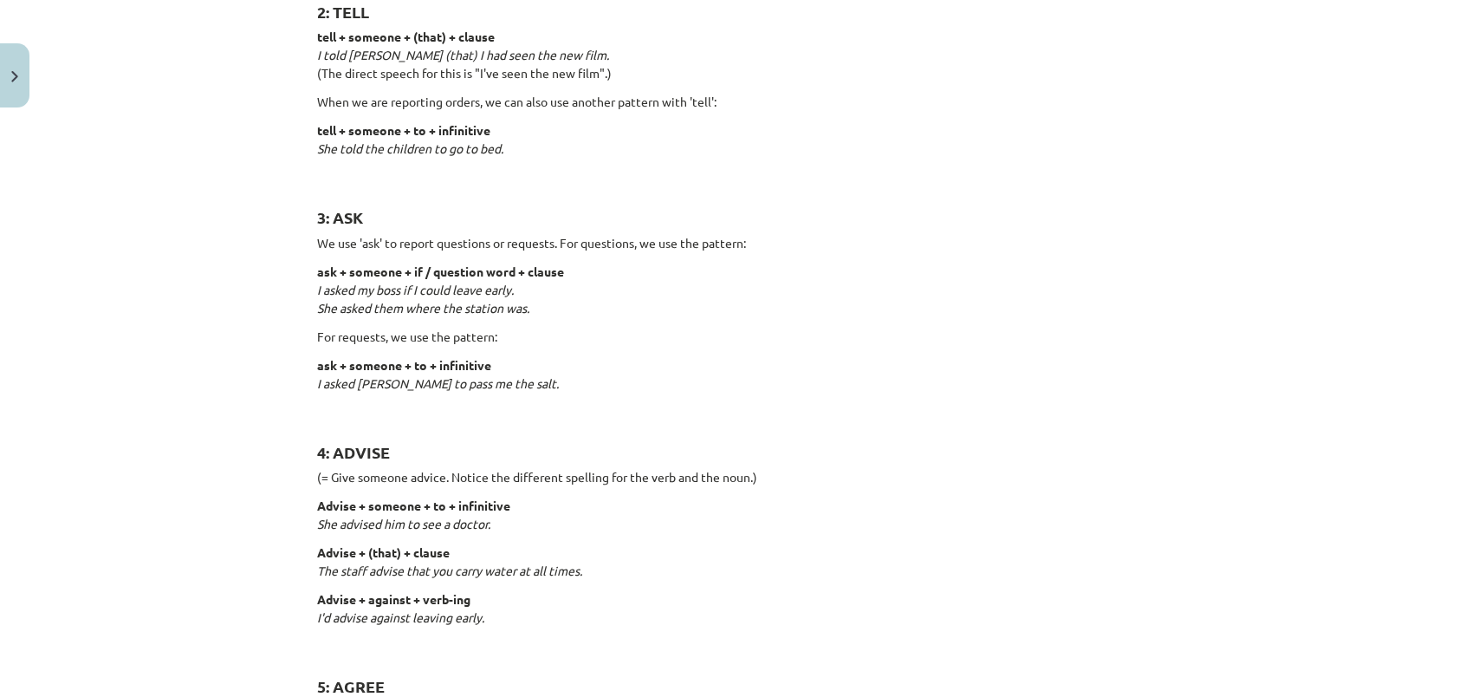
click at [858, 210] on h2 "3: ASK" at bounding box center [736, 207] width 837 height 42
drag, startPoint x: 331, startPoint y: 448, endPoint x: 393, endPoint y: 445, distance: 61.6
click at [393, 445] on h2 "4: ADVISE" at bounding box center [736, 442] width 837 height 42
drag, startPoint x: 393, startPoint y: 445, endPoint x: 367, endPoint y: 475, distance: 39.9
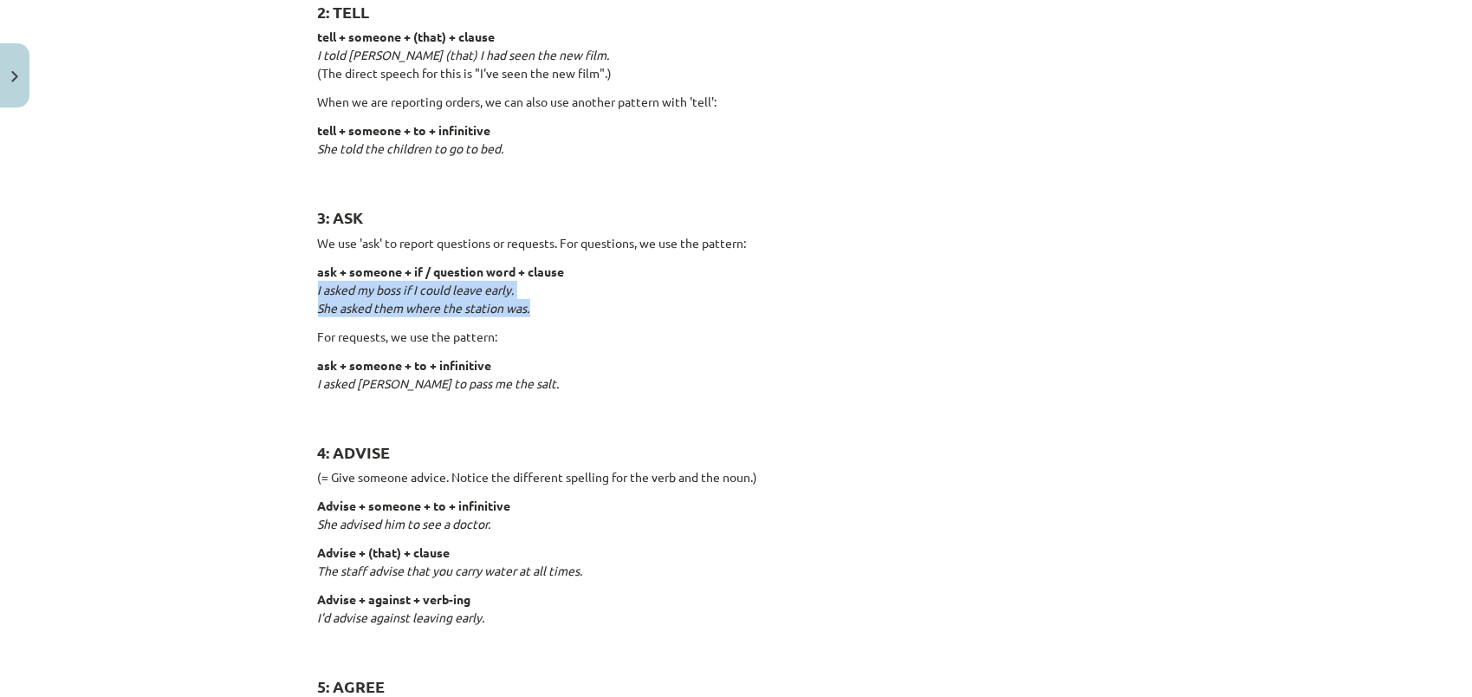
click at [860, 299] on p "ask + someone + if / question word + clause I asked my boss if I could leave ea…" at bounding box center [736, 290] width 837 height 55
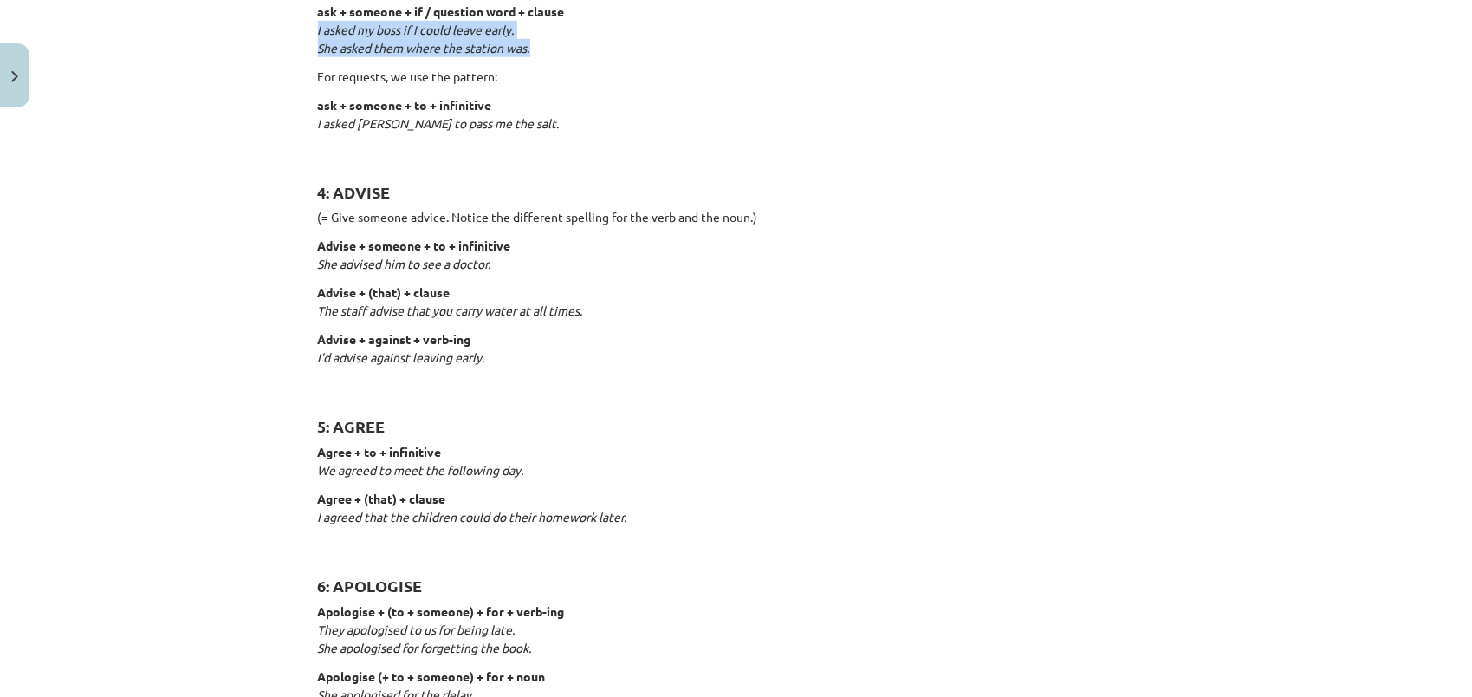
scroll to position [867, 0]
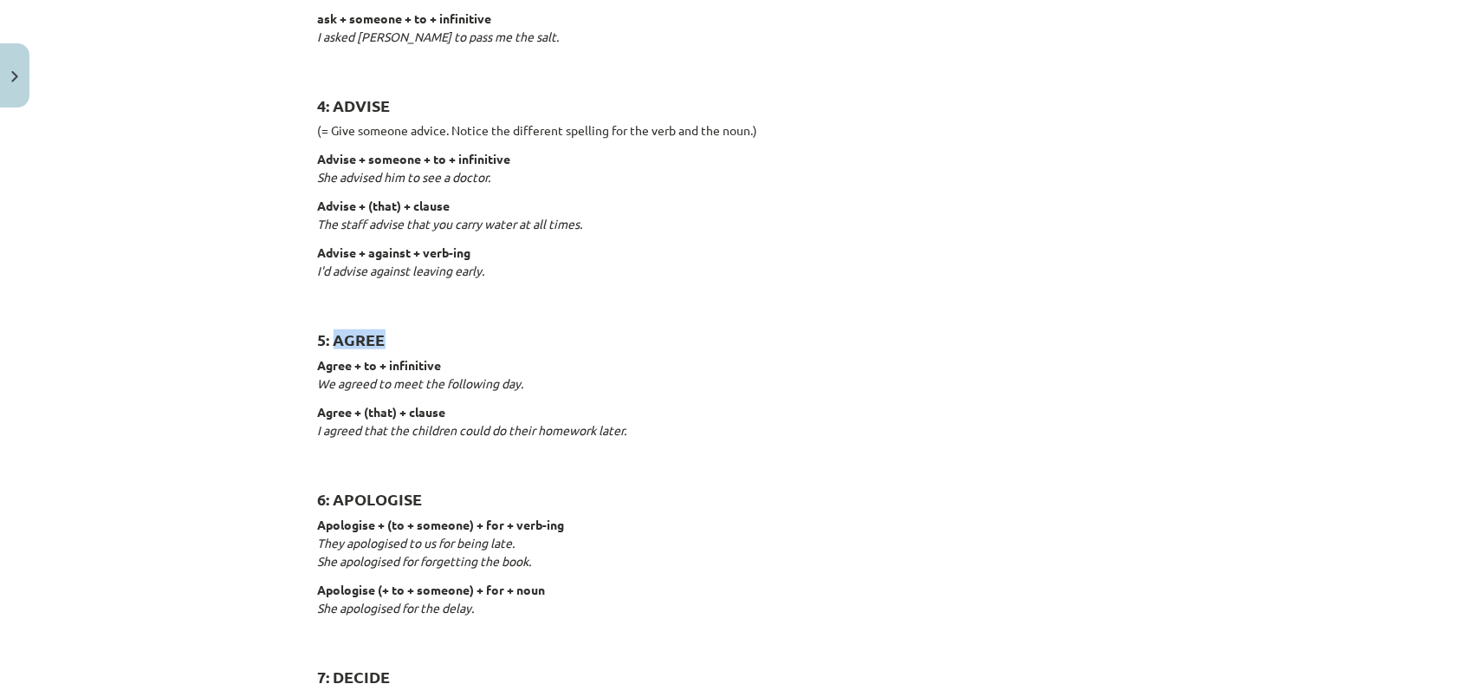
drag, startPoint x: 329, startPoint y: 334, endPoint x: 383, endPoint y: 334, distance: 53.7
click at [383, 334] on h2 "5: AGREE" at bounding box center [736, 330] width 837 height 42
drag, startPoint x: 383, startPoint y: 334, endPoint x: 365, endPoint y: 359, distance: 30.3
click at [690, 494] on h2 "6: APOLOGISE" at bounding box center [736, 489] width 837 height 42
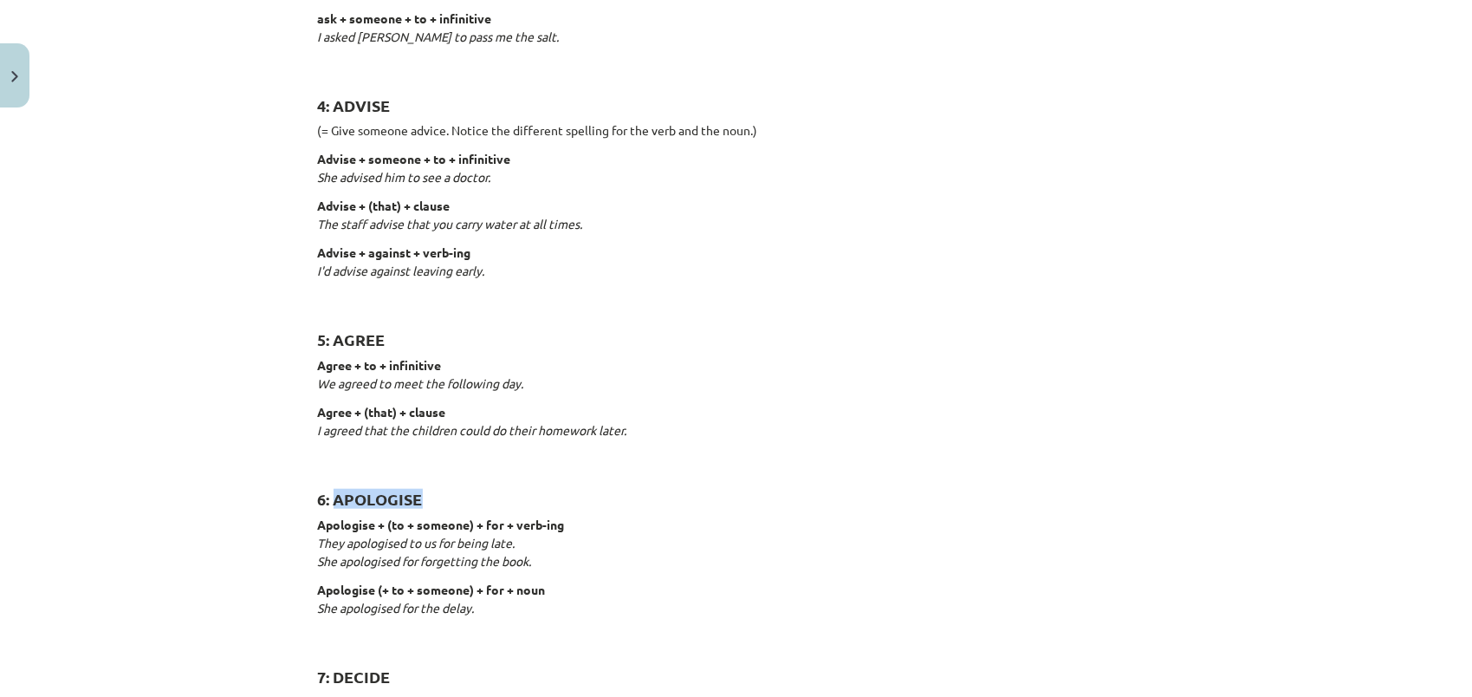
drag, startPoint x: 331, startPoint y: 494, endPoint x: 430, endPoint y: 495, distance: 98.8
click at [430, 495] on h2 "6: APOLOGISE" at bounding box center [736, 489] width 837 height 42
drag, startPoint x: 430, startPoint y: 495, endPoint x: 386, endPoint y: 522, distance: 51.0
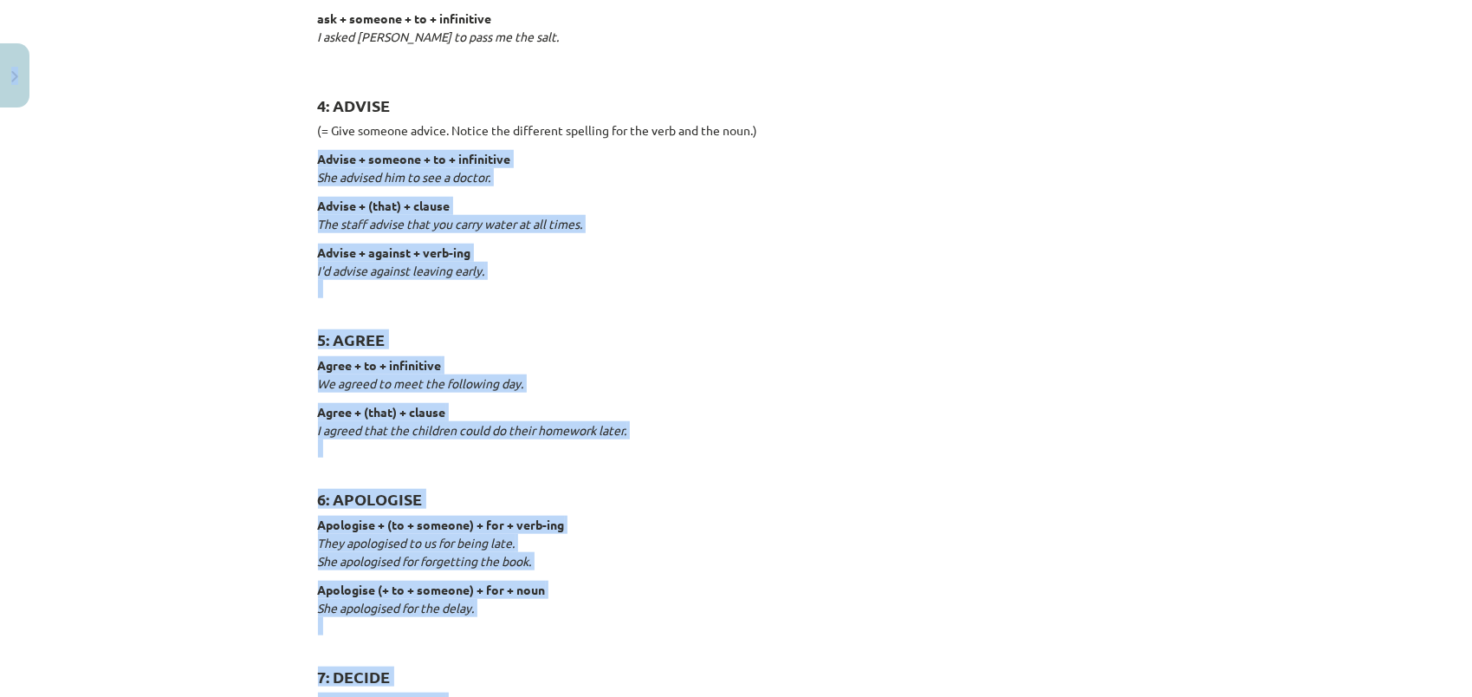
drag, startPoint x: 539, startPoint y: 169, endPoint x: 776, endPoint y: 147, distance: 237.6
click at [776, 147] on body "0 Dāvanas 133 mP 75 xp [PERSON_NAME] Sākums Aktuāli Kā mācīties eSKOLĀ Kontakti…" at bounding box center [736, 175] width 1472 height 697
drag, startPoint x: 776, startPoint y: 147, endPoint x: 836, endPoint y: 424, distance: 283.0
click at [836, 424] on p "Agree + (that) + clause I agreed that the children could do their homework late…" at bounding box center [736, 430] width 837 height 55
click at [451, 498] on h2 "6: APOLOGISE" at bounding box center [736, 489] width 837 height 42
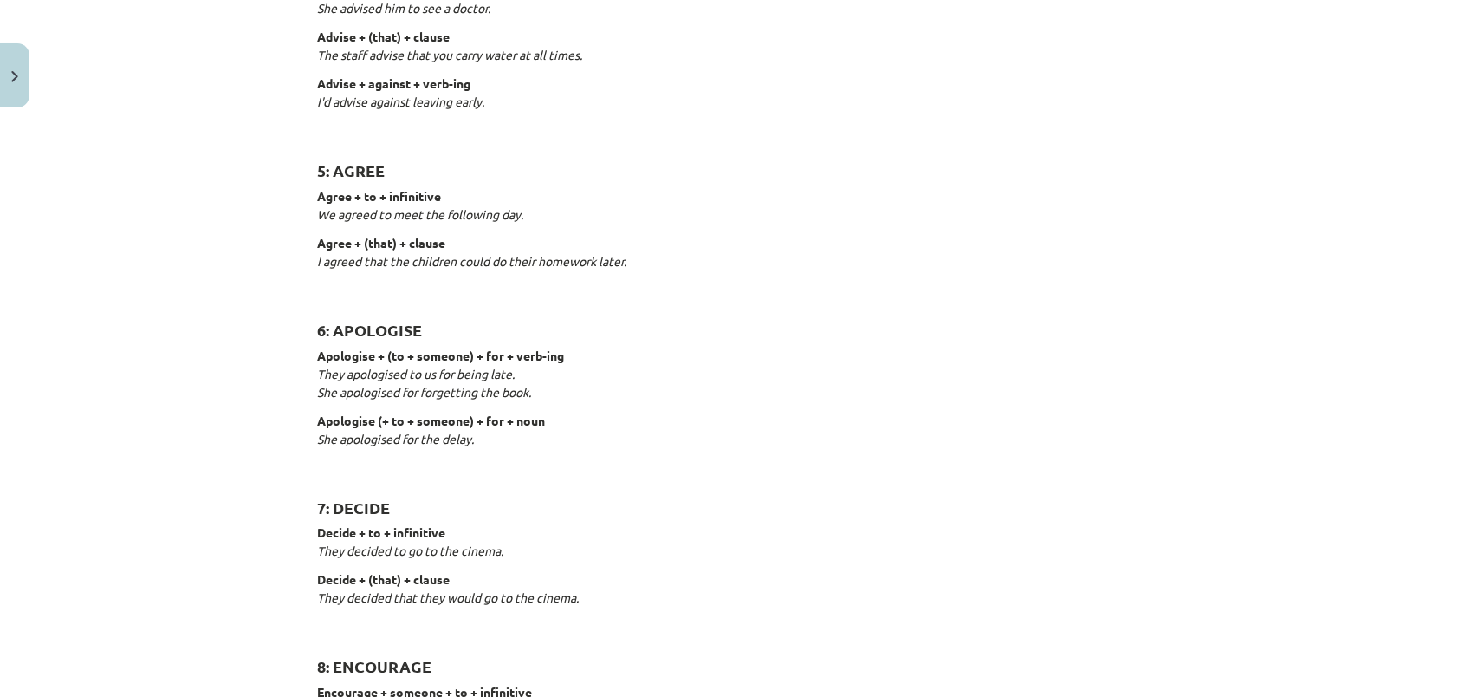
scroll to position [1213, 0]
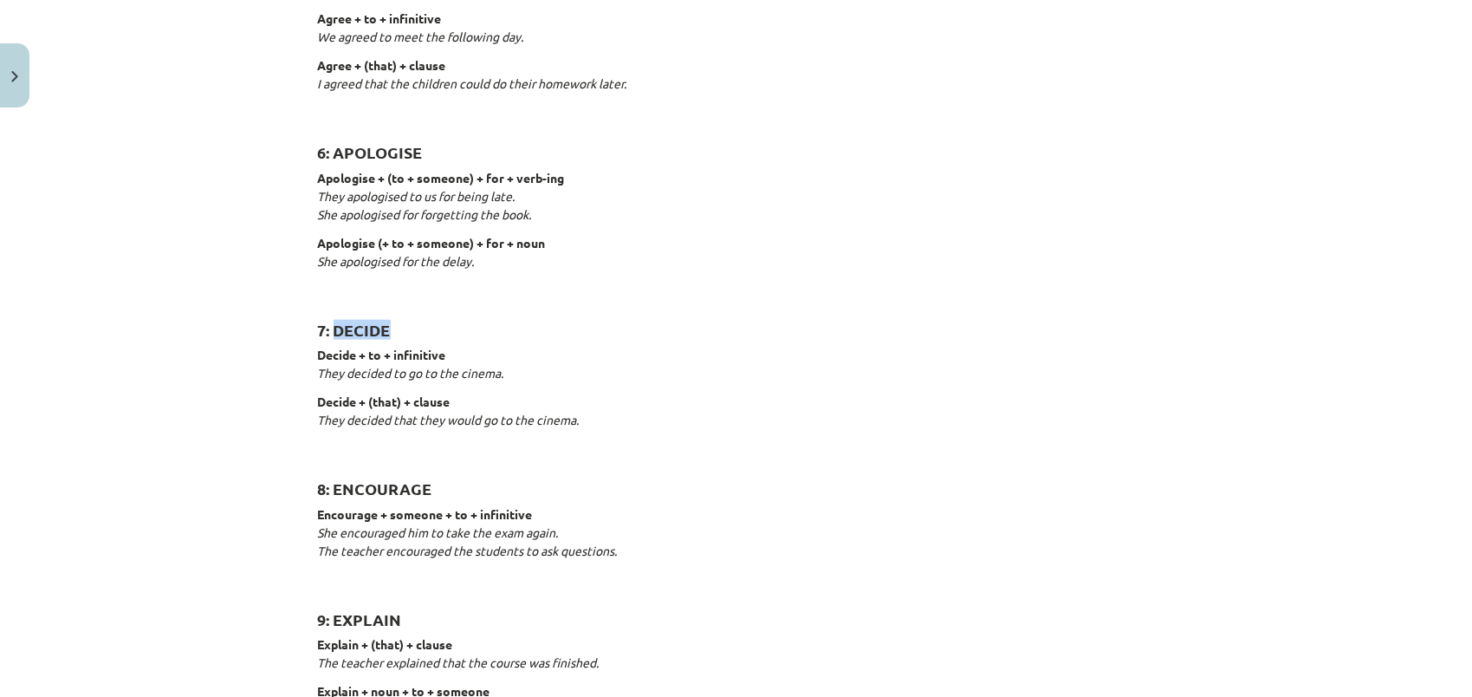
drag, startPoint x: 333, startPoint y: 326, endPoint x: 393, endPoint y: 326, distance: 60.7
click at [393, 326] on h2 "7: DECIDE" at bounding box center [736, 320] width 837 height 42
drag, startPoint x: 393, startPoint y: 326, endPoint x: 360, endPoint y: 354, distance: 43.1
click at [455, 292] on div "Reporting verbs 1: SAY say + (that) + clause She said (that) she had already ea…" at bounding box center [736, 515] width 837 height 2837
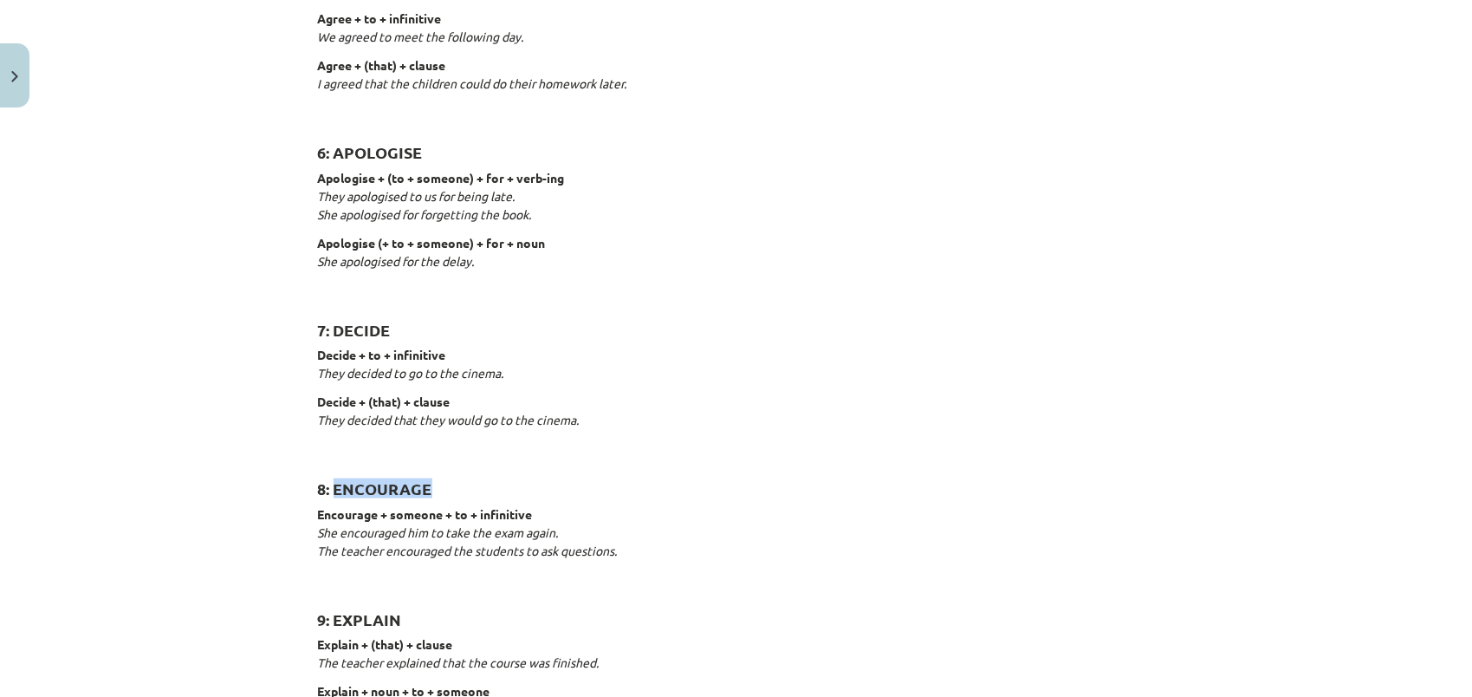
drag, startPoint x: 328, startPoint y: 482, endPoint x: 473, endPoint y: 479, distance: 145.6
click at [473, 479] on h2 "8: ENCOURAGE" at bounding box center [736, 479] width 837 height 42
click at [618, 576] on div "Reporting verbs 1: SAY say + (that) + clause She said (that) she had already ea…" at bounding box center [736, 515] width 837 height 2837
drag, startPoint x: 329, startPoint y: 615, endPoint x: 394, endPoint y: 615, distance: 65.0
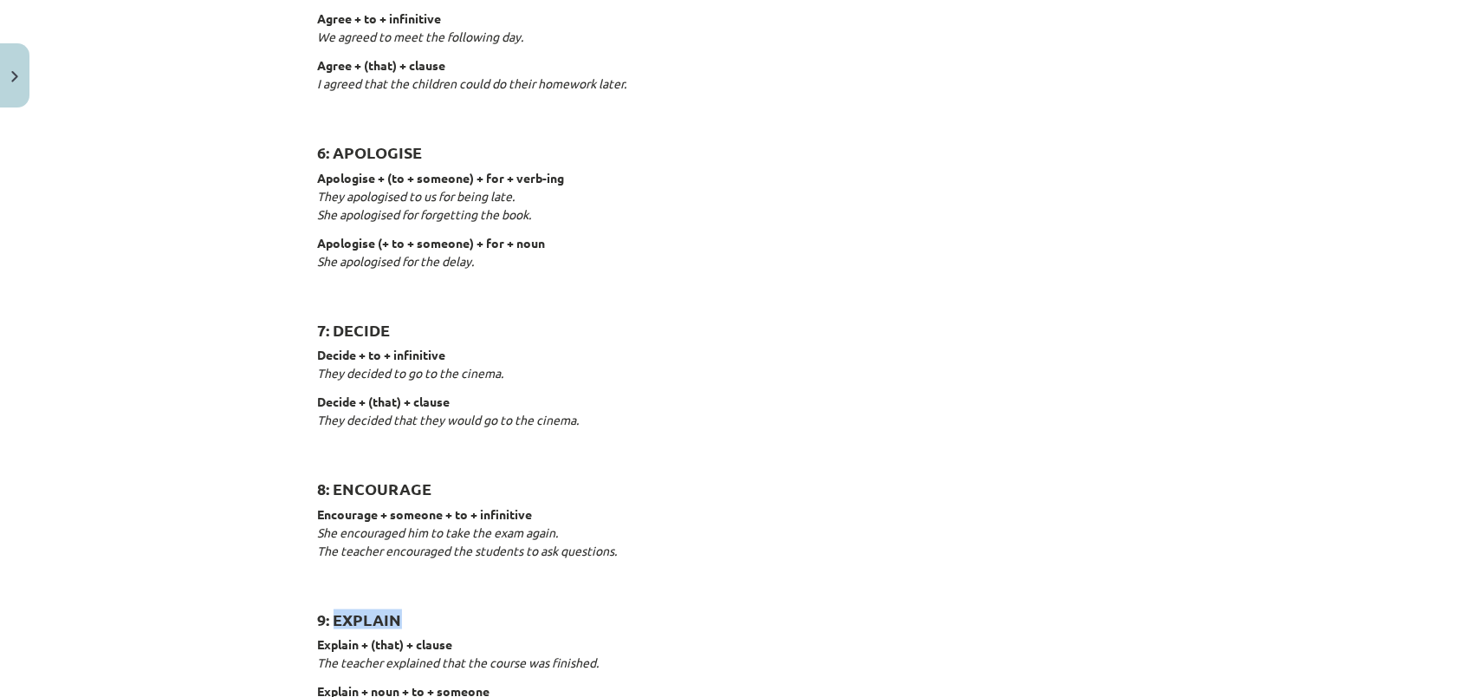
click at [394, 615] on strong "9: EXPLAIN" at bounding box center [360, 619] width 84 height 20
drag, startPoint x: 394, startPoint y: 615, endPoint x: 371, endPoint y: 643, distance: 36.3
click at [887, 445] on div "Reporting verbs 1: SAY say + (that) + clause She said (that) she had already ea…" at bounding box center [736, 515] width 837 height 2837
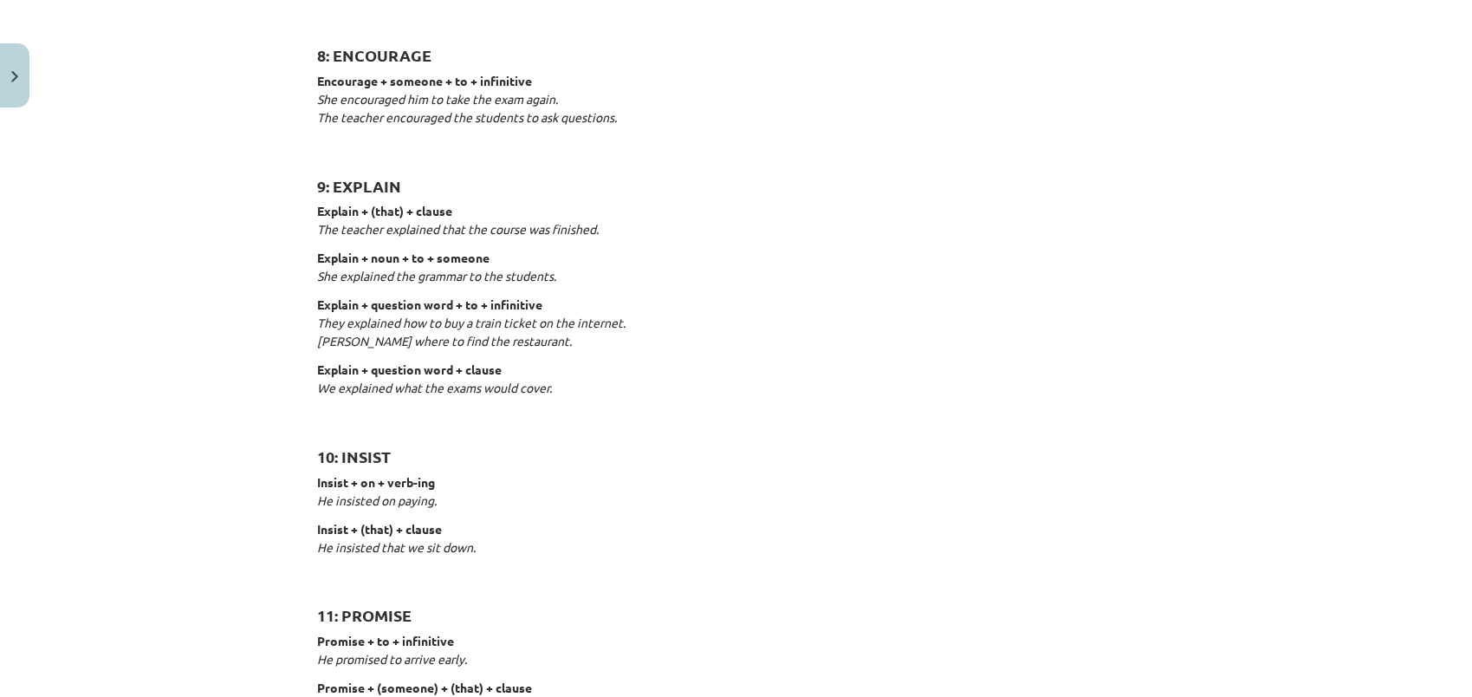
scroll to position [1820, 0]
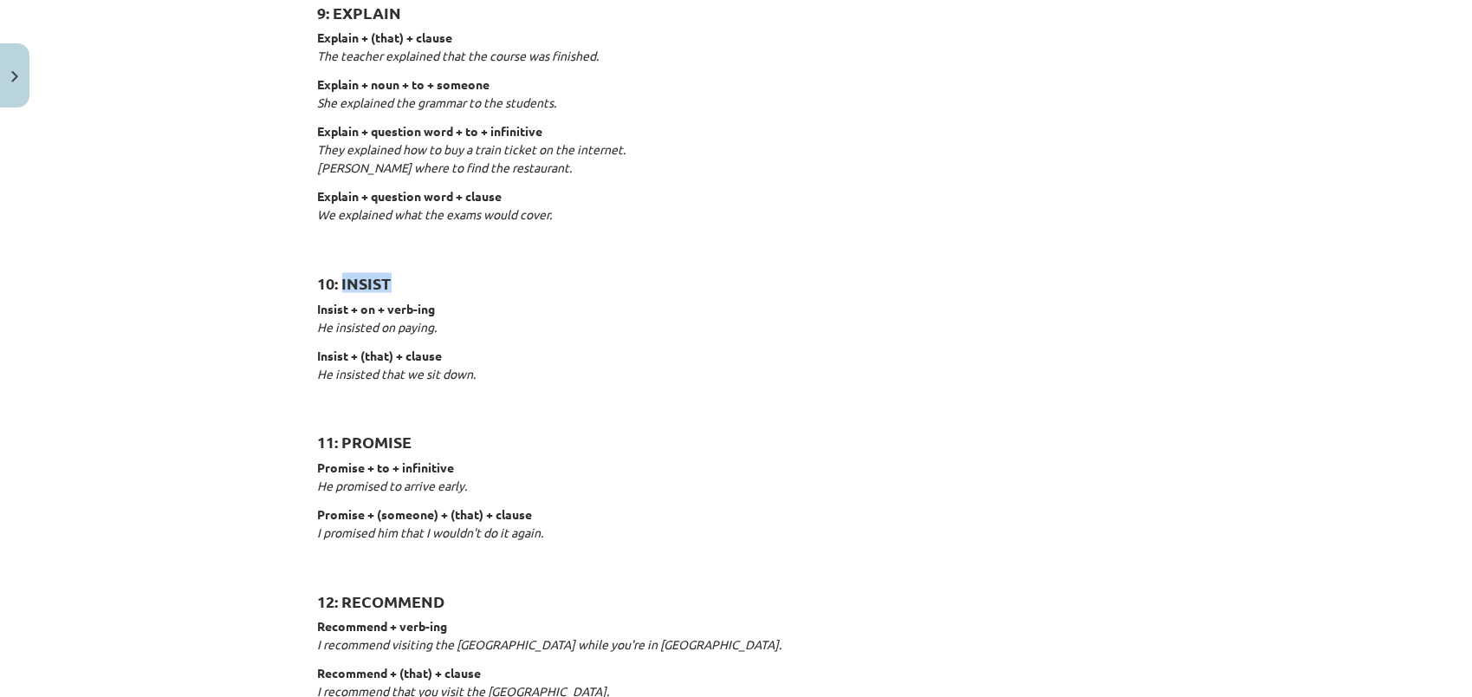
drag, startPoint x: 337, startPoint y: 279, endPoint x: 398, endPoint y: 275, distance: 60.8
click at [398, 275] on h2 "10: INSIST" at bounding box center [736, 273] width 837 height 42
drag, startPoint x: 398, startPoint y: 275, endPoint x: 367, endPoint y: 307, distance: 44.7
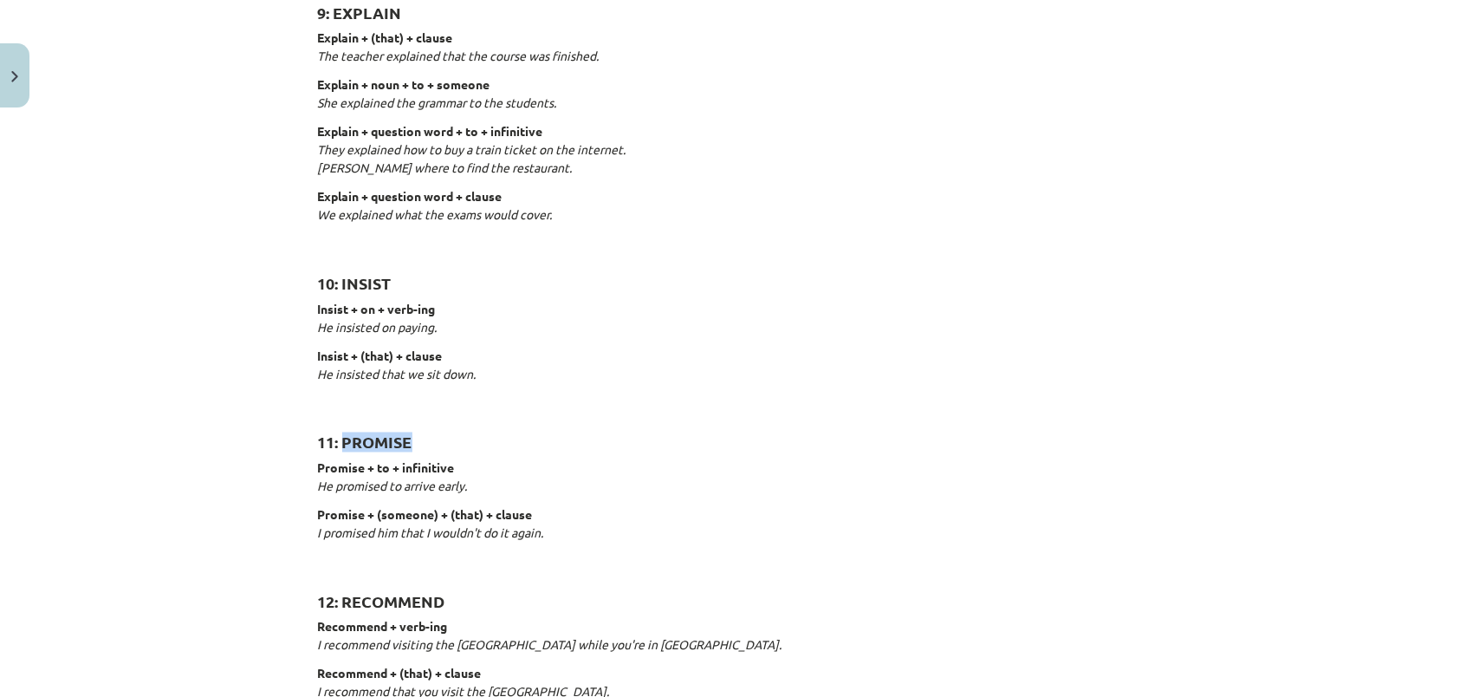
drag, startPoint x: 336, startPoint y: 437, endPoint x: 422, endPoint y: 440, distance: 85.9
click at [422, 440] on h2 "11: PROMISE" at bounding box center [736, 433] width 837 height 42
drag, startPoint x: 422, startPoint y: 440, endPoint x: 378, endPoint y: 468, distance: 52.2
drag, startPoint x: 337, startPoint y: 601, endPoint x: 454, endPoint y: 599, distance: 117.0
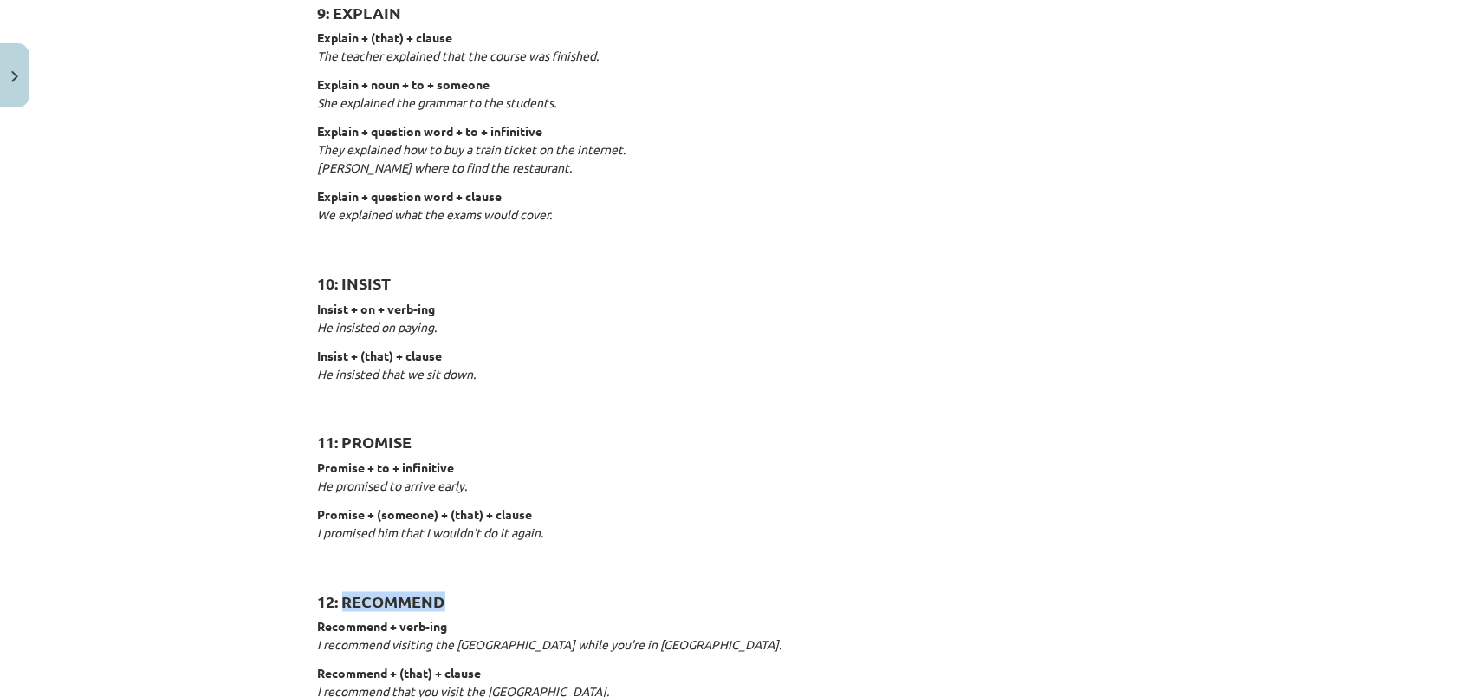
click at [454, 599] on h2 "12: RECOMMEND" at bounding box center [736, 592] width 837 height 42
drag, startPoint x: 454, startPoint y: 599, endPoint x: 394, endPoint y: 622, distance: 64.2
click at [815, 300] on p "Insist + on + verb-ing He insisted on paying." at bounding box center [736, 318] width 837 height 36
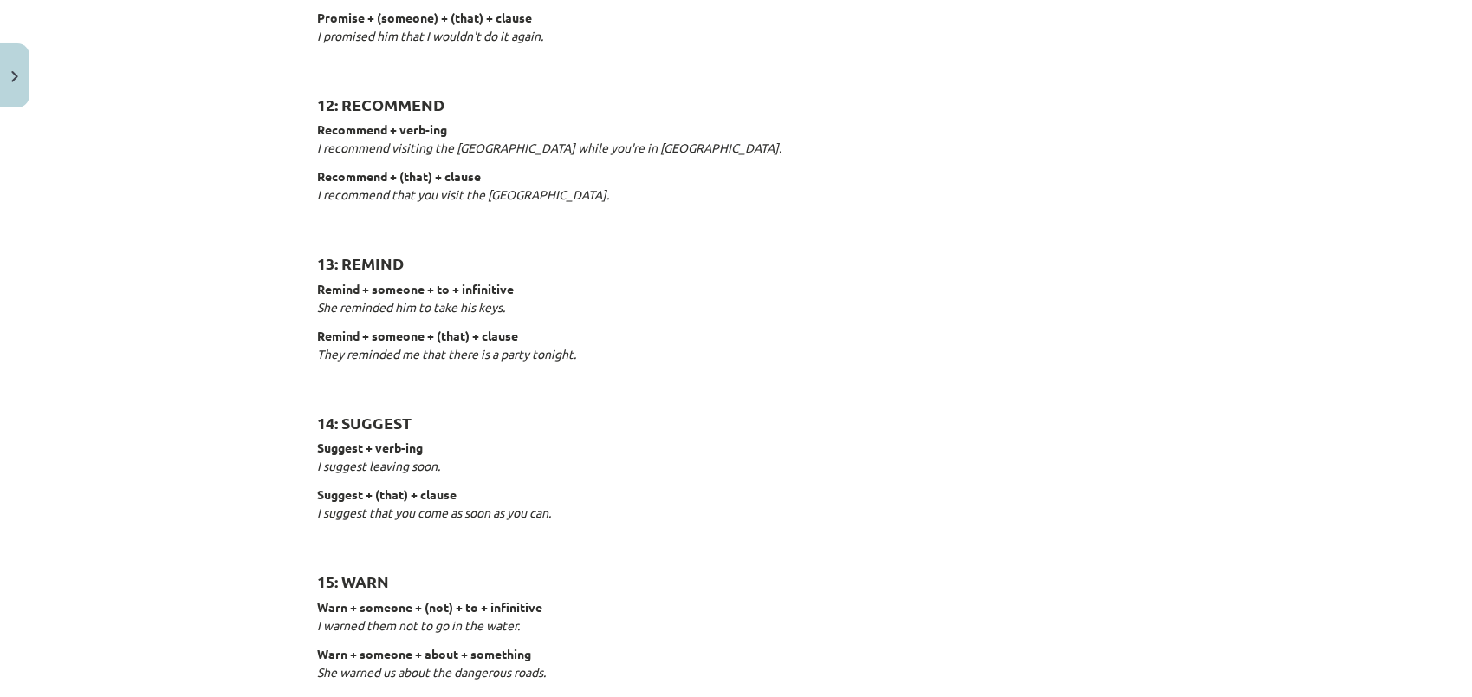
scroll to position [2340, 0]
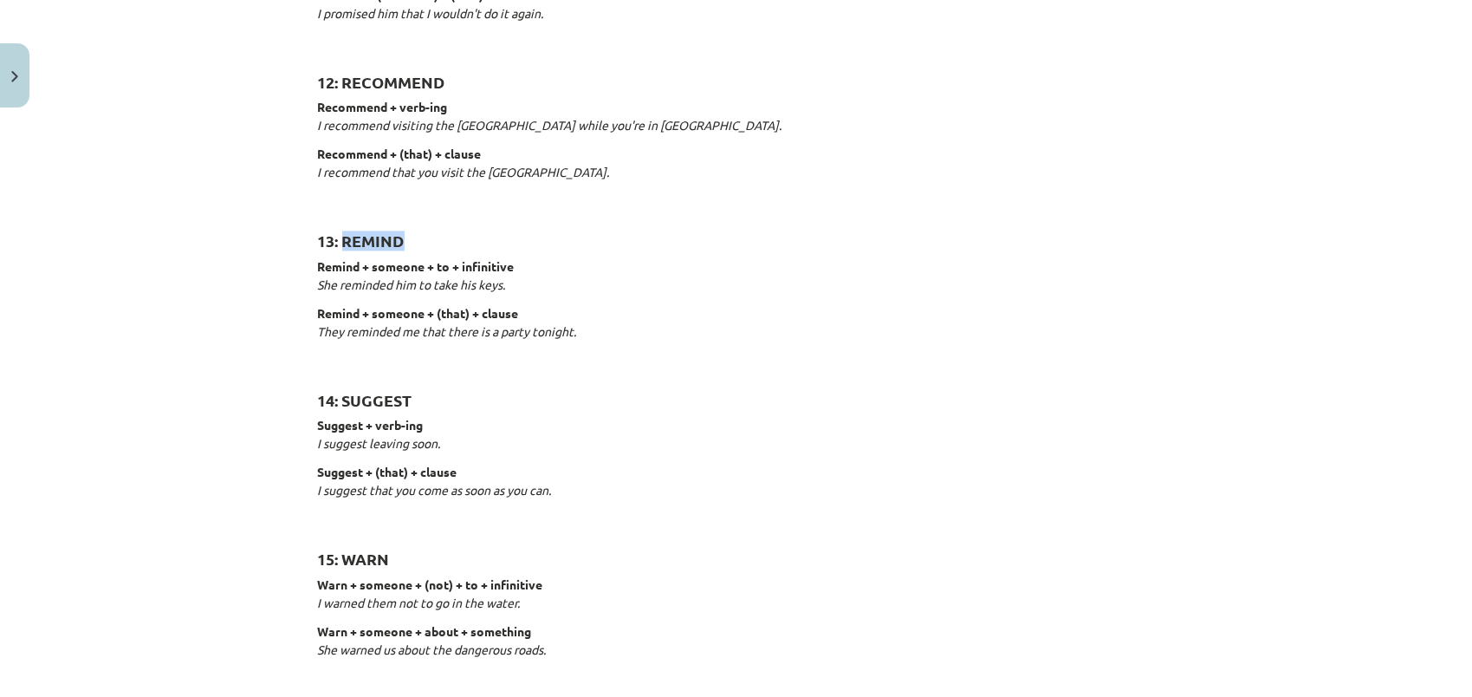
drag, startPoint x: 338, startPoint y: 241, endPoint x: 421, endPoint y: 241, distance: 83.2
click at [421, 241] on h2 "13: REMIND" at bounding box center [736, 231] width 837 height 42
drag, startPoint x: 421, startPoint y: 241, endPoint x: 380, endPoint y: 259, distance: 44.6
click at [340, 395] on strong "14: SUGGEST" at bounding box center [365, 400] width 94 height 20
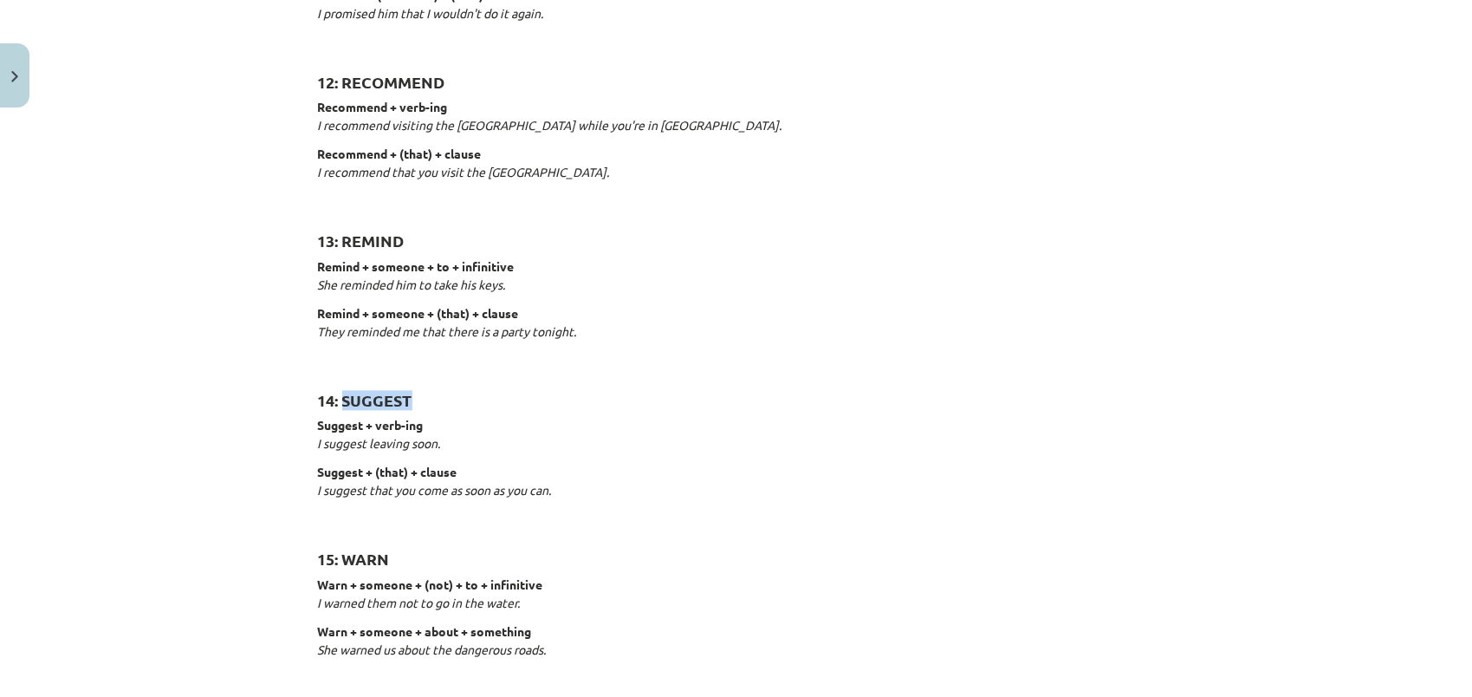
drag, startPoint x: 336, startPoint y: 399, endPoint x: 433, endPoint y: 398, distance: 97.1
click at [433, 398] on h2 "14: SUGGEST" at bounding box center [736, 390] width 837 height 42
drag, startPoint x: 433, startPoint y: 398, endPoint x: 383, endPoint y: 425, distance: 57.4
click at [357, 555] on strong "15: WARN" at bounding box center [354, 559] width 72 height 20
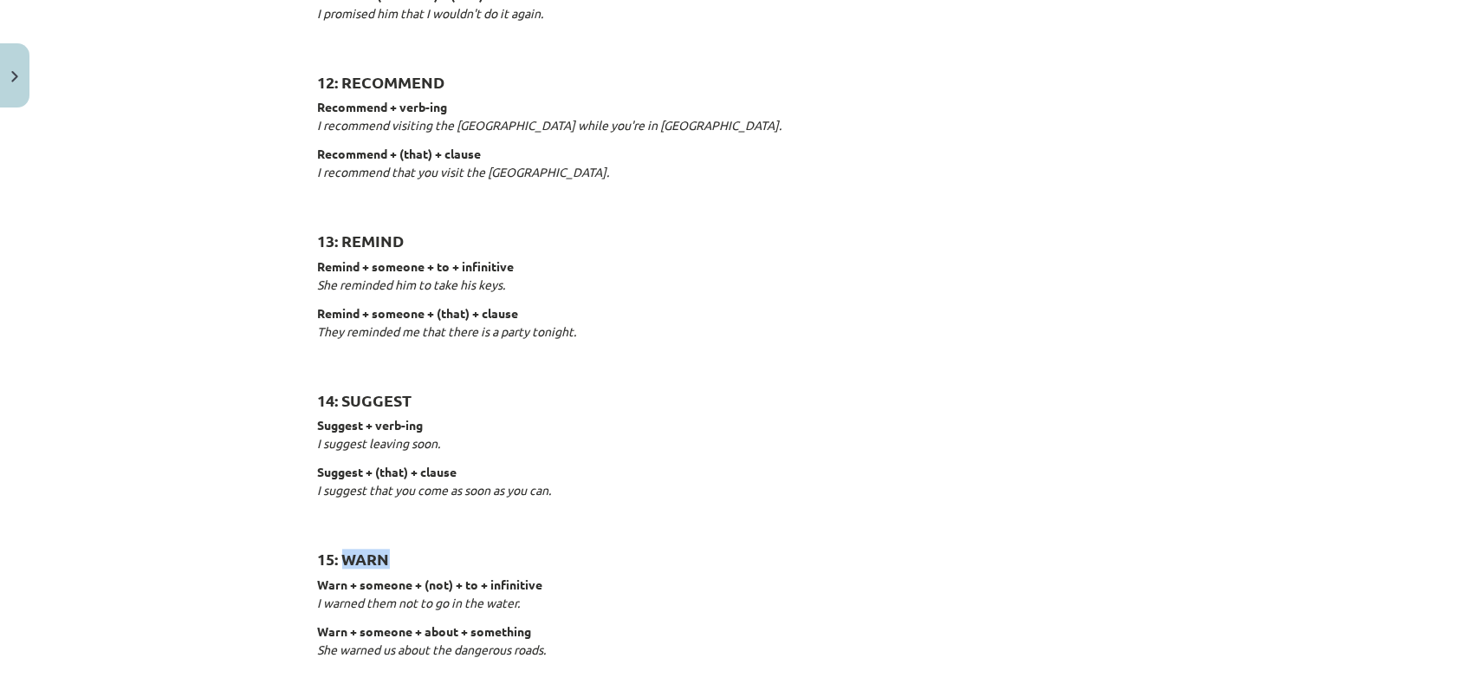
drag, startPoint x: 338, startPoint y: 555, endPoint x: 413, endPoint y: 553, distance: 75.4
click at [413, 553] on h2 "15: WARN" at bounding box center [736, 549] width 837 height 42
drag, startPoint x: 413, startPoint y: 553, endPoint x: 367, endPoint y: 579, distance: 53.5
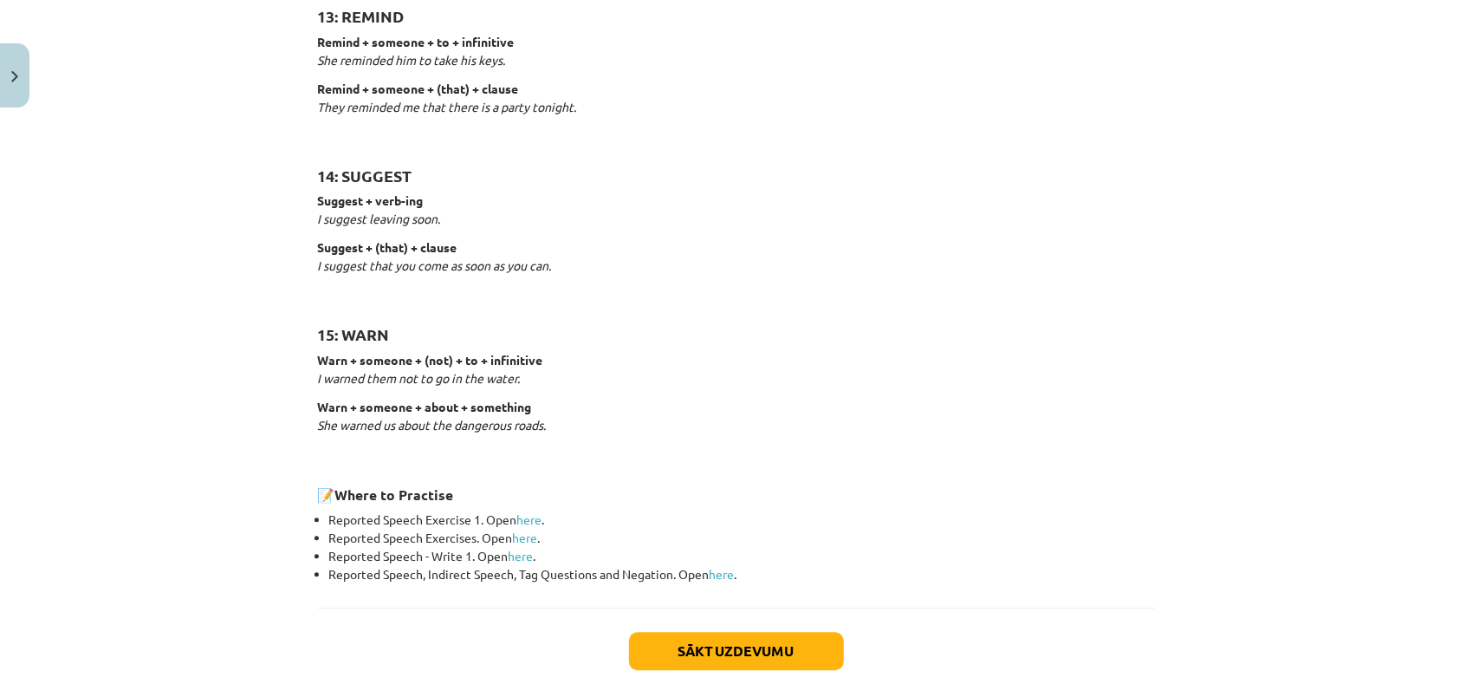
scroll to position [2600, 0]
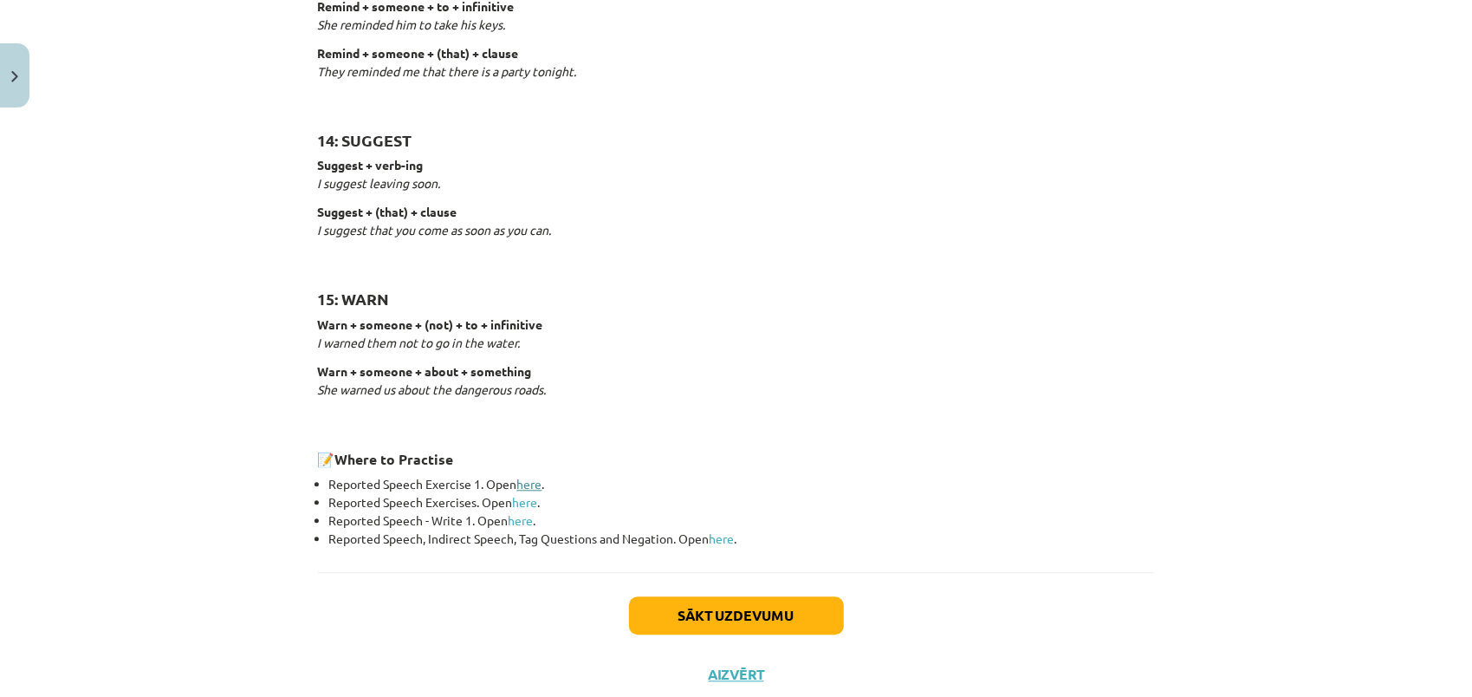
click at [525, 484] on link "here" at bounding box center [529, 484] width 25 height 16
click at [521, 500] on link "here" at bounding box center [525, 502] width 25 height 16
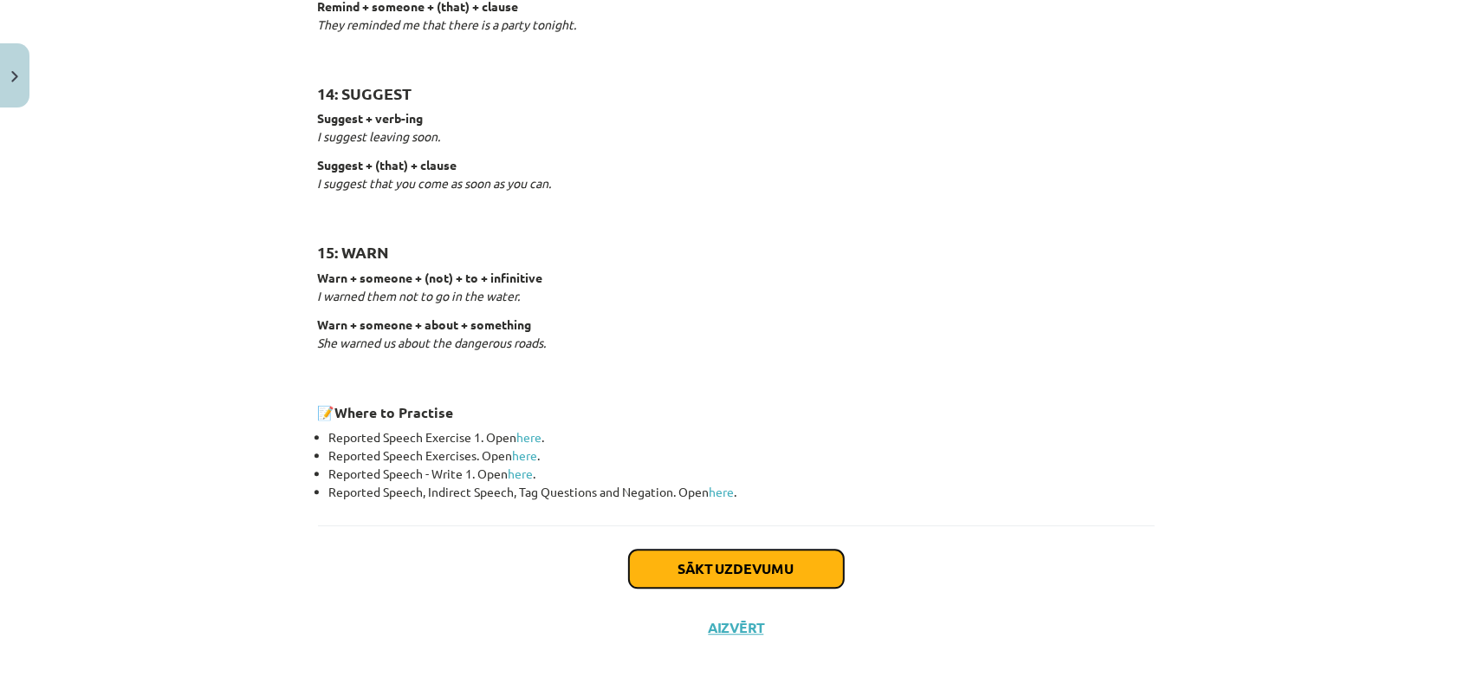
click at [696, 565] on button "Sākt uzdevumu" at bounding box center [736, 568] width 215 height 38
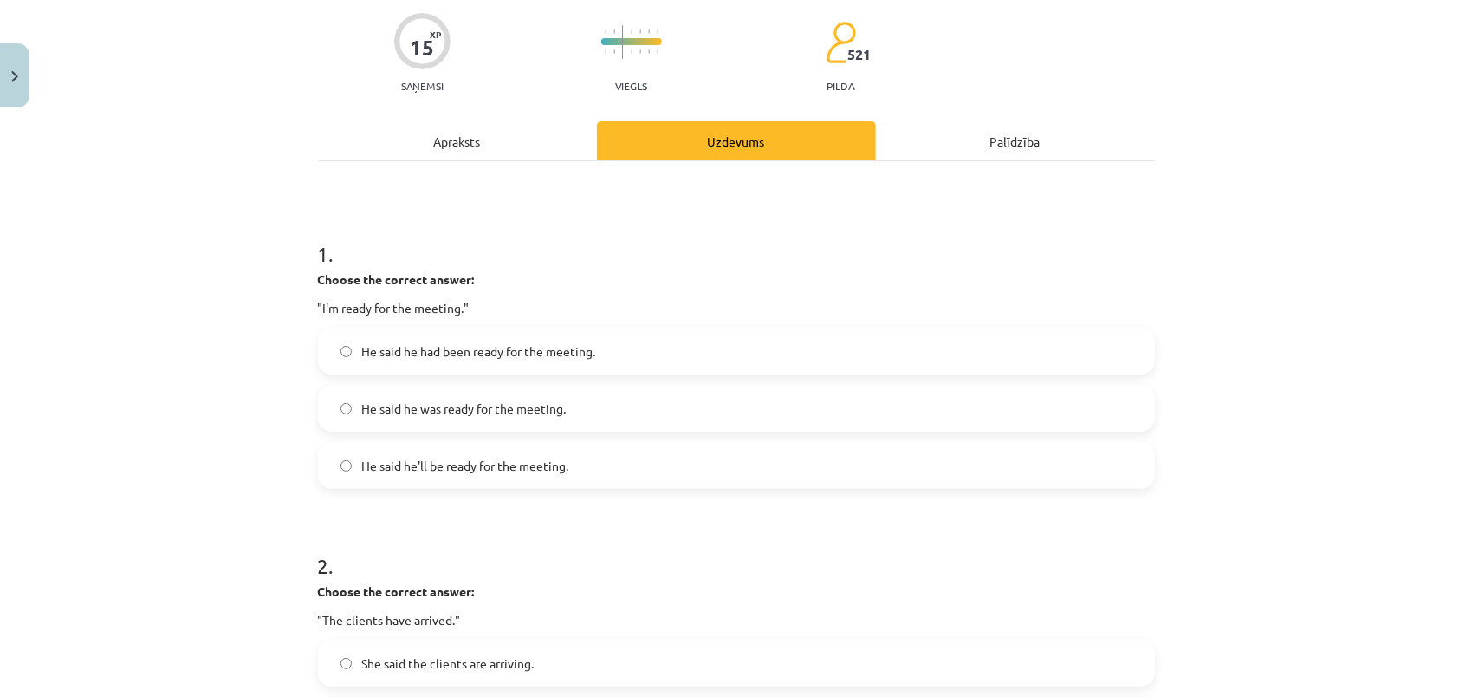
scroll to position [217, 0]
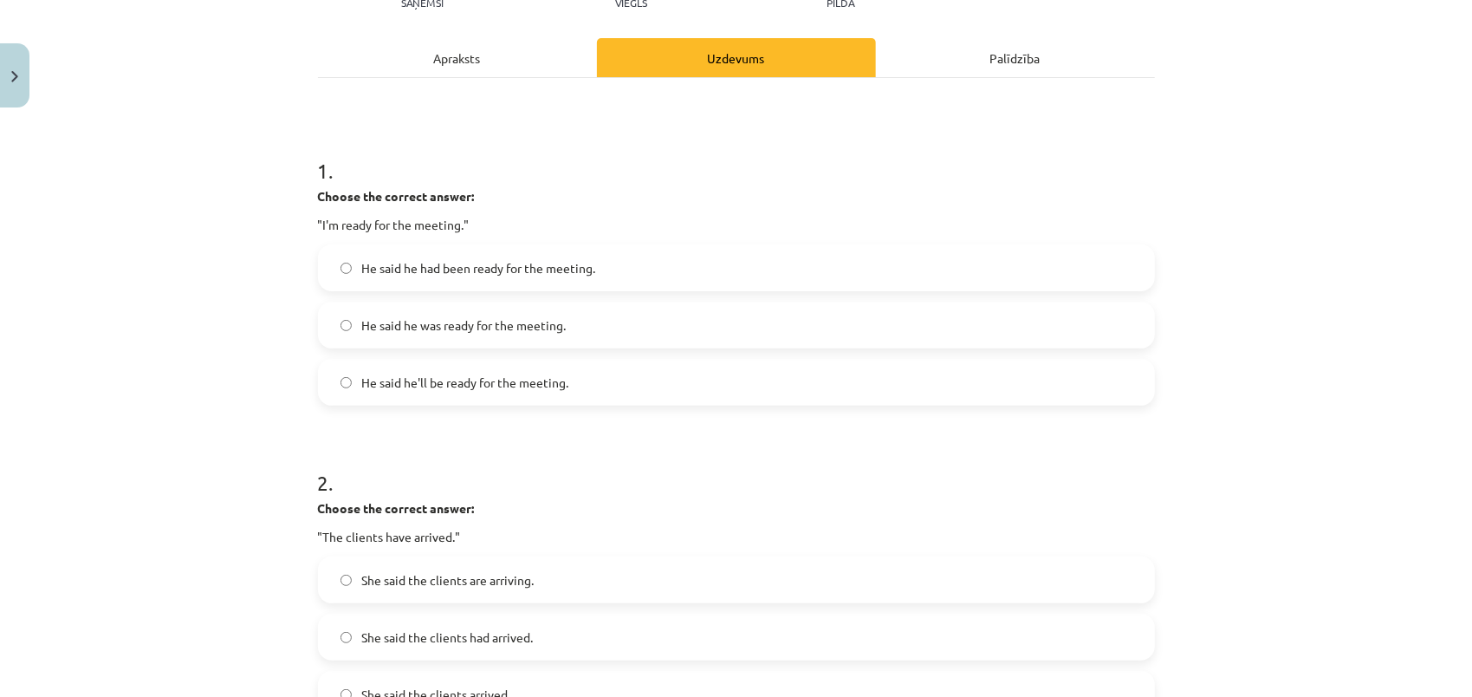
click at [485, 324] on span "He said he was ready for the meeting." at bounding box center [464, 325] width 205 height 18
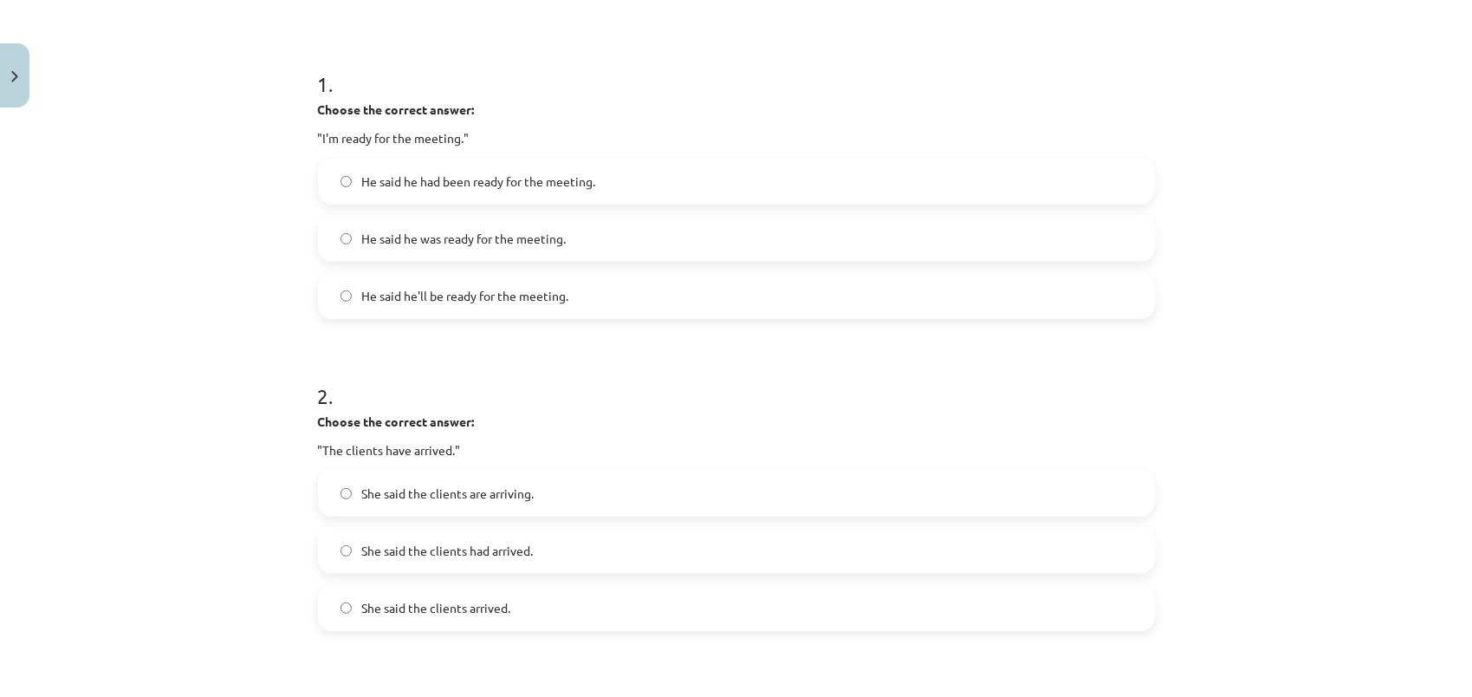
scroll to position [477, 0]
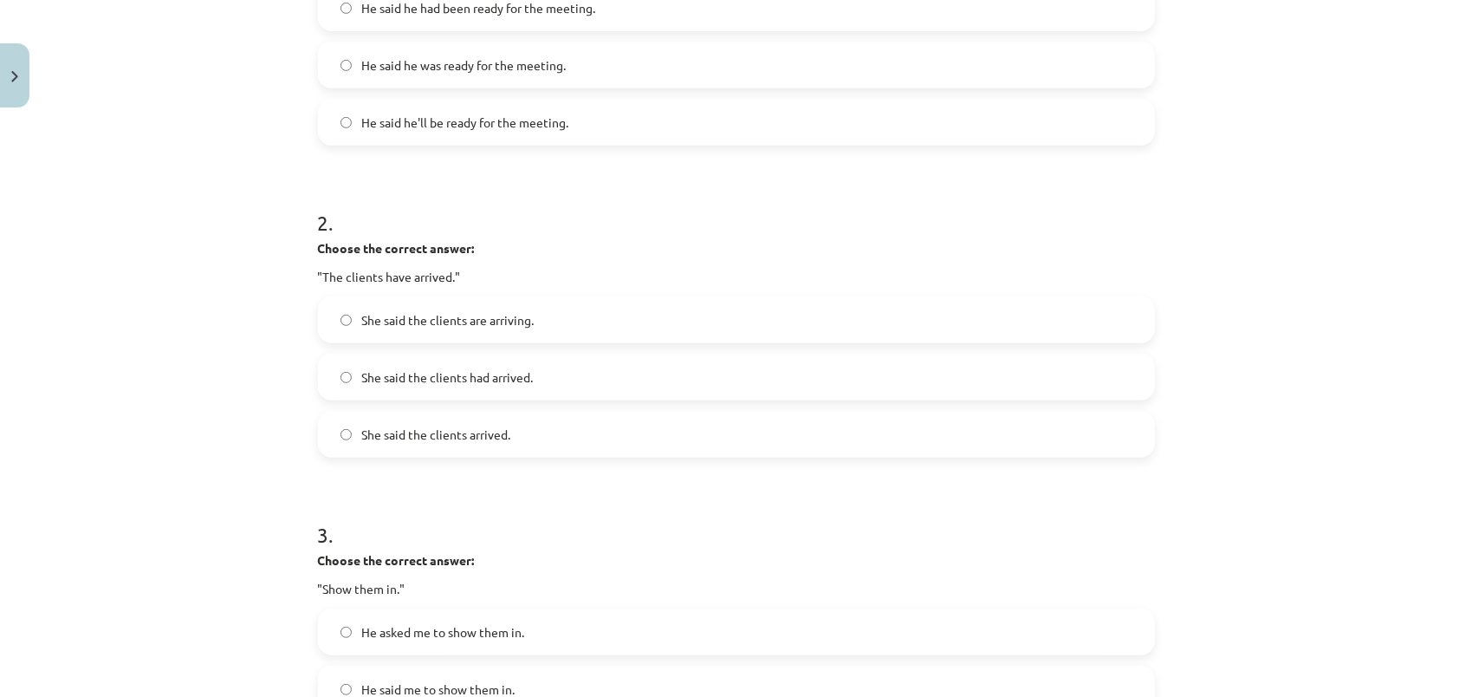
click at [501, 322] on span "She said the clients are arriving." at bounding box center [448, 320] width 172 height 18
click at [482, 323] on span "She said the clients are arriving." at bounding box center [448, 320] width 172 height 18
drag, startPoint x: 357, startPoint y: 319, endPoint x: 532, endPoint y: 323, distance: 175.1
click at [532, 323] on label "She said the clients are arriving." at bounding box center [737, 319] width 834 height 43
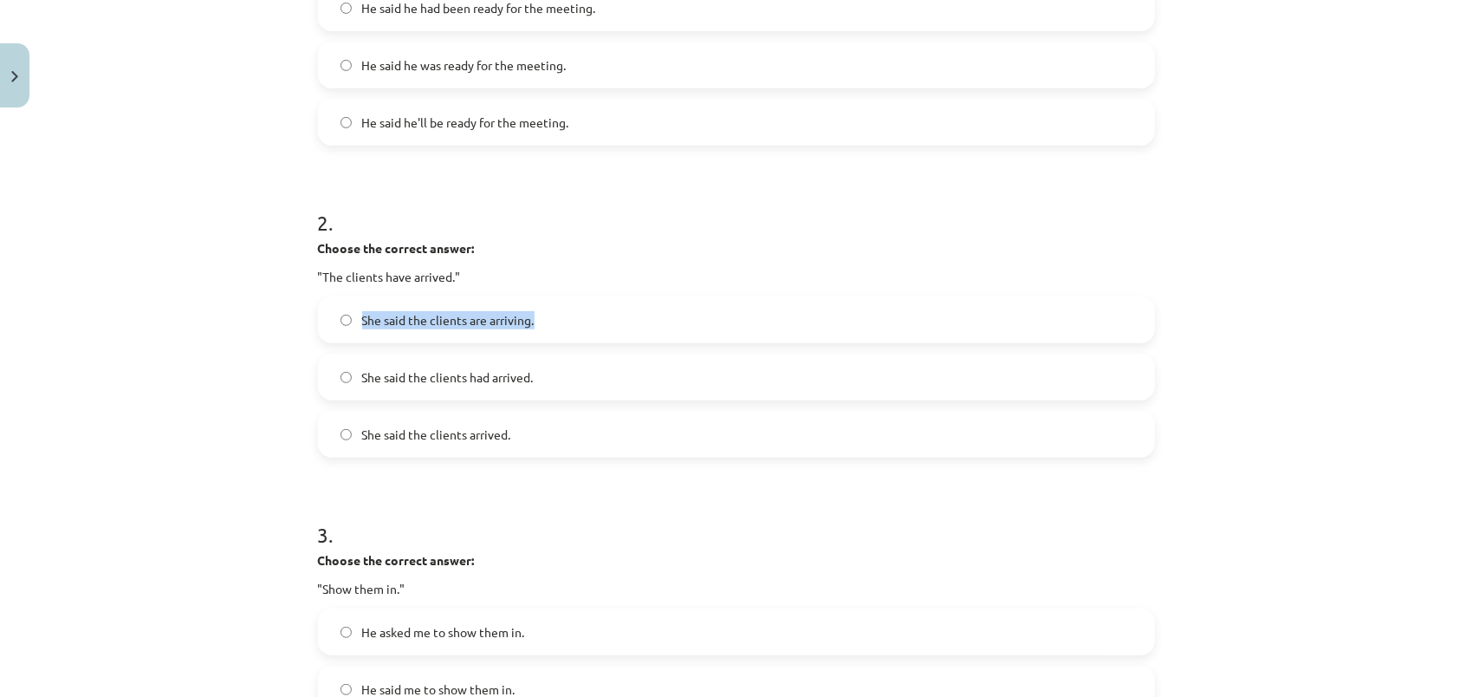
drag, startPoint x: 532, startPoint y: 323, endPoint x: 452, endPoint y: 343, distance: 82.2
click at [610, 296] on div "She said the clients are arriving." at bounding box center [736, 319] width 837 height 47
click at [474, 381] on span "She said the clients had arrived." at bounding box center [448, 377] width 172 height 18
click at [445, 437] on span "She said the clients arrived." at bounding box center [436, 434] width 149 height 18
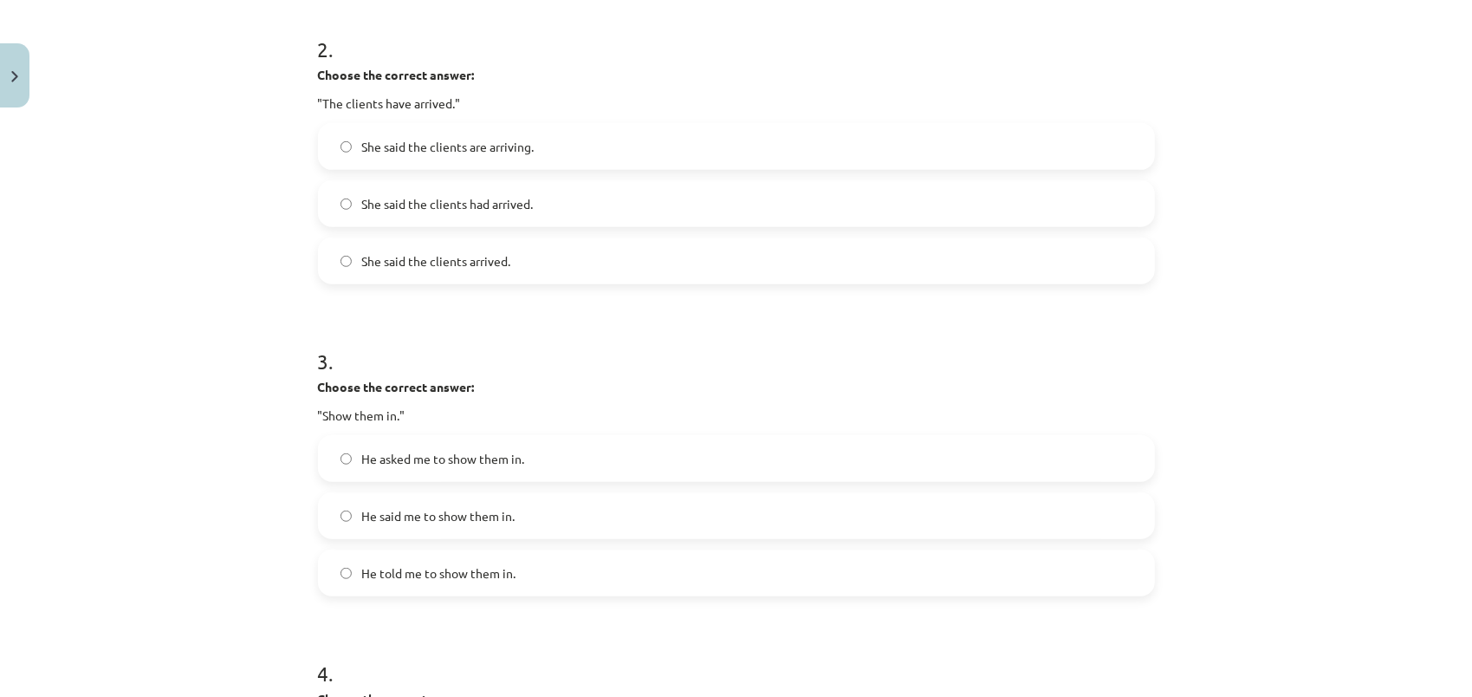
scroll to position [737, 0]
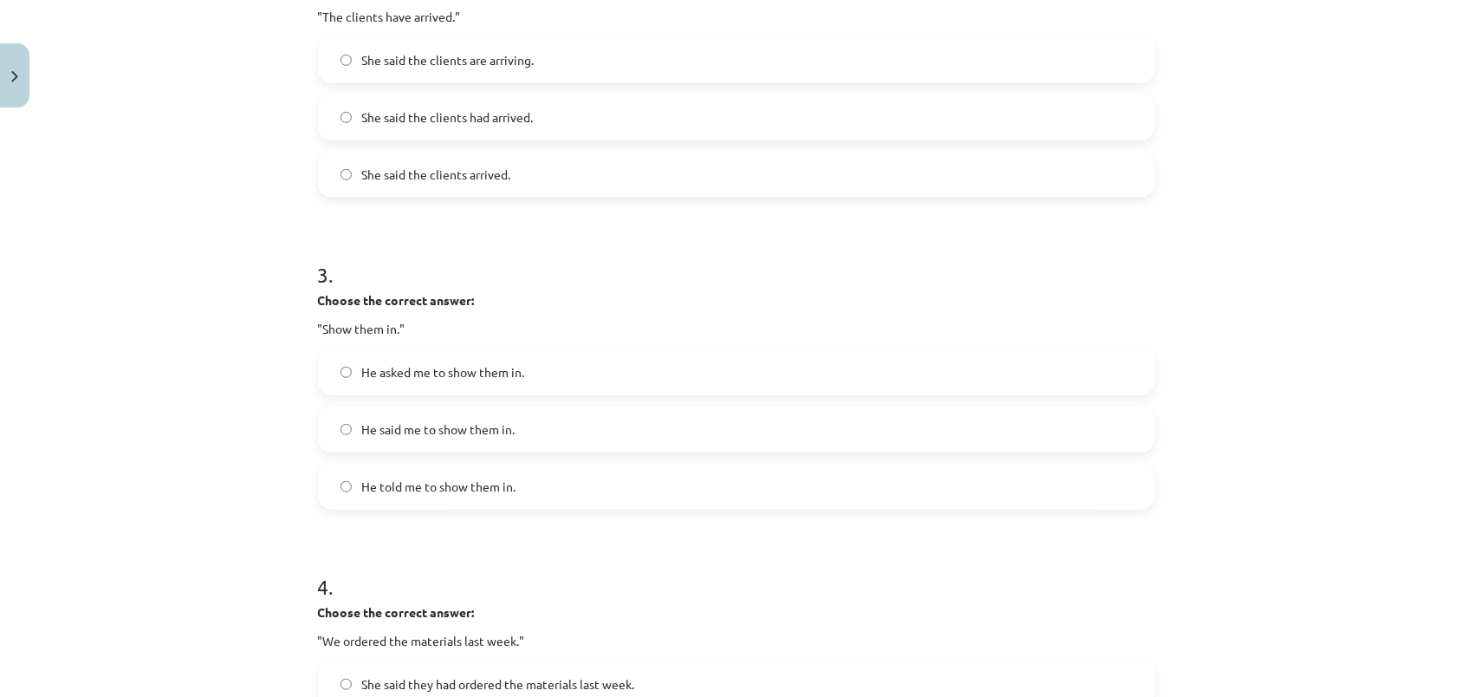
click at [414, 431] on span "He said me to show them in." at bounding box center [438, 429] width 153 height 18
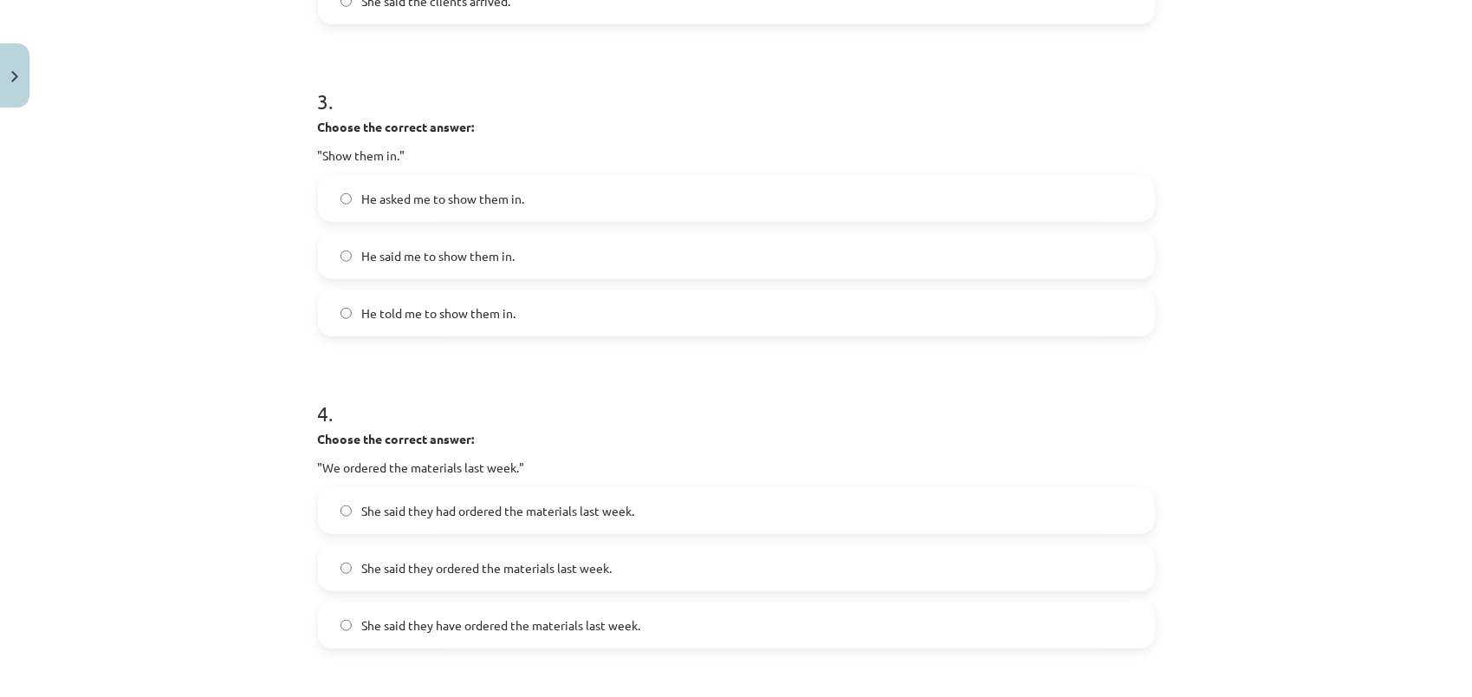
scroll to position [1083, 0]
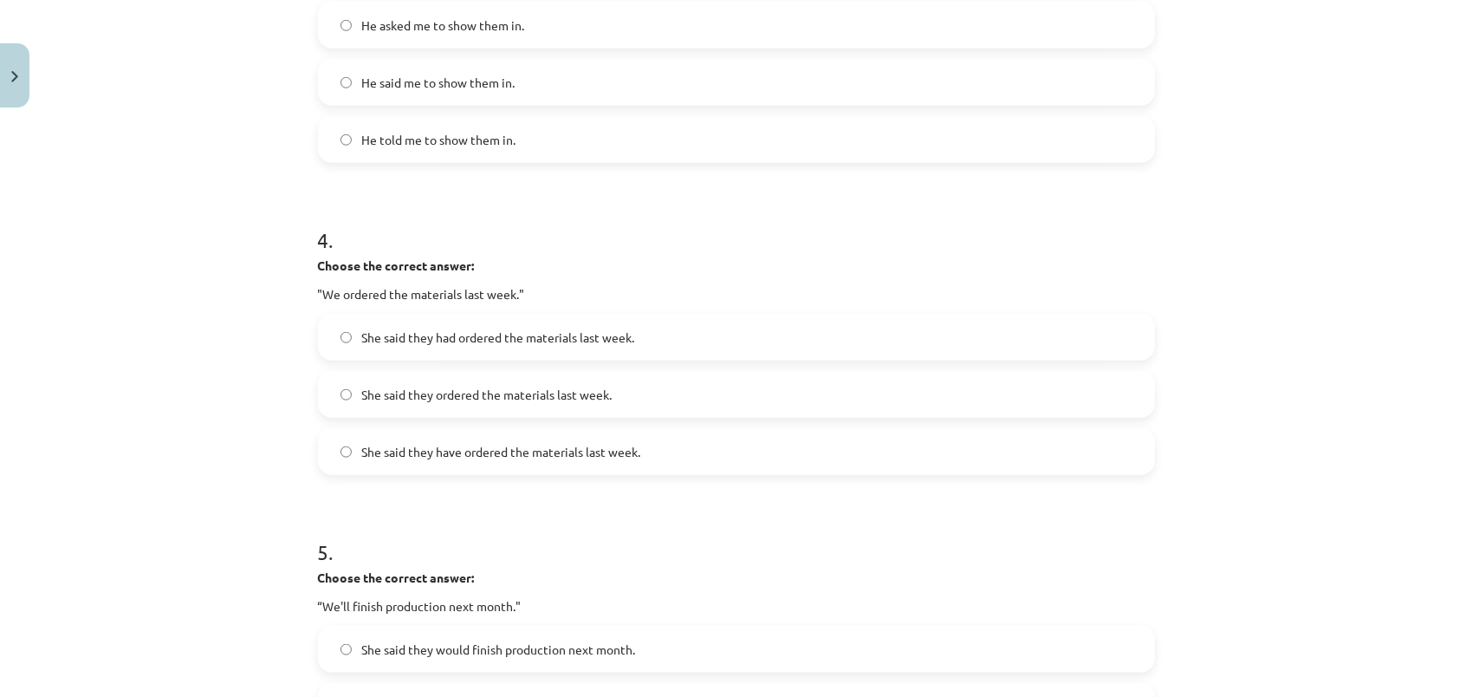
click at [583, 337] on span "She said they had ordered the materials last week." at bounding box center [498, 337] width 273 height 18
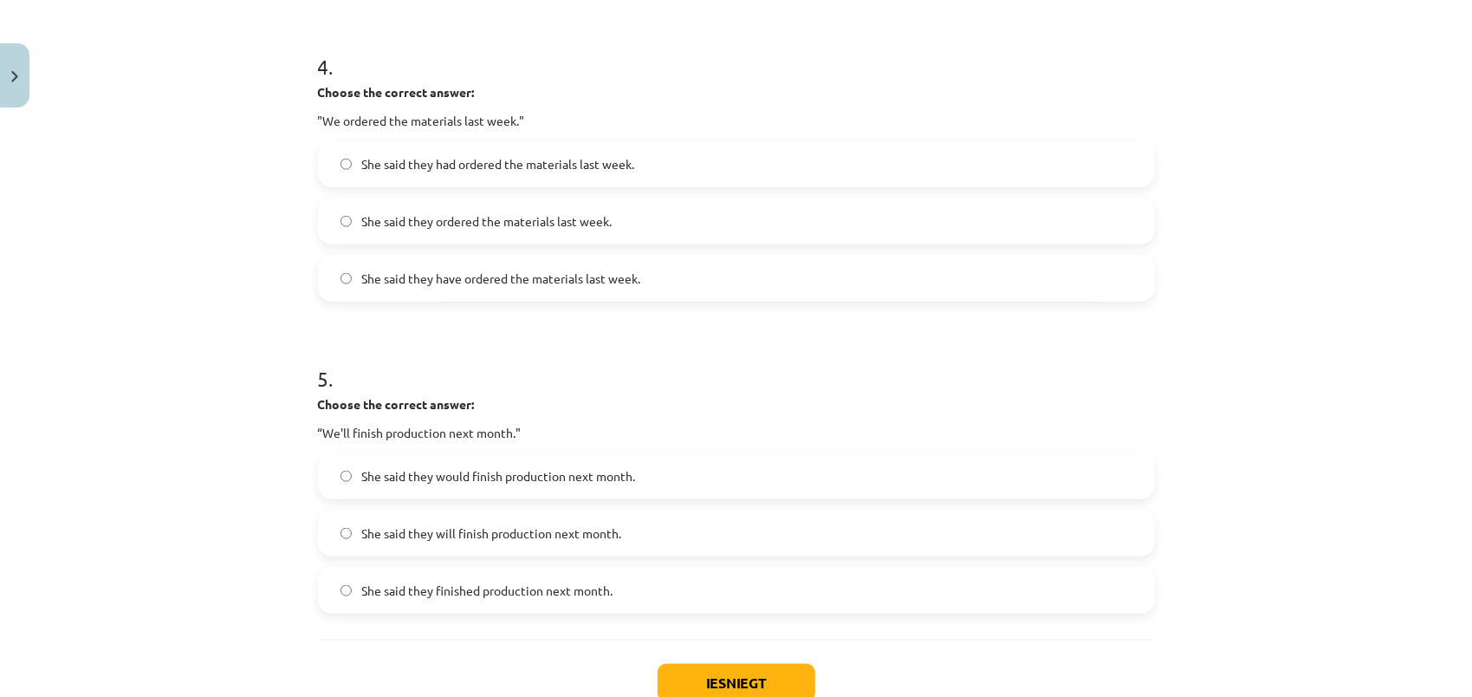
scroll to position [1374, 0]
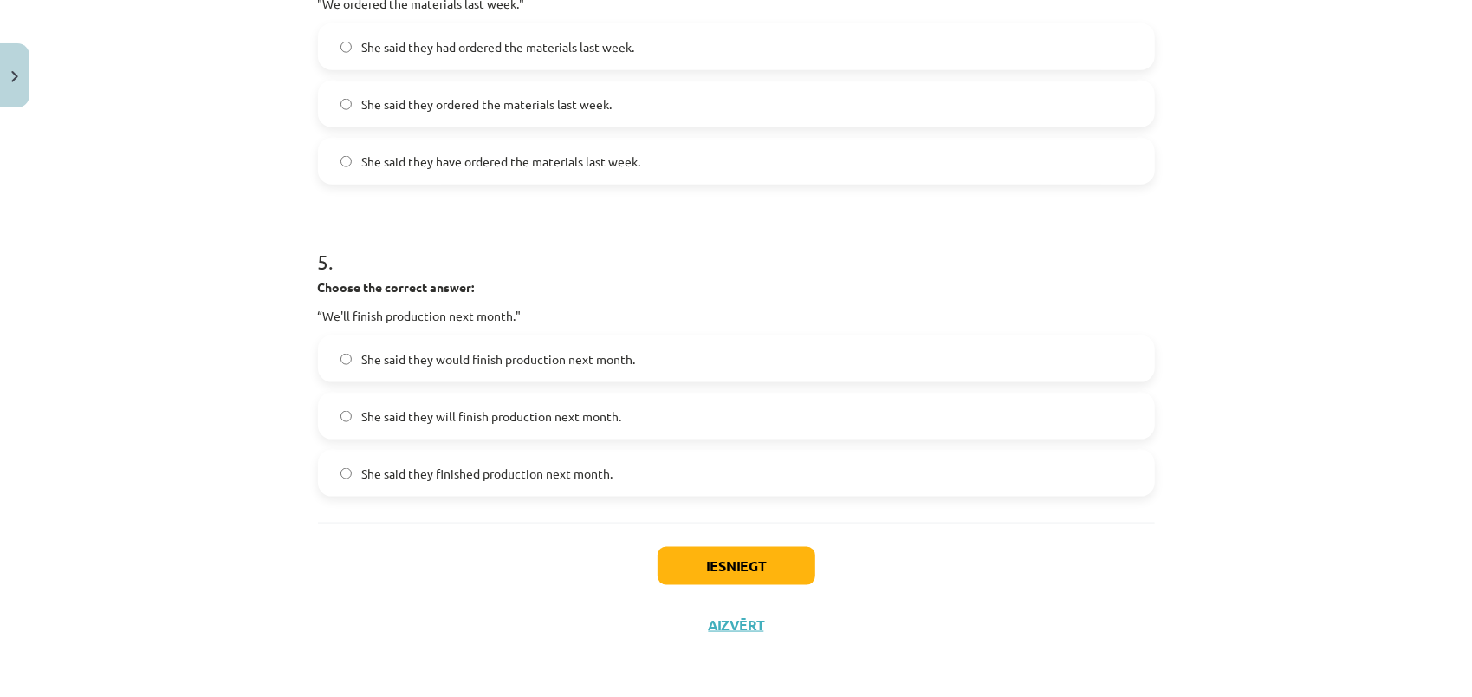
click at [502, 414] on span "She said they will finish production next month." at bounding box center [492, 416] width 260 height 18
click at [726, 568] on button "Iesniegt" at bounding box center [737, 566] width 158 height 38
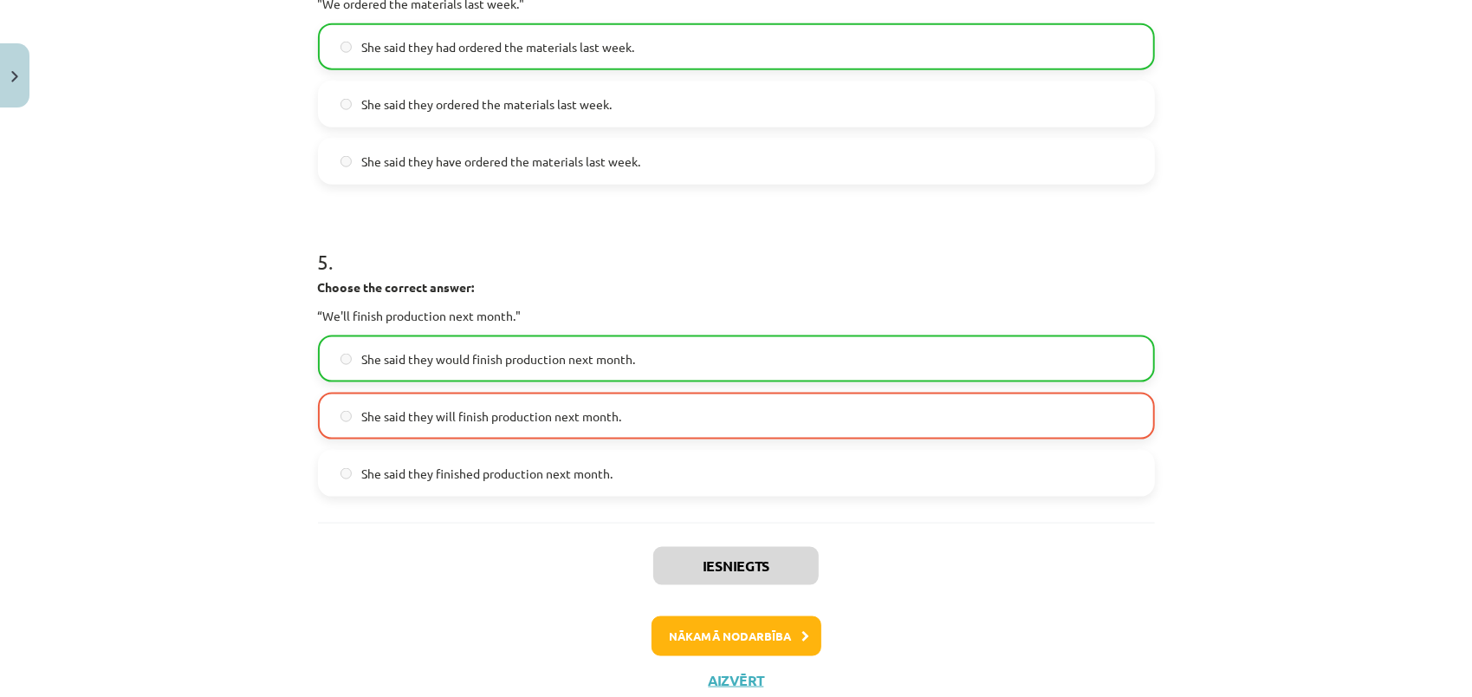
scroll to position [1428, 0]
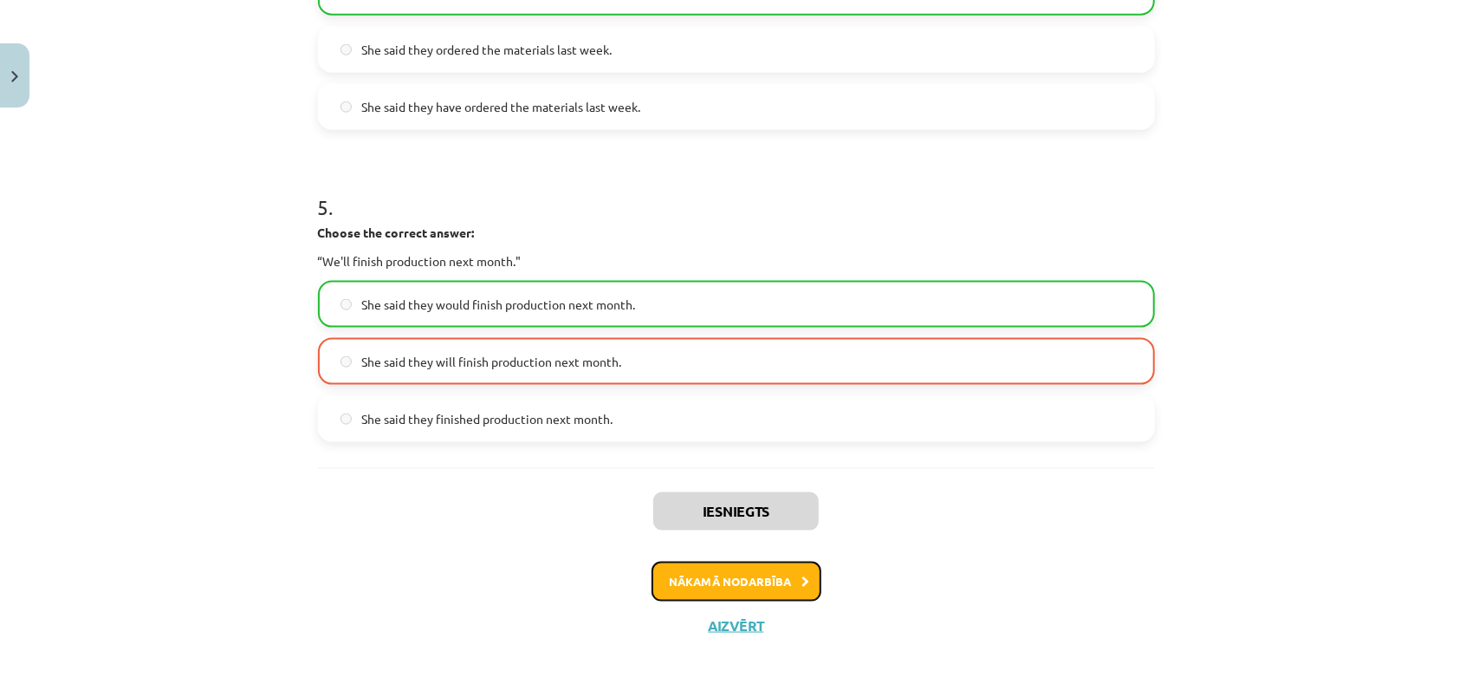
click at [732, 582] on button "Nākamā nodarbība" at bounding box center [737, 582] width 170 height 40
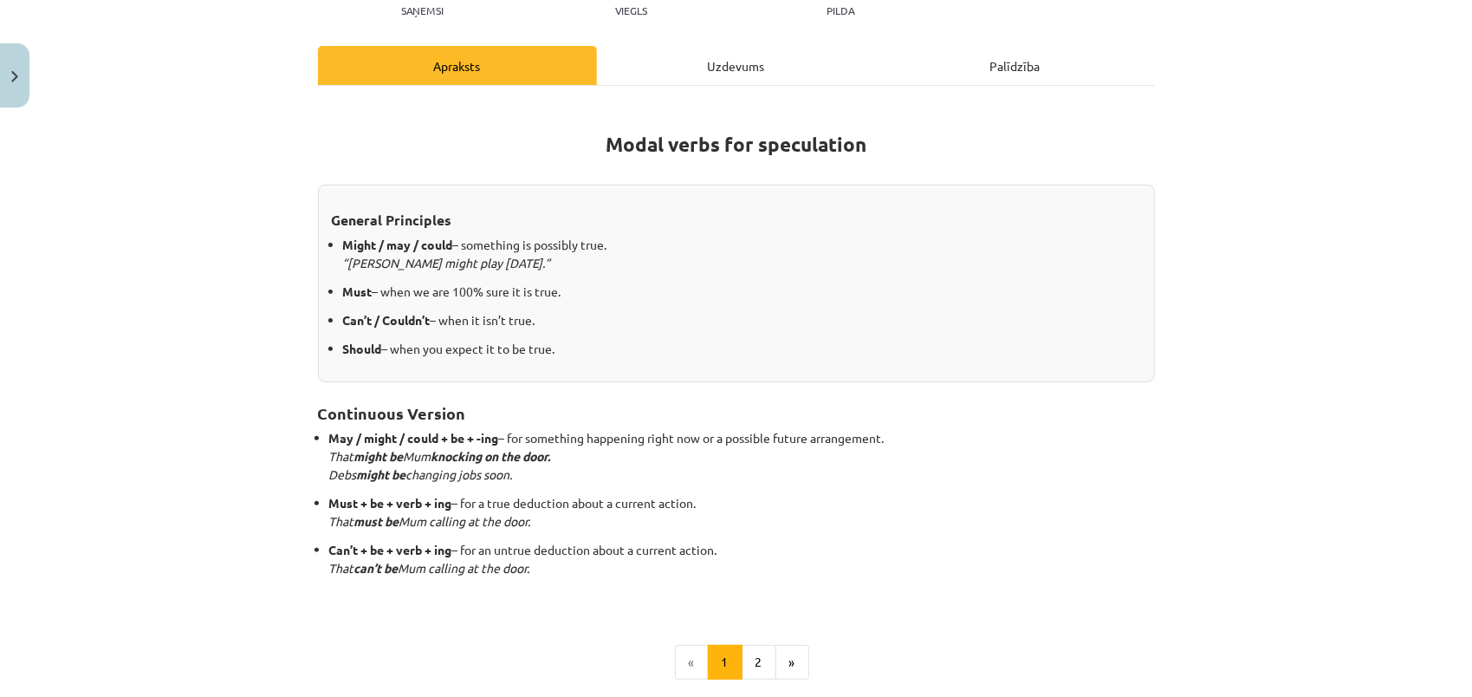
scroll to position [217, 0]
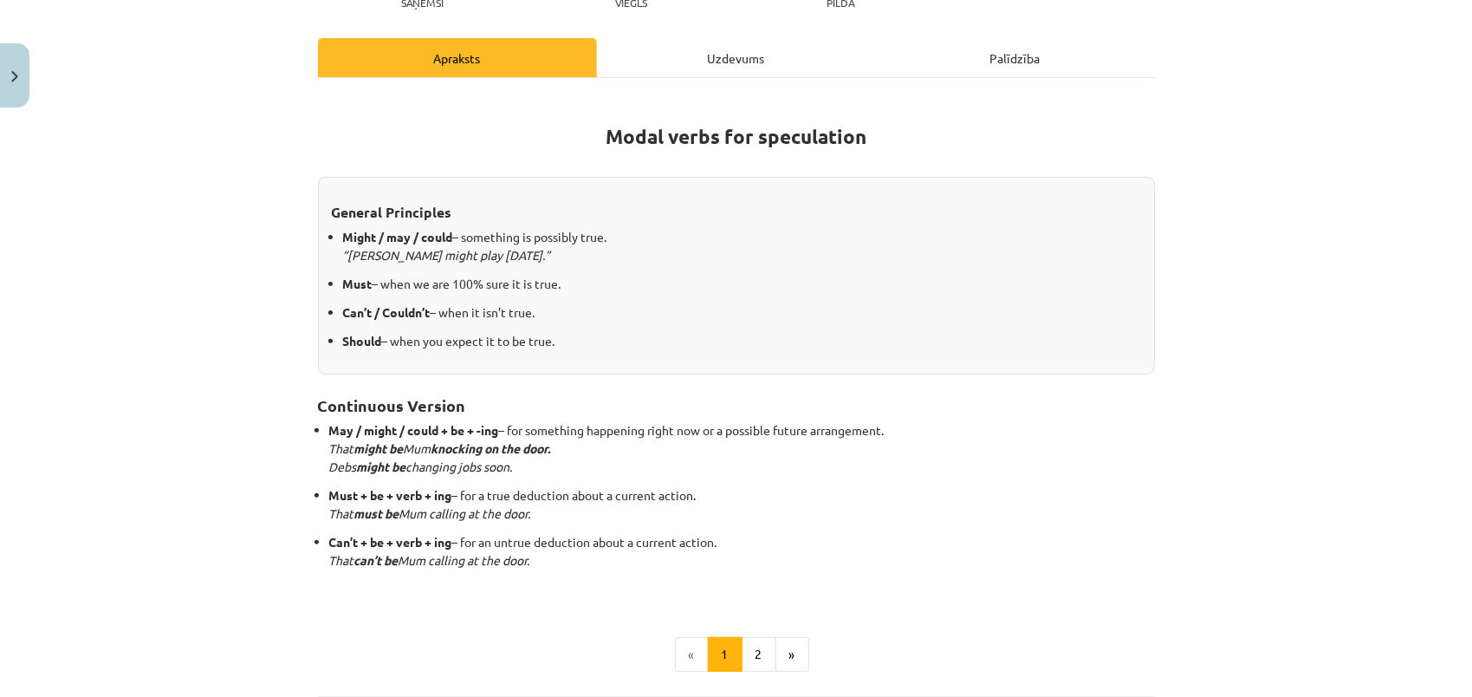
drag, startPoint x: 324, startPoint y: 211, endPoint x: 620, endPoint y: 336, distance: 321.6
click at [620, 336] on div "General Principles Might / may / could – something is possibly true. “[PERSON_N…" at bounding box center [736, 276] width 837 height 198
drag, startPoint x: 620, startPoint y: 336, endPoint x: 734, endPoint y: 361, distance: 116.3
click at [1047, 445] on p "May / might / could + be + -ing – for something happening right now or a possib…" at bounding box center [742, 448] width 826 height 55
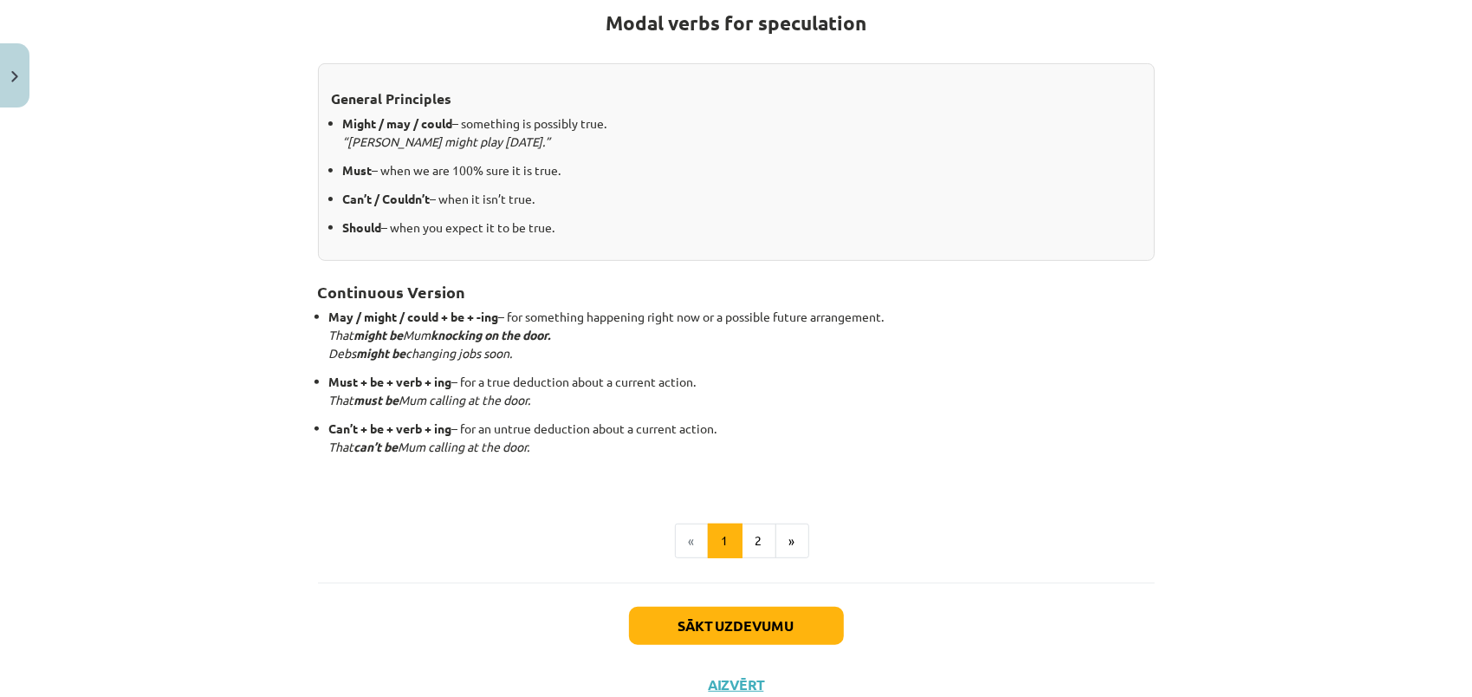
scroll to position [386, 0]
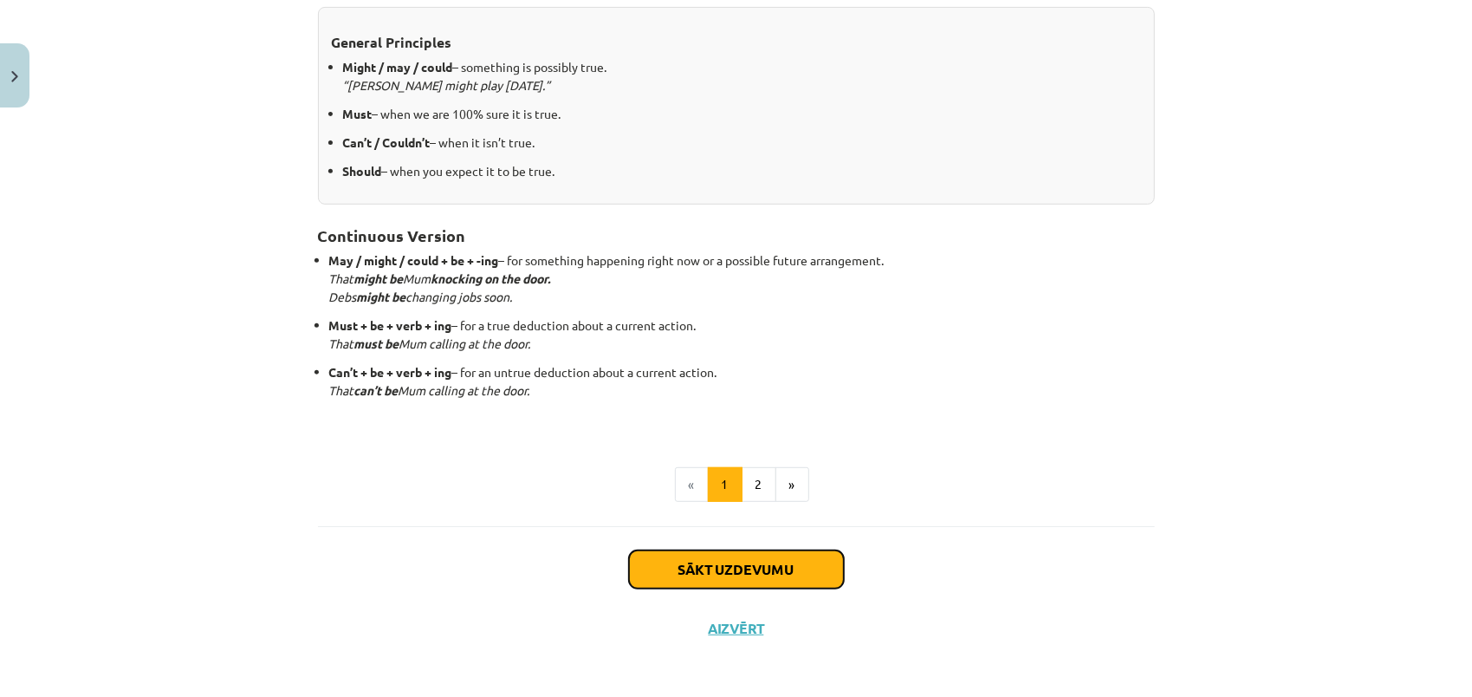
click at [794, 571] on button "Sākt uzdevumu" at bounding box center [736, 569] width 215 height 38
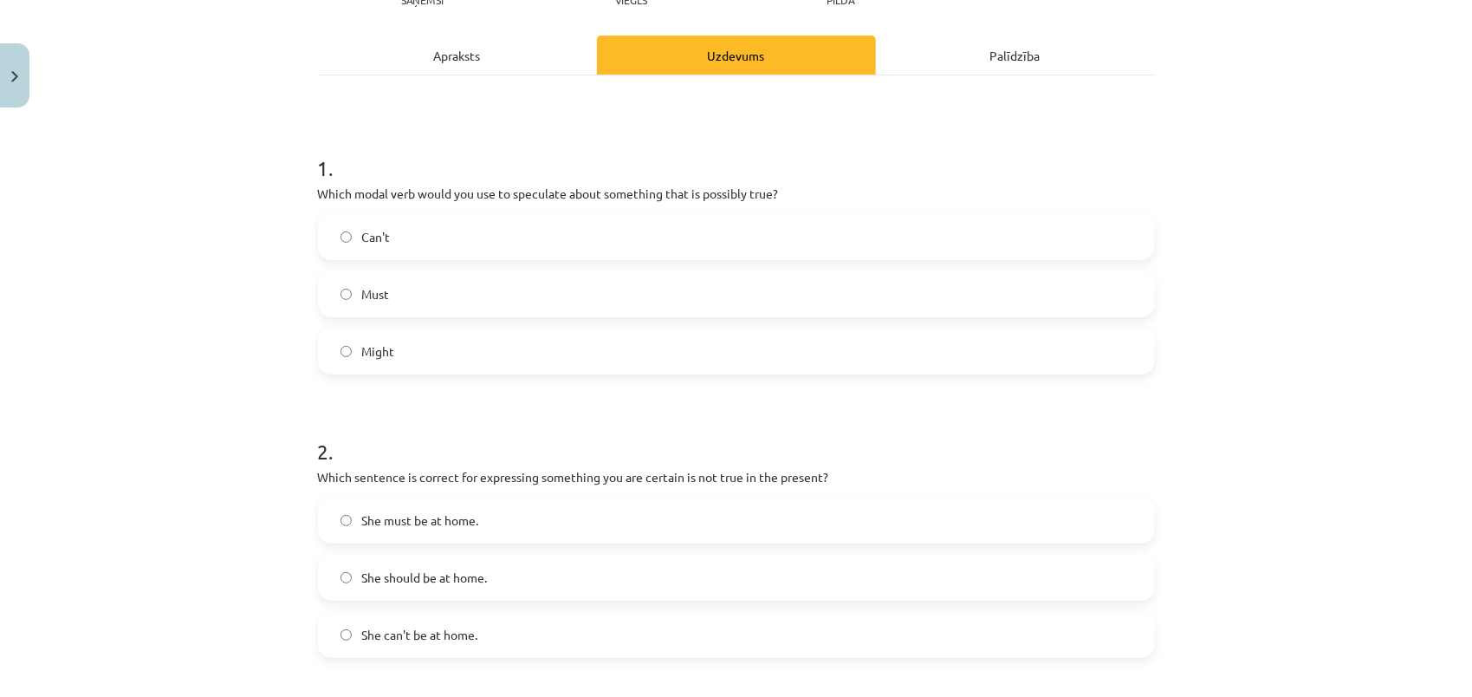
scroll to position [43, 0]
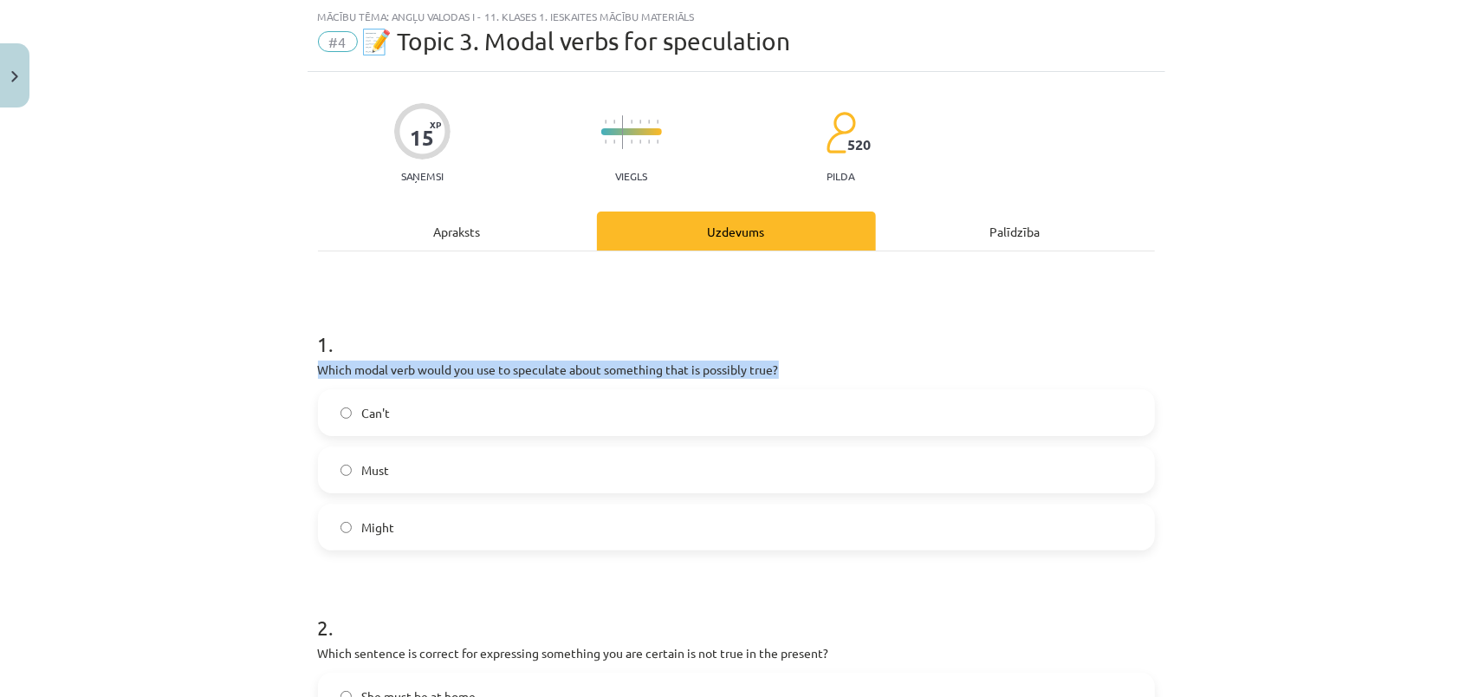
drag, startPoint x: 309, startPoint y: 371, endPoint x: 796, endPoint y: 371, distance: 487.0
click at [233, 435] on div "Mācību tēma: Angļu valodas i - 11. klases 1. ieskaites mācību materiāls #4 📝 To…" at bounding box center [736, 348] width 1472 height 697
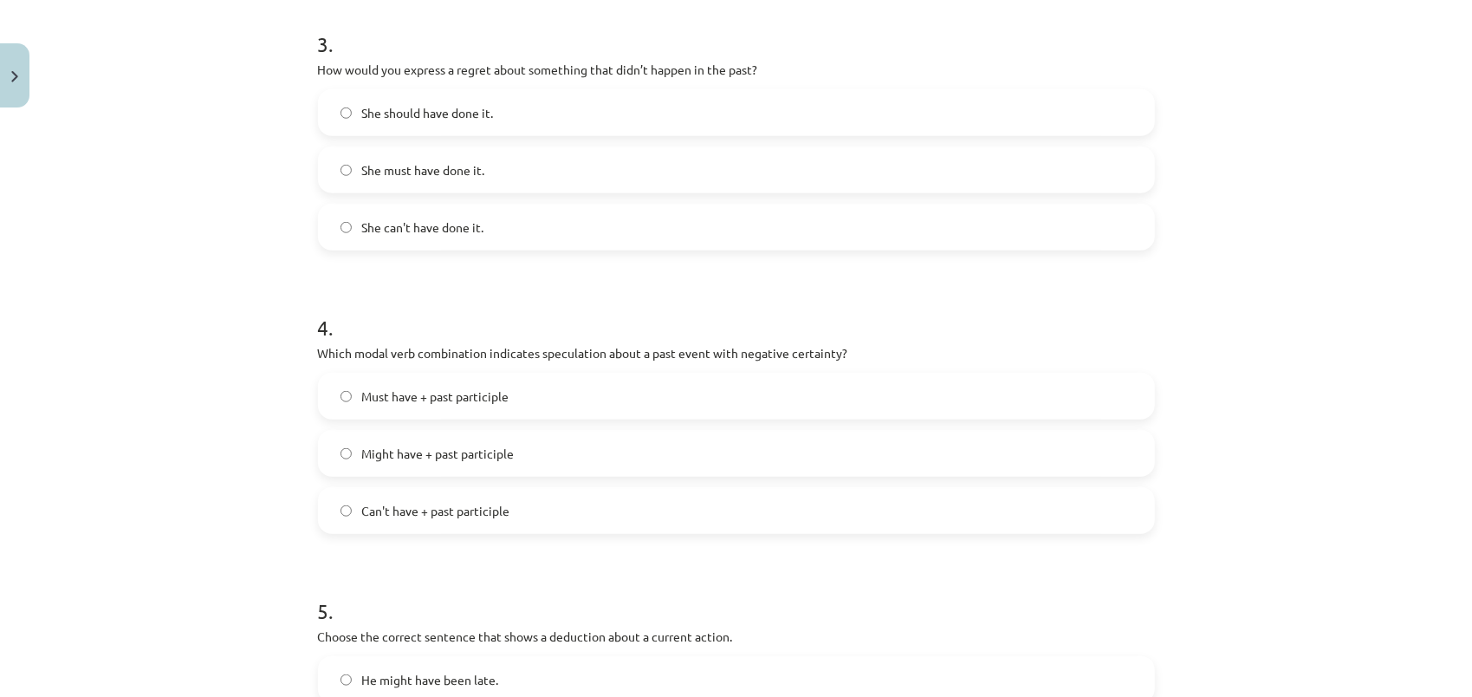
scroll to position [997, 0]
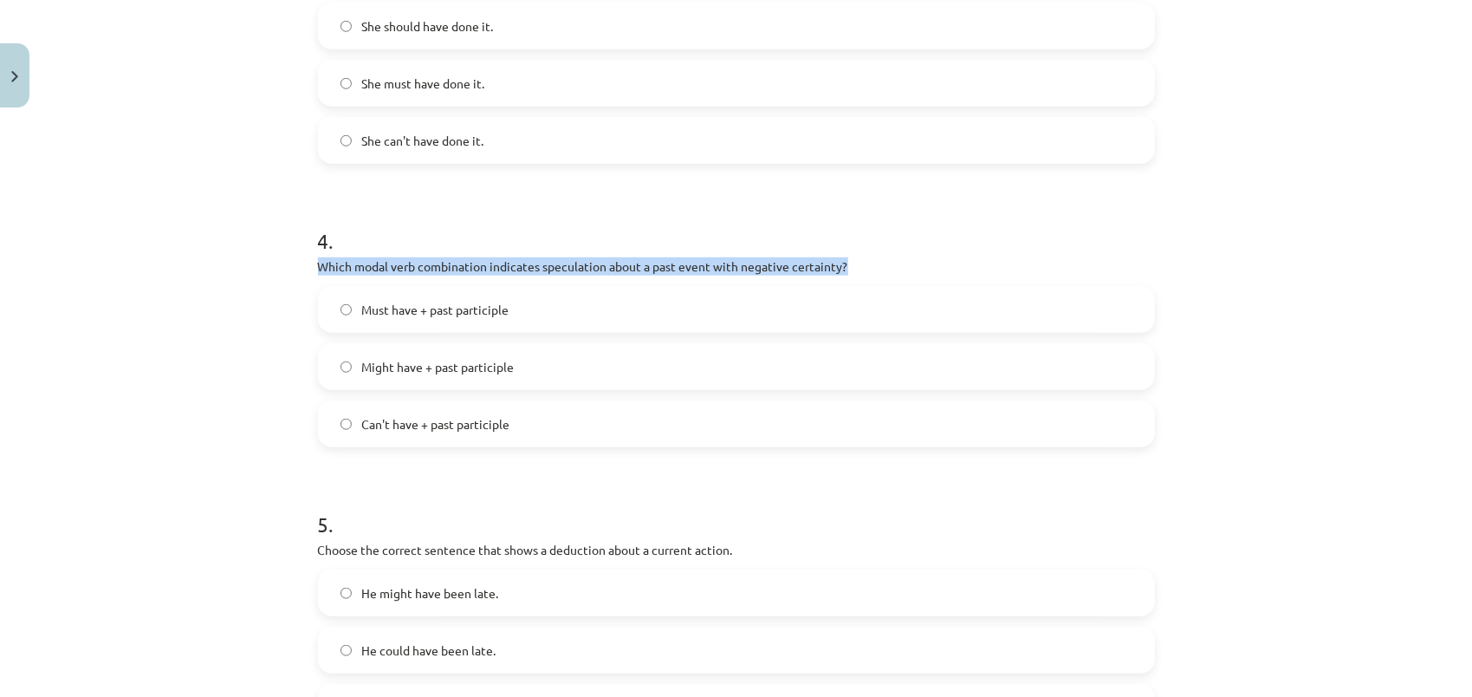
drag, startPoint x: 313, startPoint y: 266, endPoint x: 870, endPoint y: 265, distance: 557.2
click at [870, 265] on p "Which modal verb combination indicates speculation about a past event with nega…" at bounding box center [736, 266] width 837 height 18
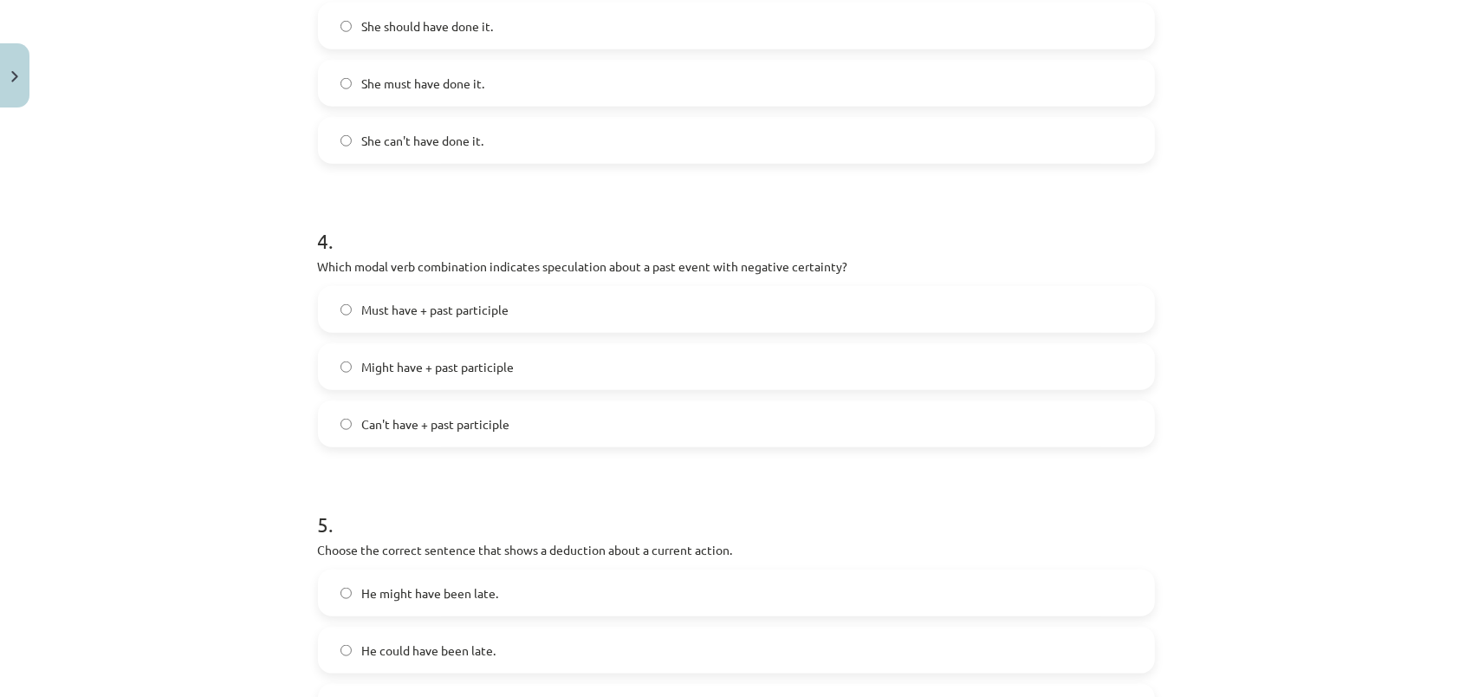
click at [426, 480] on form "1 . Which modal verb would you use to speculate about something that is possibl…" at bounding box center [736, 39] width 837 height 1382
click at [381, 425] on span "Can't have + past participle" at bounding box center [436, 424] width 148 height 18
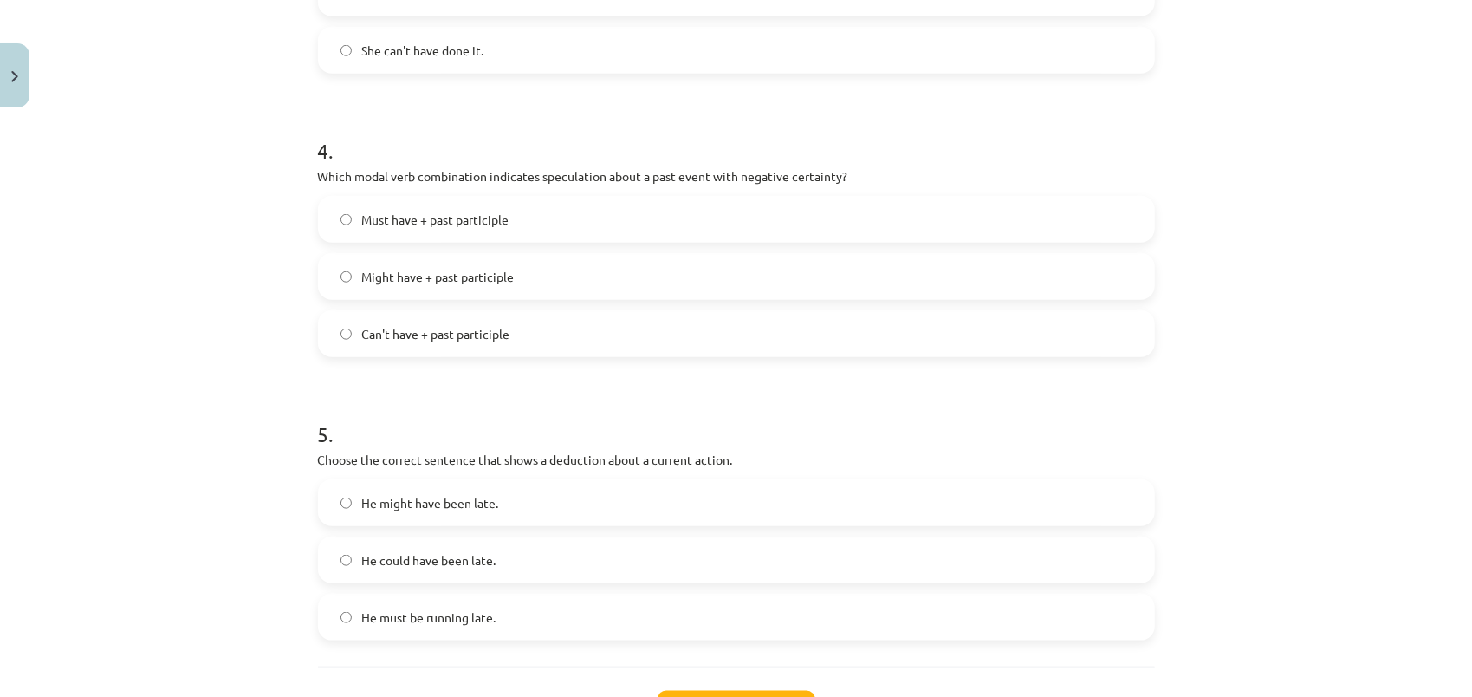
scroll to position [1170, 0]
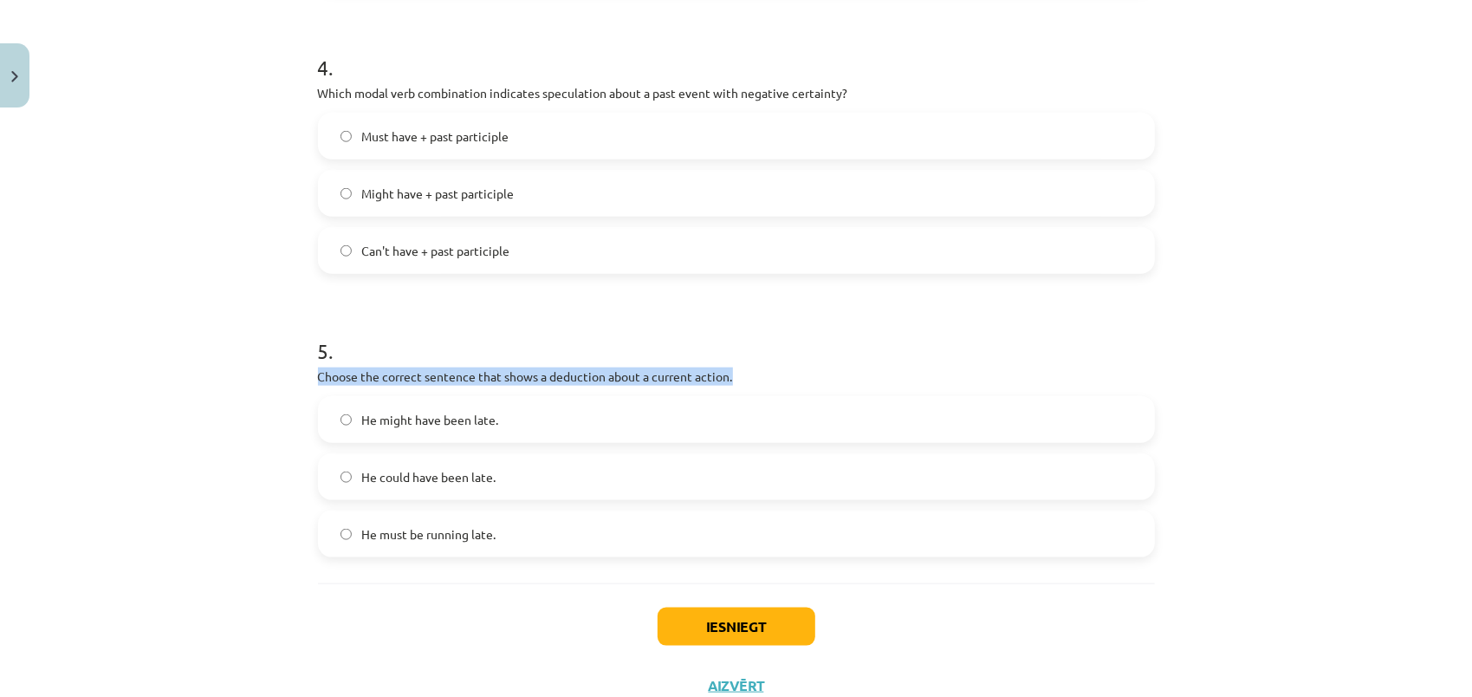
drag, startPoint x: 309, startPoint y: 373, endPoint x: 740, endPoint y: 380, distance: 431.6
click at [187, 329] on div "Mācību tēma: Angļu valodas i - 11. klases 1. ieskaites mācību materiāls #4 📝 To…" at bounding box center [736, 348] width 1472 height 697
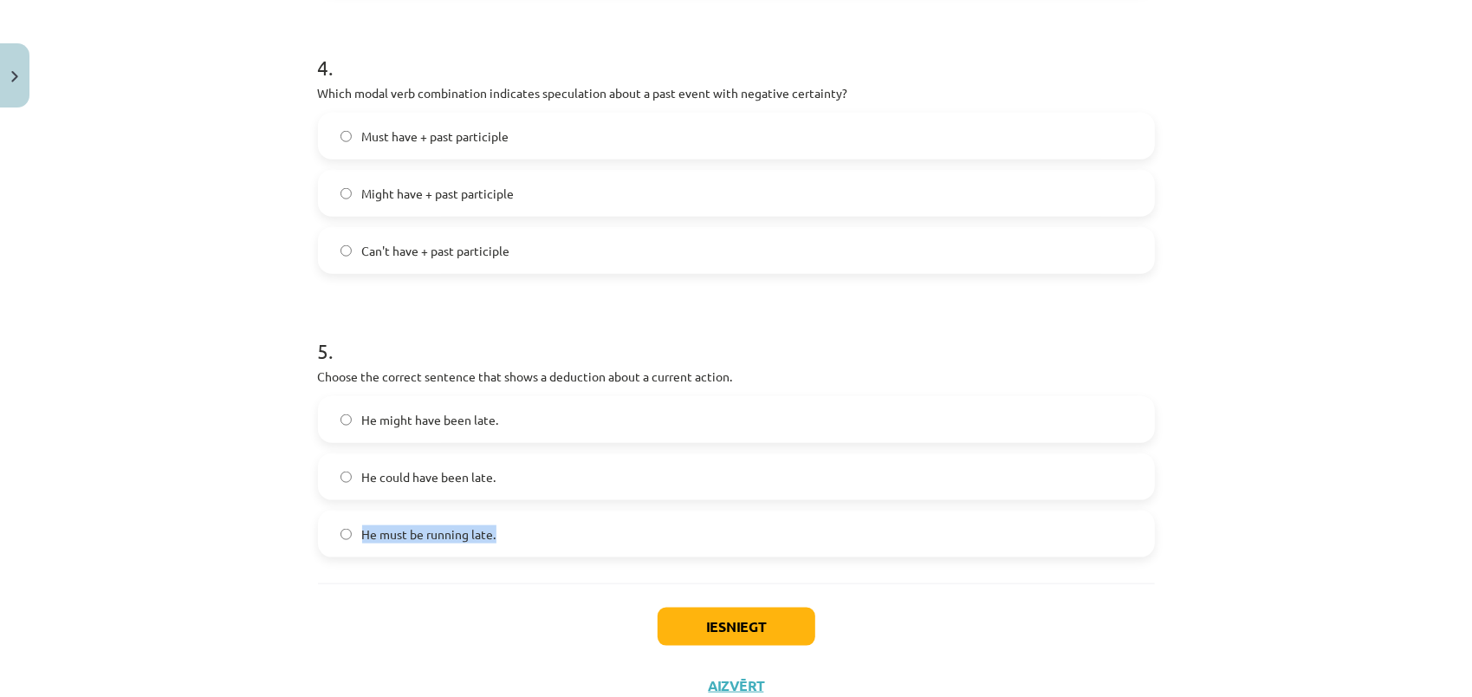
drag, startPoint x: 358, startPoint y: 529, endPoint x: 494, endPoint y: 538, distance: 136.3
click at [494, 538] on label "He must be running late." at bounding box center [737, 533] width 834 height 43
drag, startPoint x: 494, startPoint y: 538, endPoint x: 427, endPoint y: 555, distance: 68.7
click at [444, 617] on div "Iesniegt Aizvērt" at bounding box center [736, 643] width 837 height 121
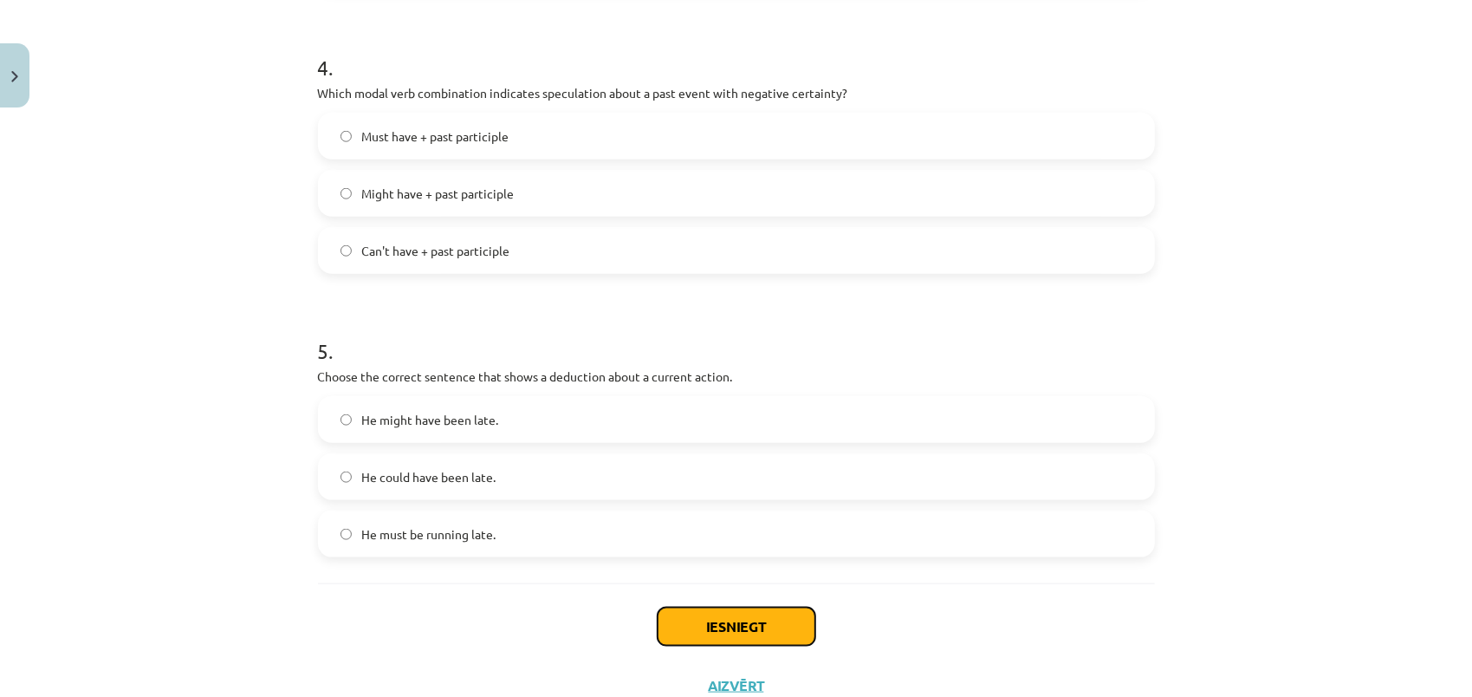
click at [742, 626] on button "Iesniegt" at bounding box center [737, 626] width 158 height 38
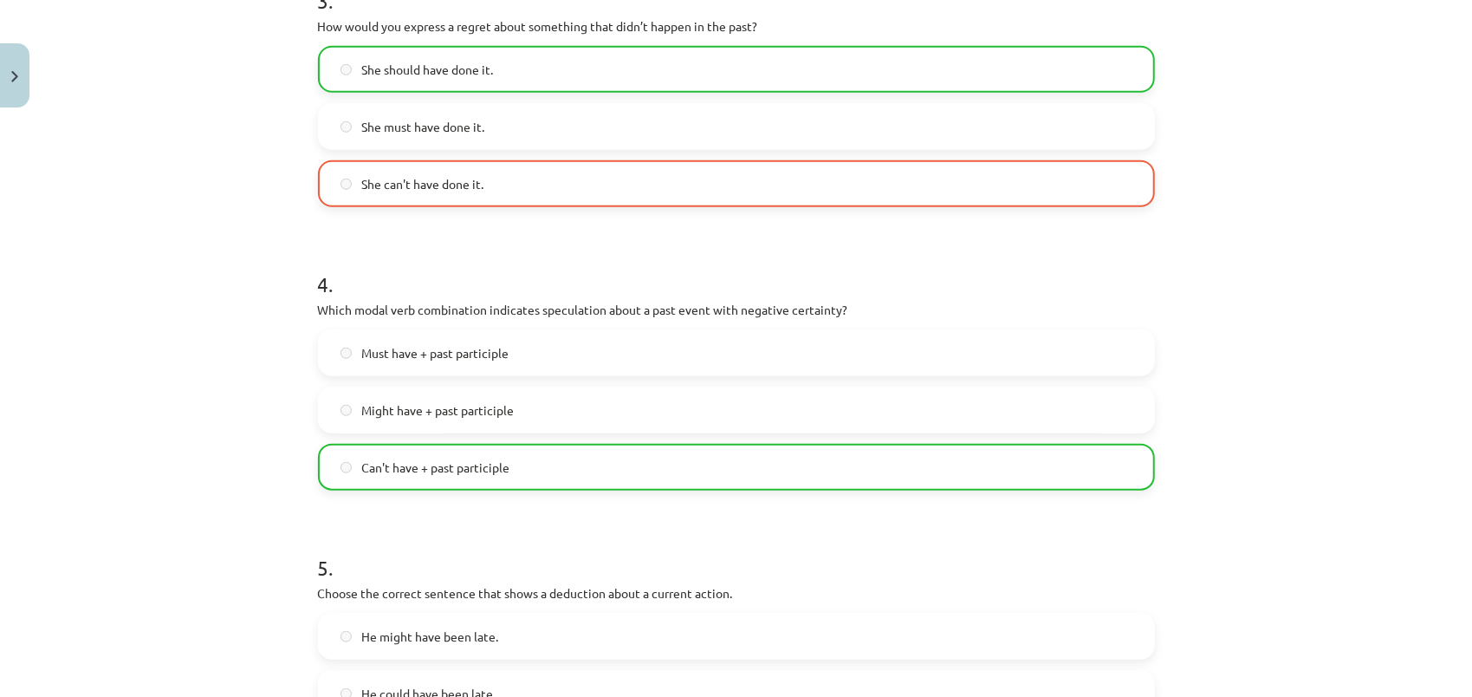
scroll to position [1284, 0]
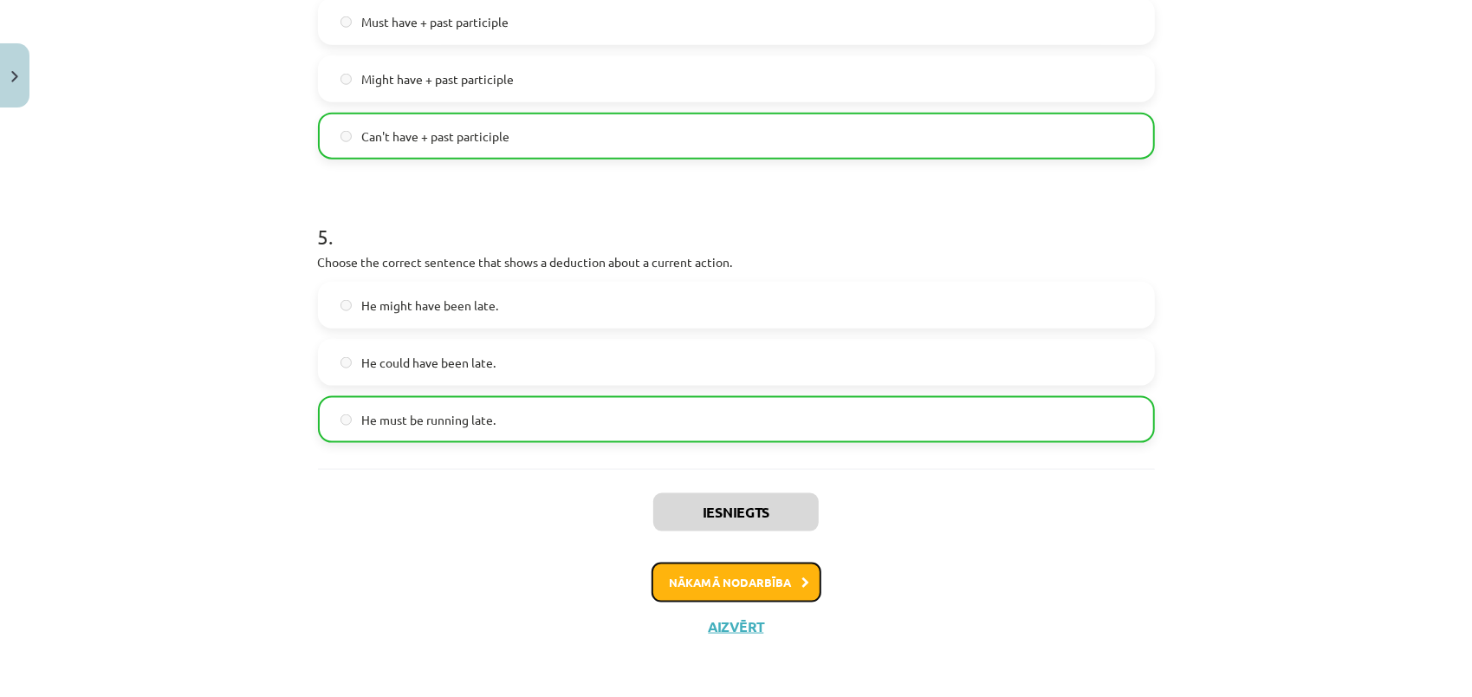
click at [728, 581] on button "Nākamā nodarbība" at bounding box center [737, 582] width 170 height 40
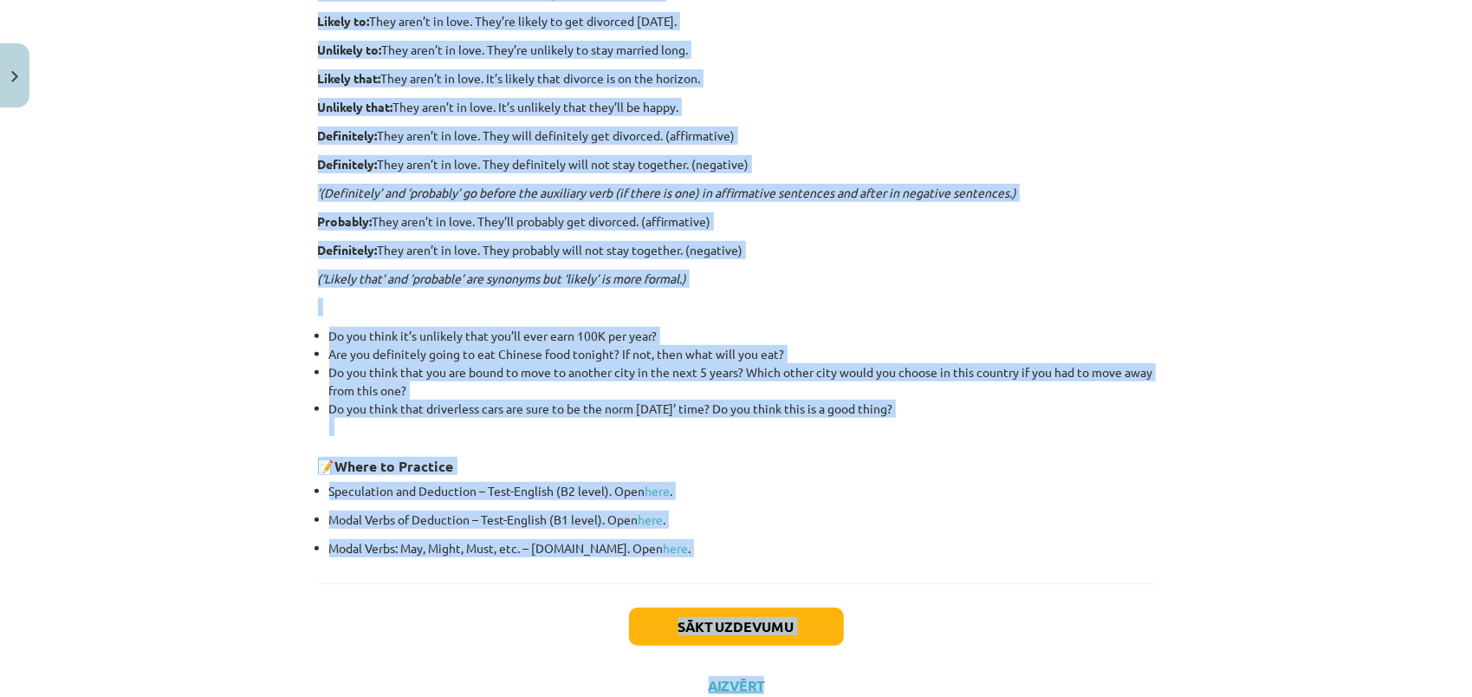
scroll to position [449, 0]
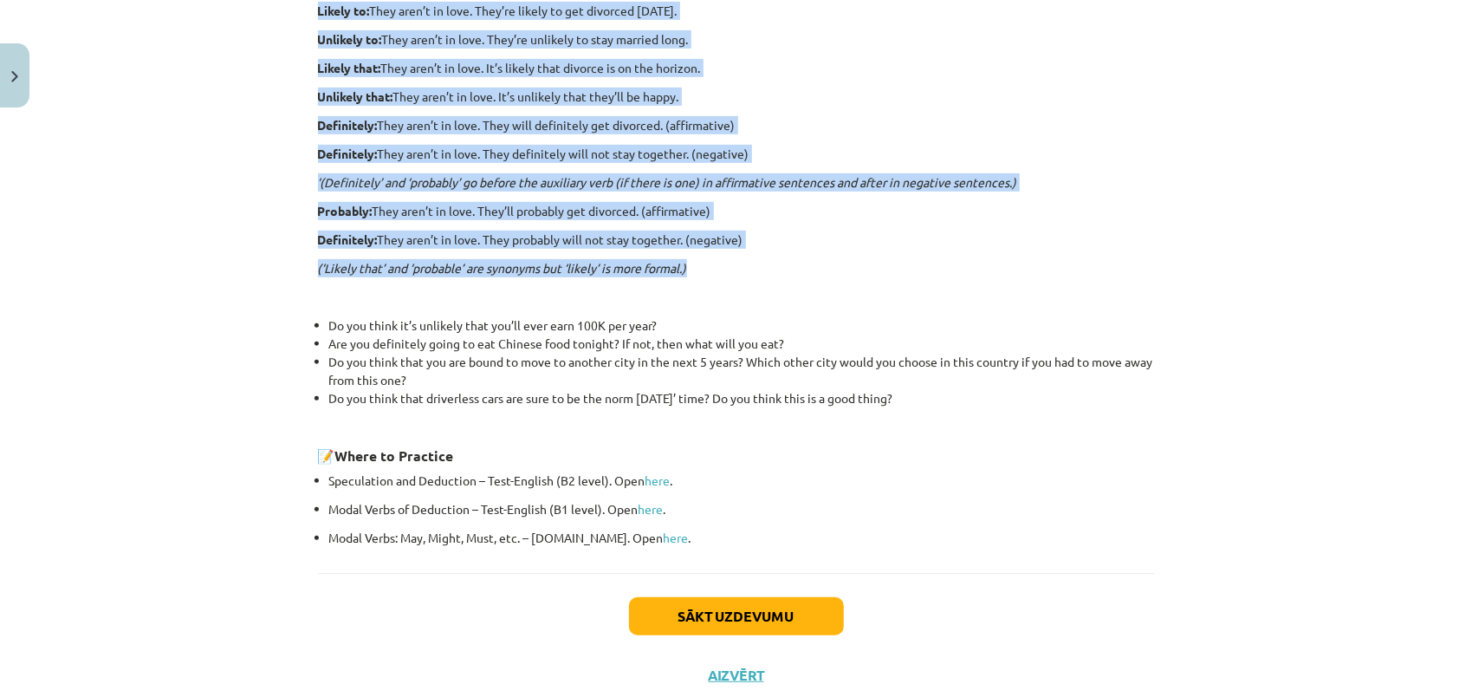
drag, startPoint x: 312, startPoint y: 359, endPoint x: 920, endPoint y: 260, distance: 616.3
click at [920, 260] on div "Adjectives and adverbs of speculation Bound to: They aren’t in love. They’re bo…" at bounding box center [736, 203] width 837 height 685
click at [1125, 191] on div "Adjectives and adverbs of speculation Bound to: They aren’t in love. They’re bo…" at bounding box center [736, 203] width 837 height 685
copy div "Lorem ip: Dolo sita’c ad elit. Sedd’ei tempo in utl etdolore magnaa eni admini.…"
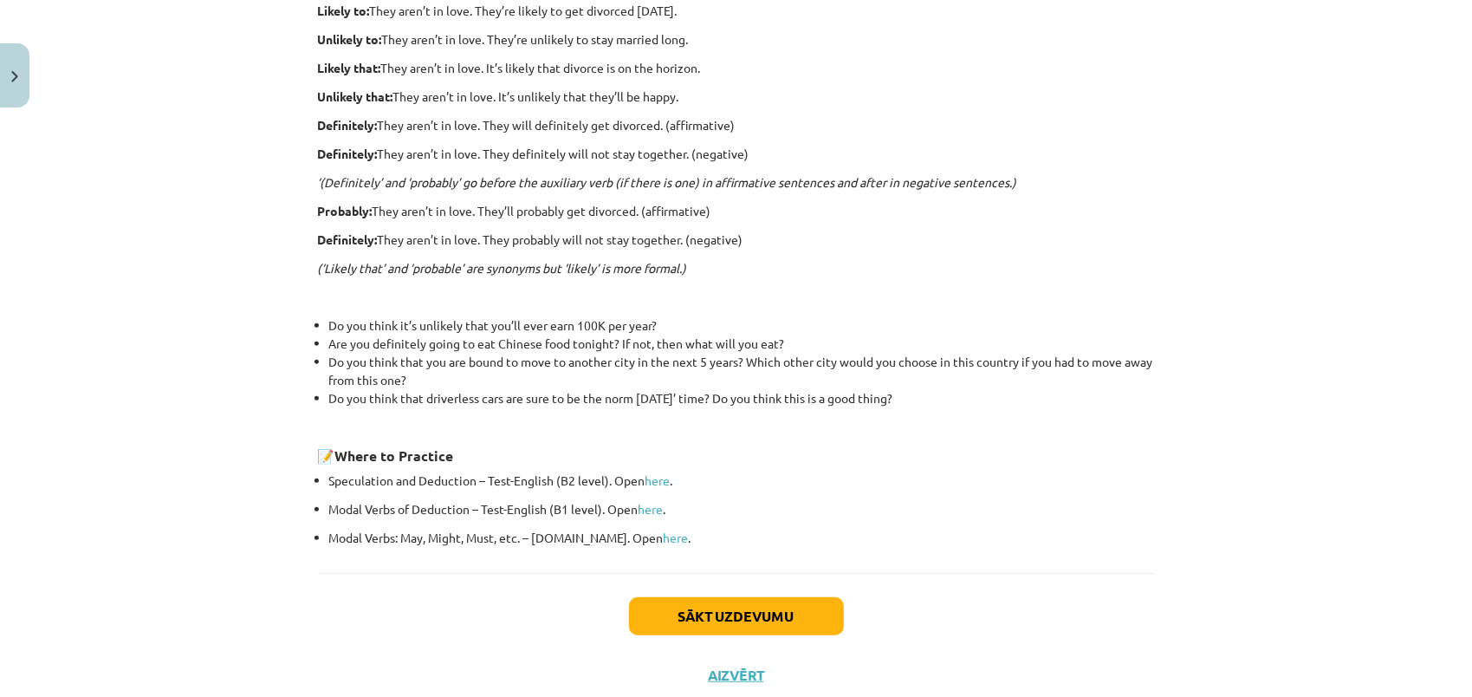
click at [844, 471] on p "Speculation and Deduction – Test-English (B2 level). Open here ." at bounding box center [742, 480] width 826 height 18
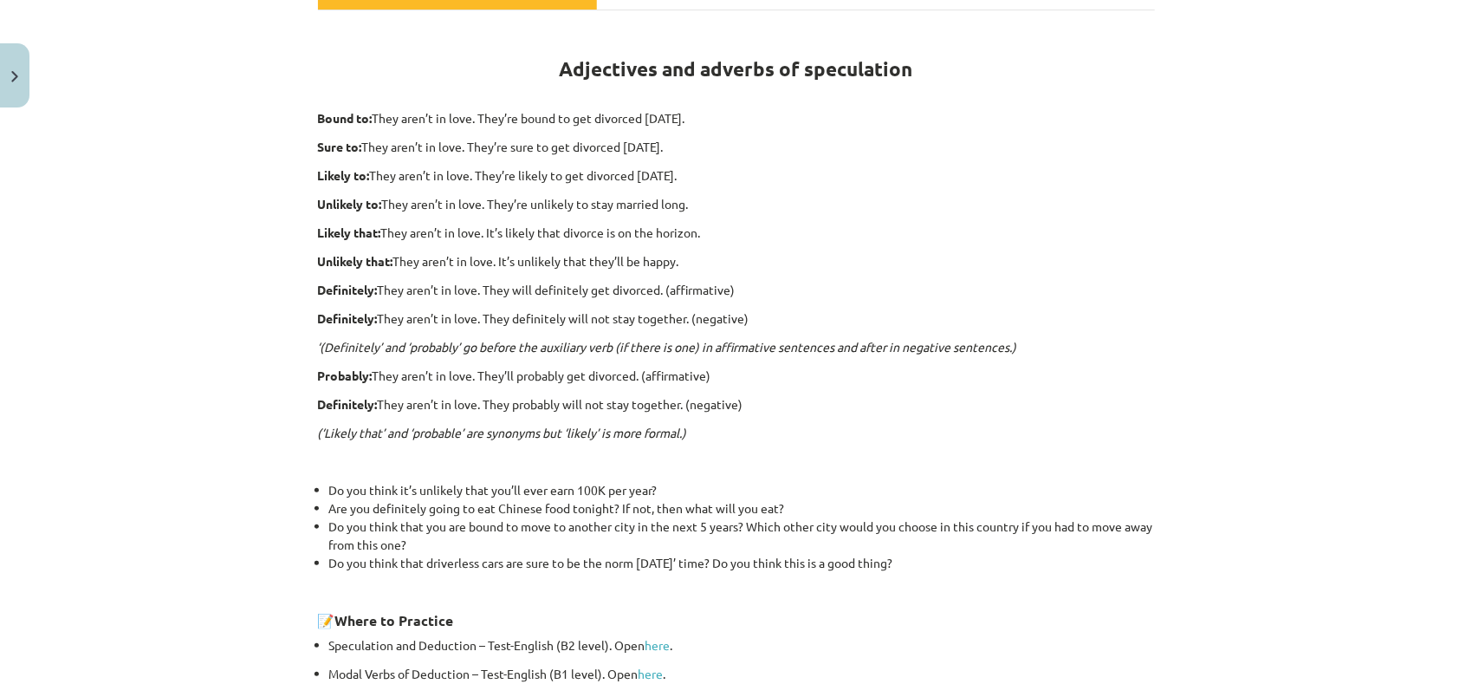
scroll to position [347, 0]
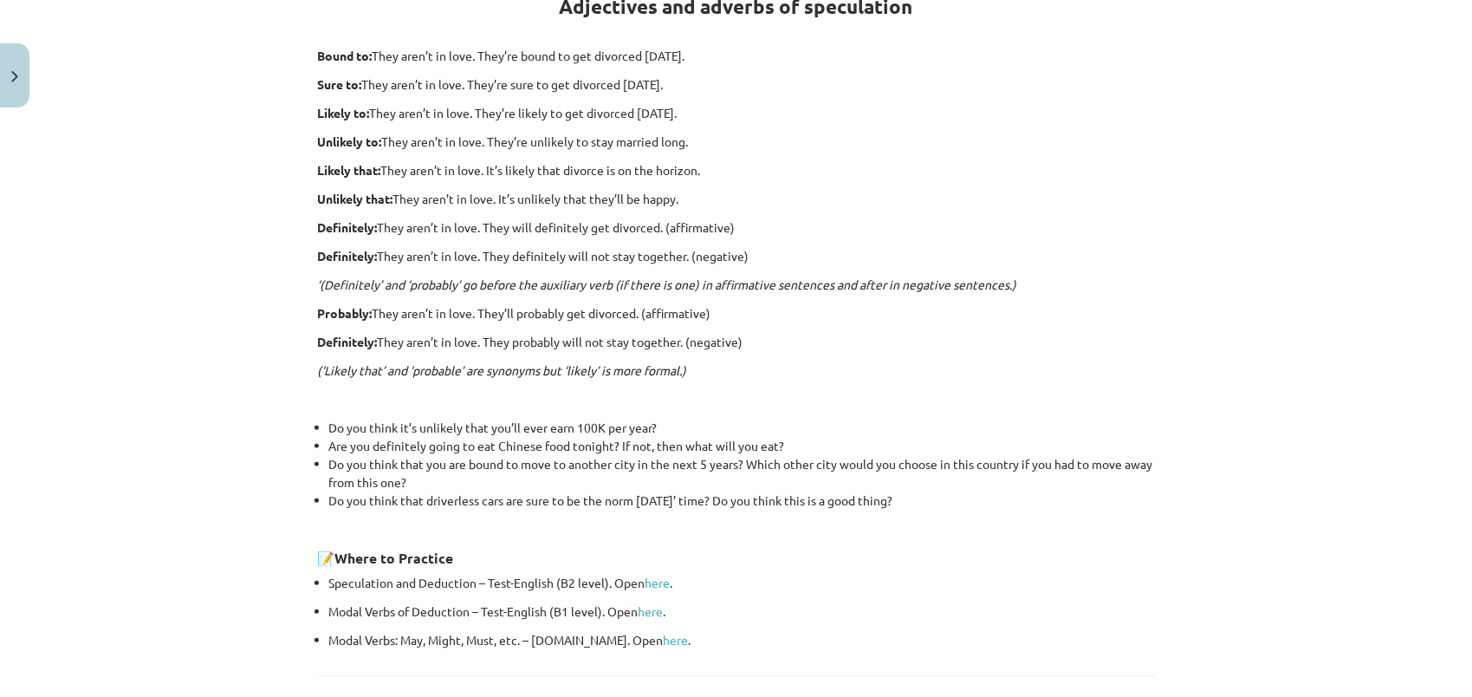
click at [946, 564] on h3 "📝 Where to Practice" at bounding box center [736, 552] width 837 height 32
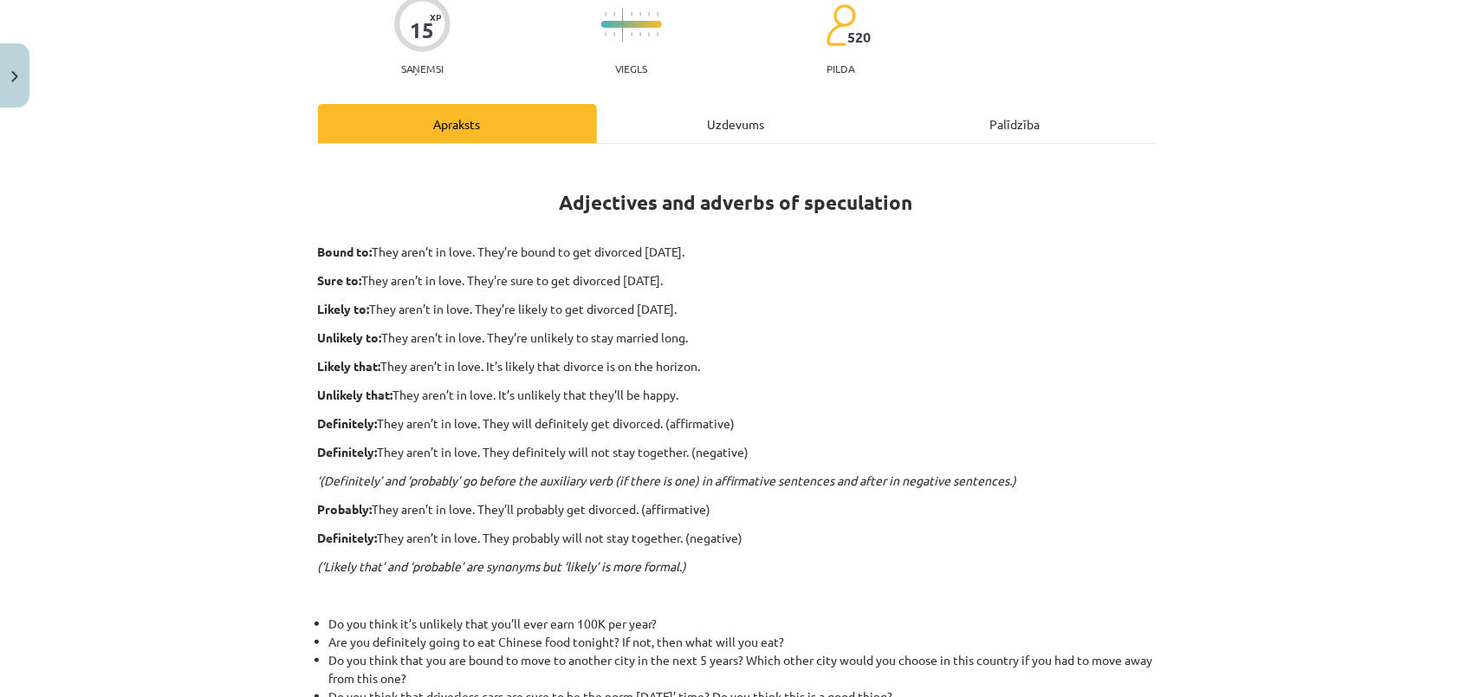
scroll to position [0, 0]
